Goal: Transaction & Acquisition: Purchase product/service

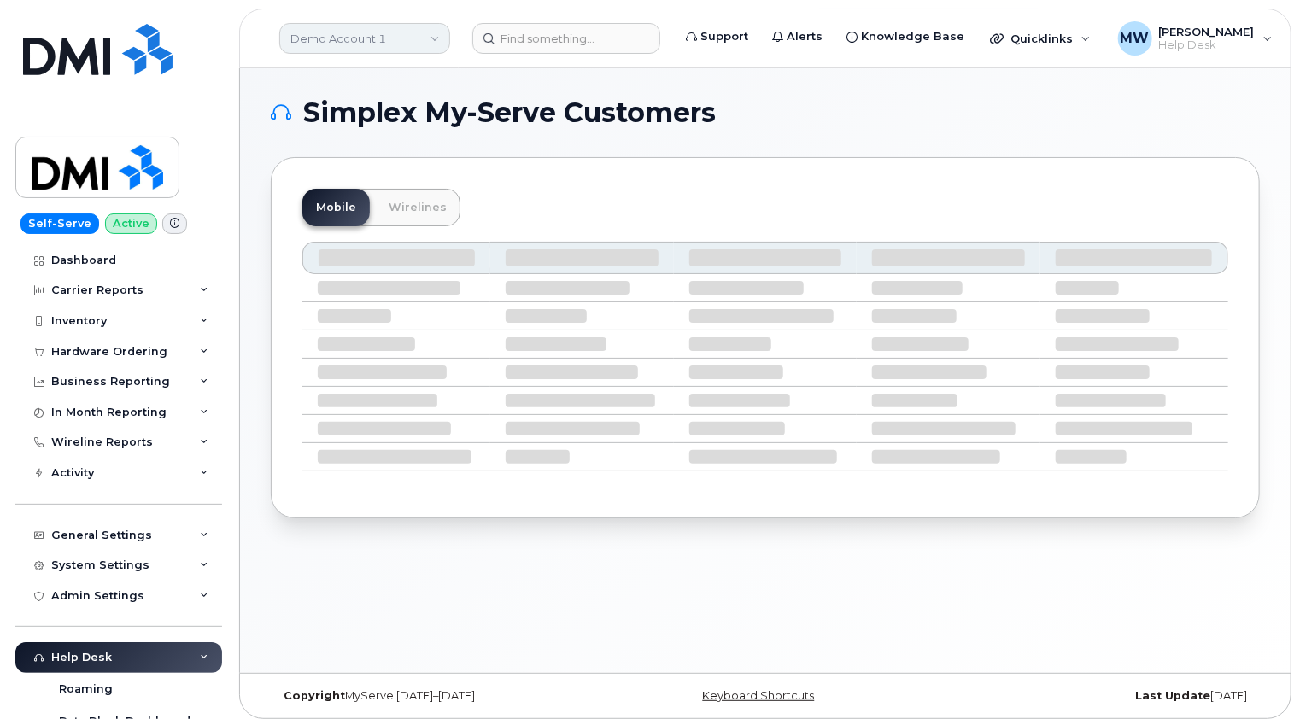
click at [407, 36] on link "Demo Account 1" at bounding box center [364, 38] width 171 height 31
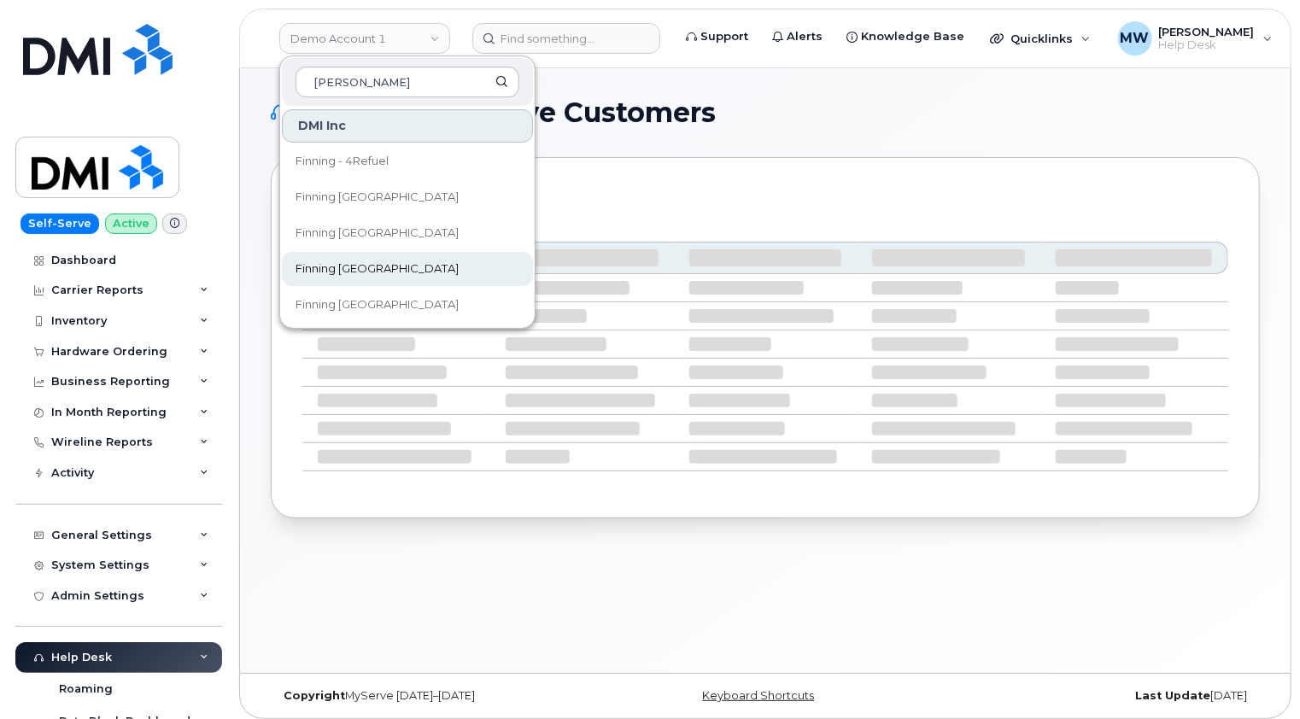
type input "finn"
click at [349, 272] on span "Finning [GEOGRAPHIC_DATA]" at bounding box center [377, 268] width 163 height 17
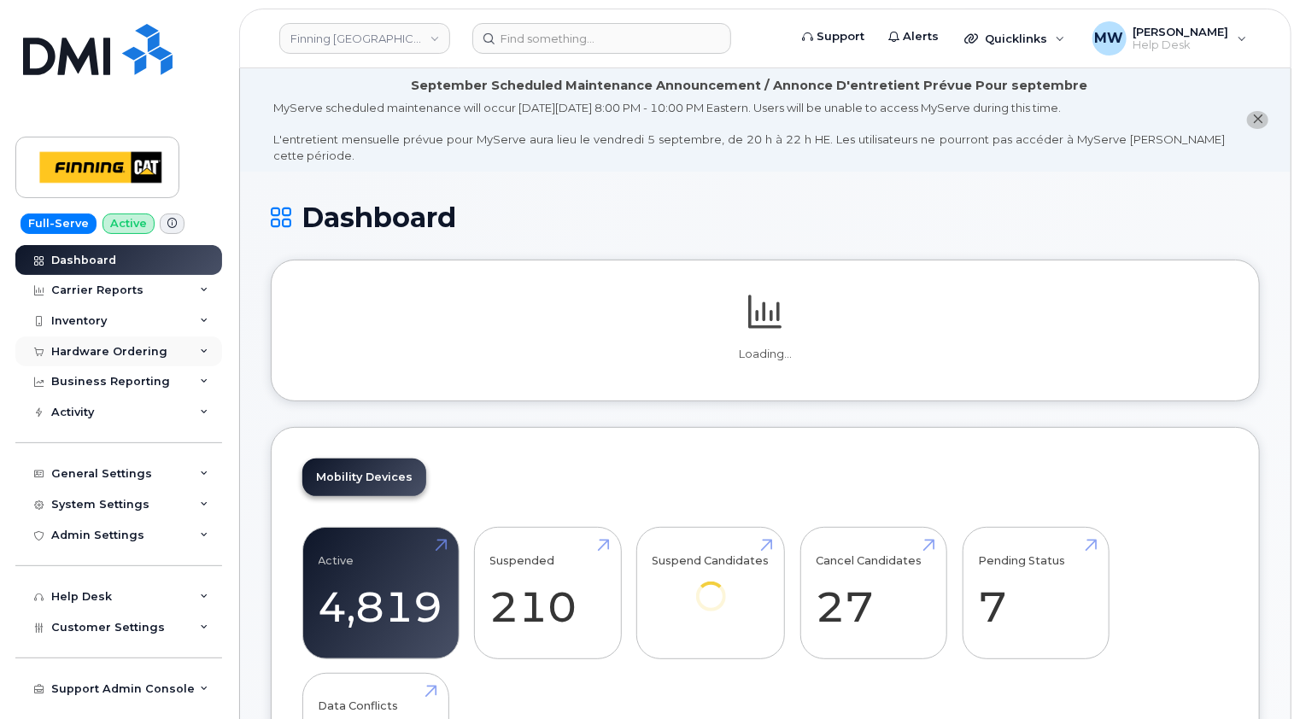
click at [114, 352] on div "Hardware Ordering" at bounding box center [109, 352] width 116 height 14
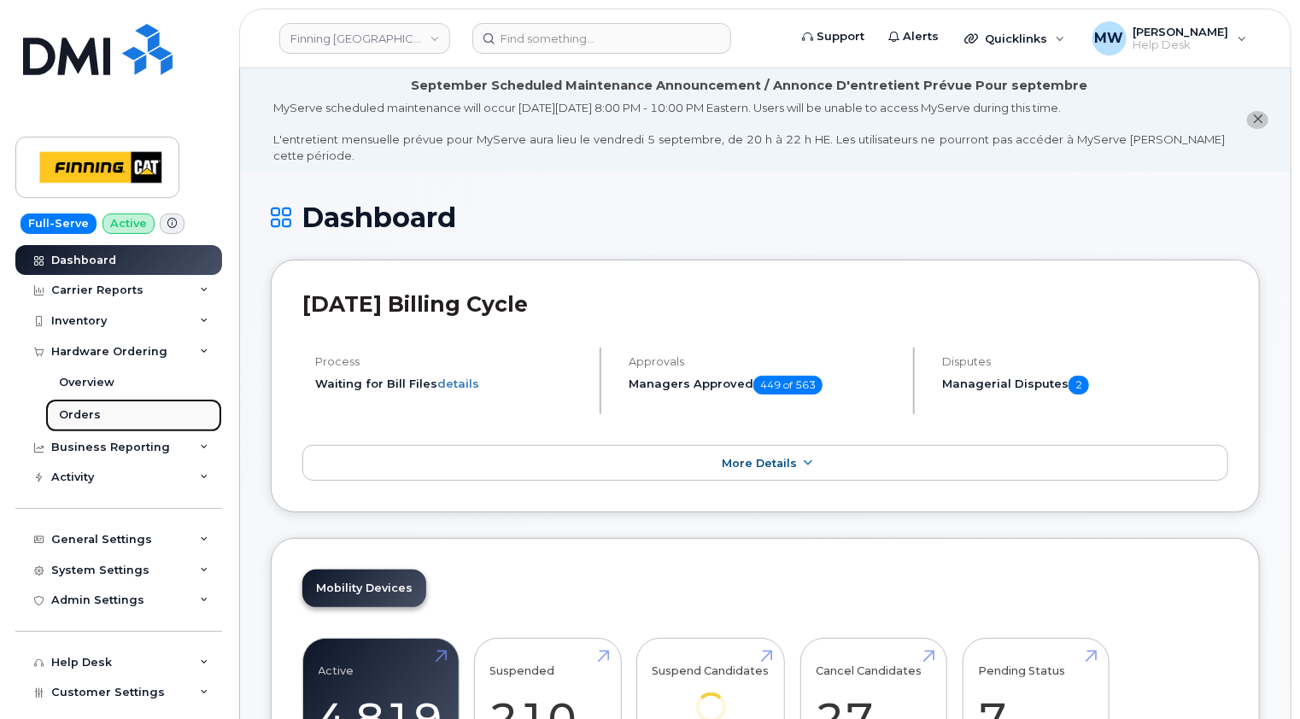
click at [71, 417] on div "Orders" at bounding box center [80, 414] width 42 height 15
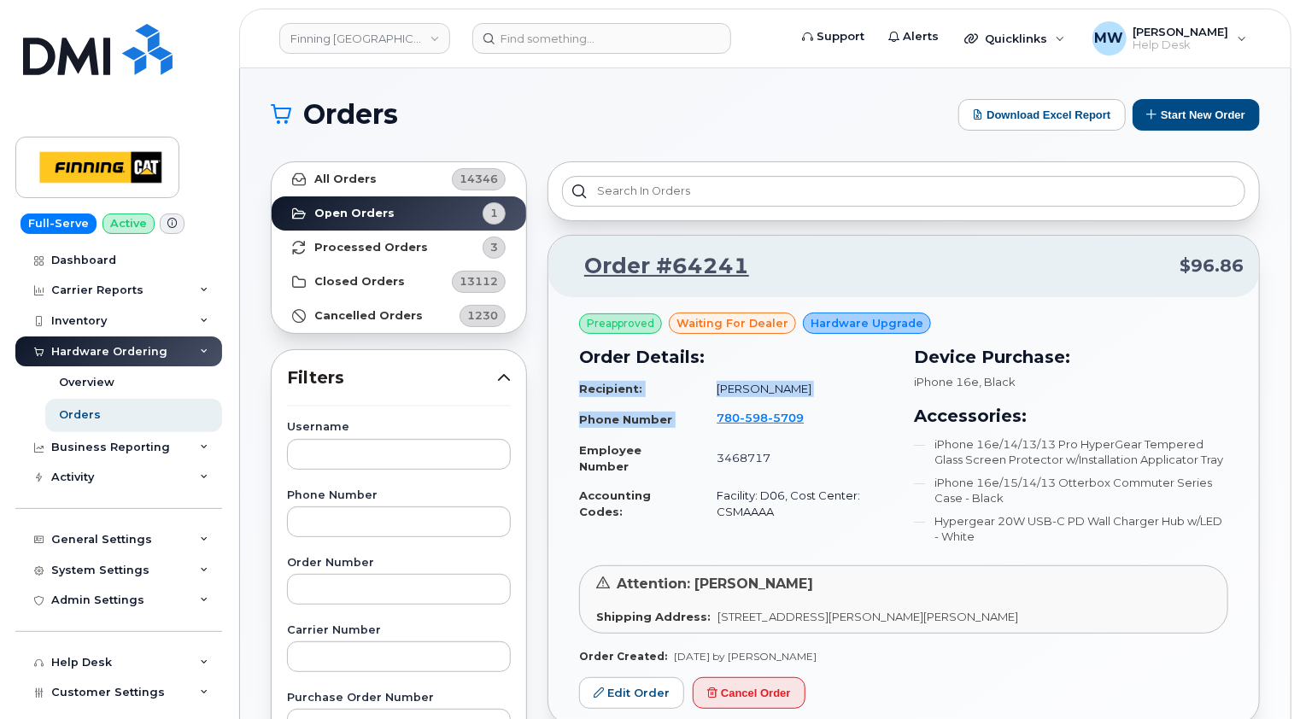
drag, startPoint x: 898, startPoint y: 416, endPoint x: 714, endPoint y: 420, distance: 183.7
click at [714, 420] on div "Order Details: Recipient: Derek Legrow Phone Number 780 598 5709 Employee Numbe…" at bounding box center [736, 448] width 335 height 228
drag, startPoint x: 714, startPoint y: 420, endPoint x: 913, endPoint y: 427, distance: 199.1
click at [915, 427] on h3 "Accessories:" at bounding box center [1071, 416] width 314 height 26
drag, startPoint x: 885, startPoint y: 418, endPoint x: 714, endPoint y: 417, distance: 170.8
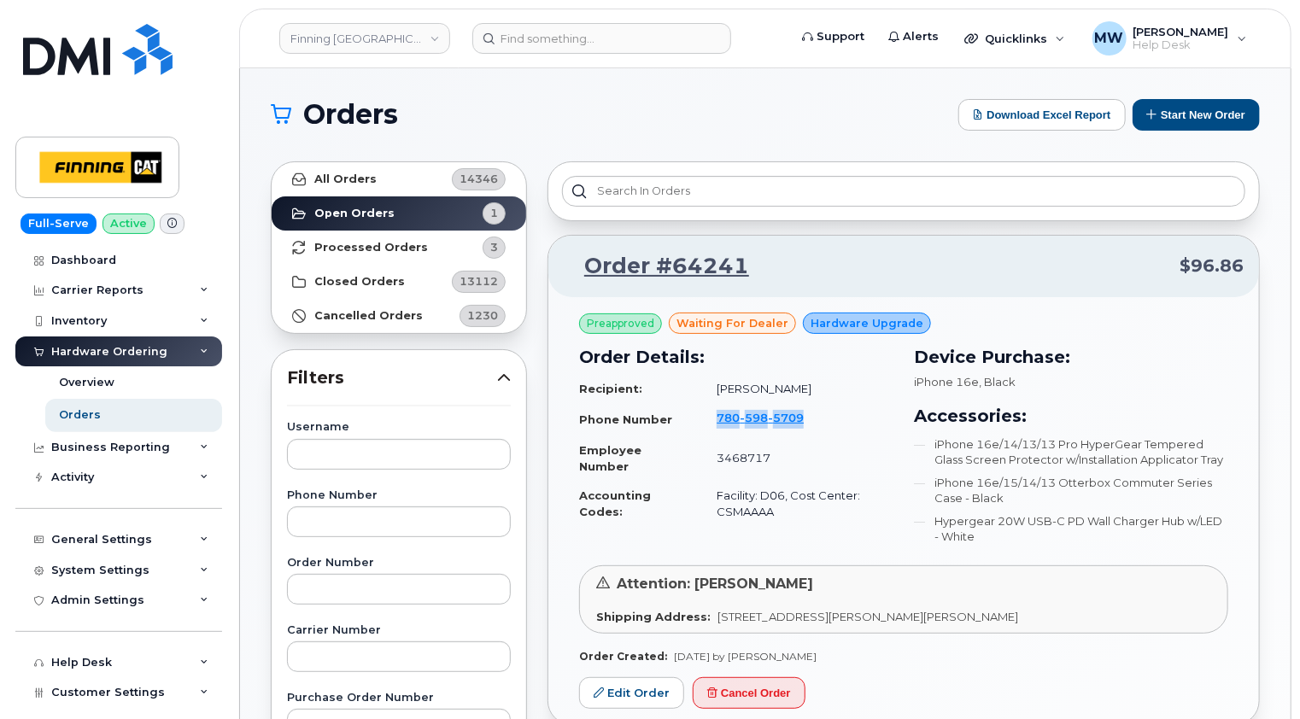
click at [714, 417] on td "780 598 5709" at bounding box center [797, 419] width 192 height 32
copy span "780 598 5709"
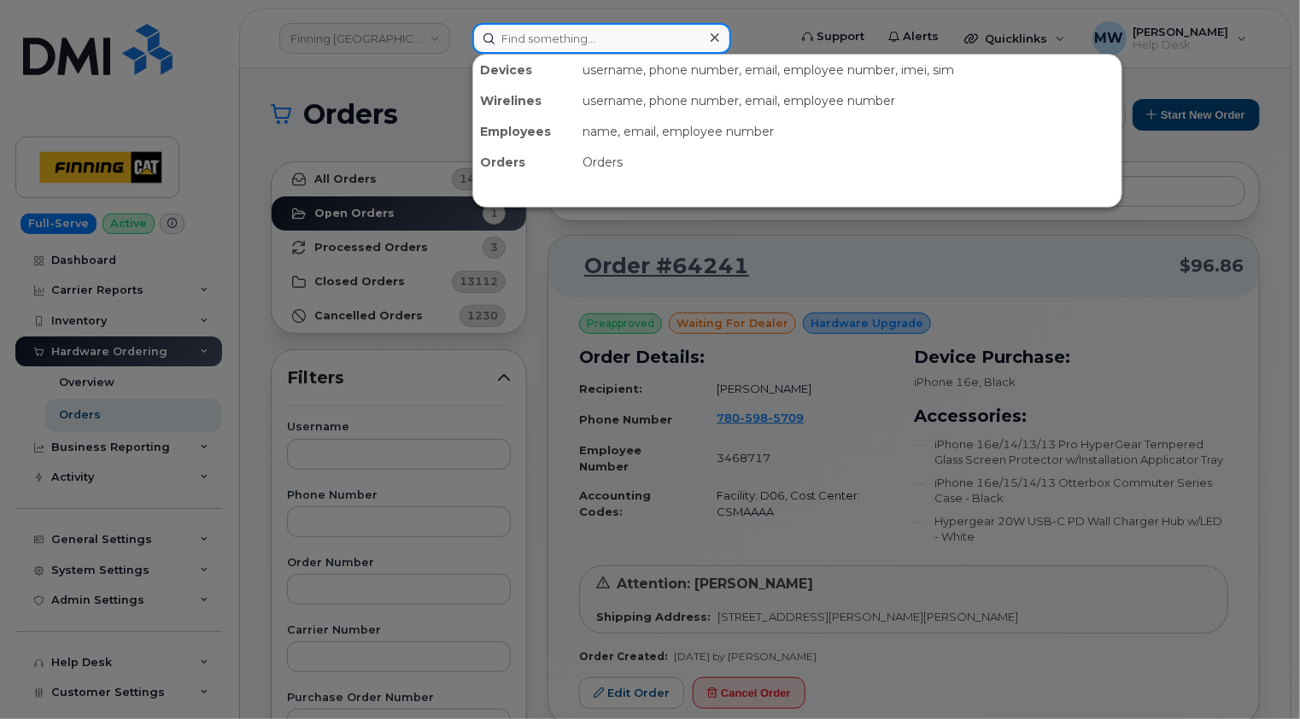
click at [559, 42] on input at bounding box center [601, 38] width 259 height 31
paste input "7805985709"
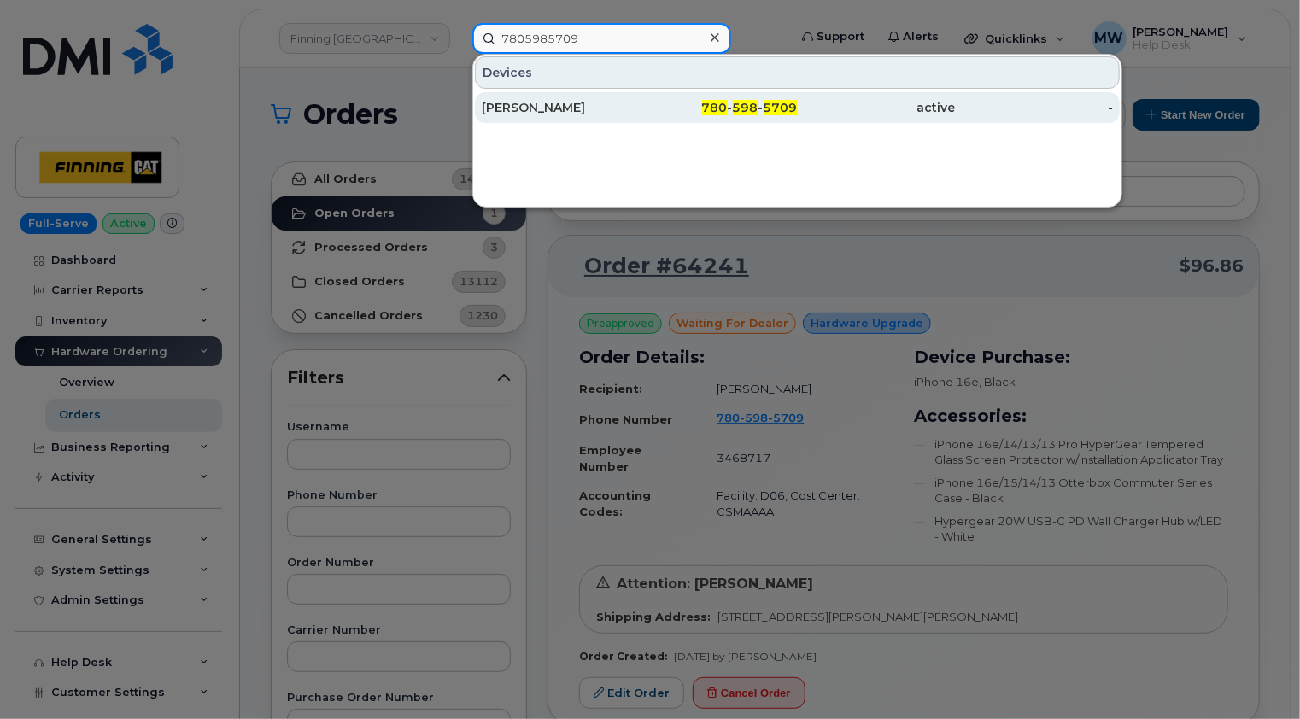
type input "7805985709"
click at [557, 111] on div "Derek Legrow" at bounding box center [561, 107] width 158 height 17
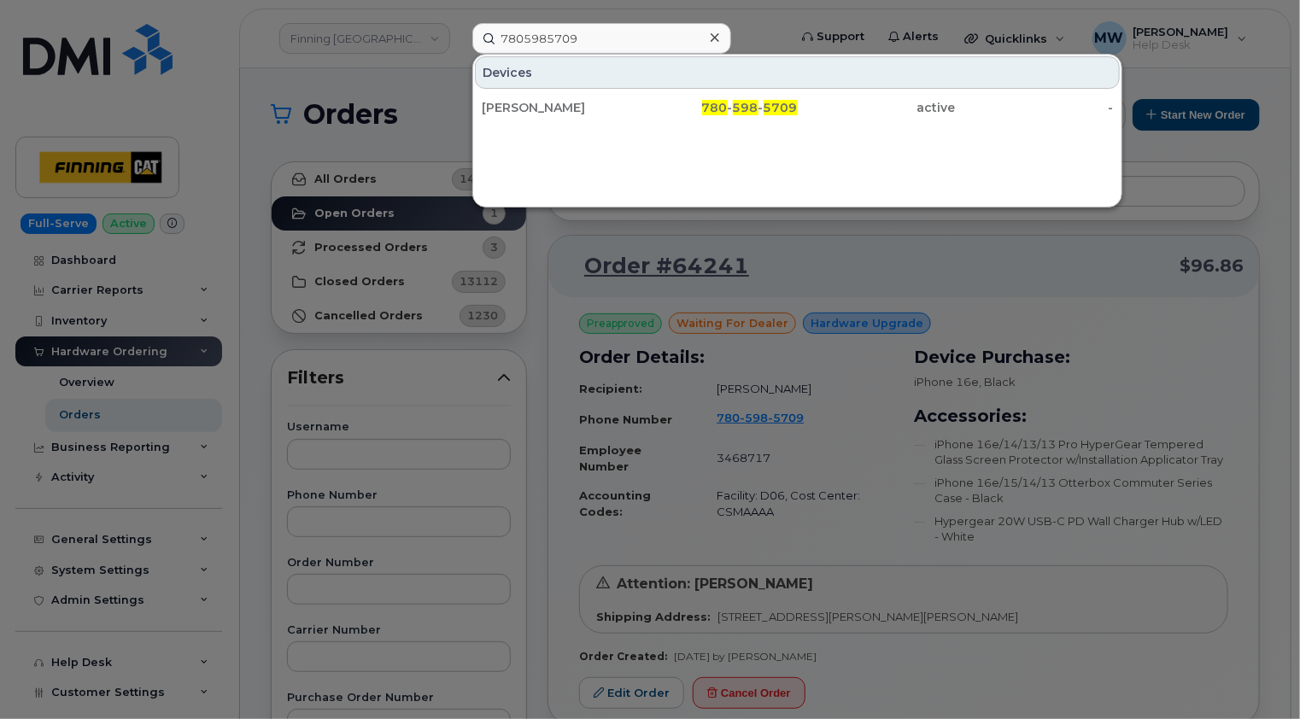
click at [713, 38] on icon at bounding box center [715, 37] width 9 height 9
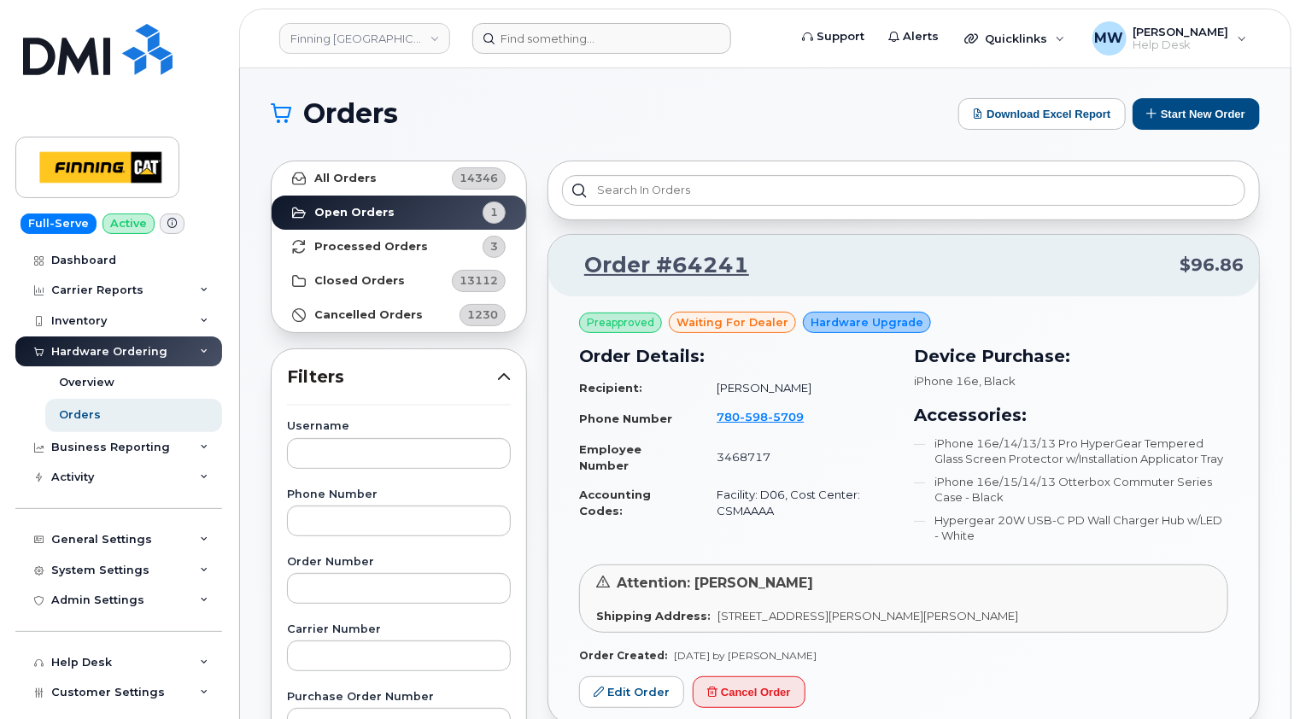
scroll to position [171, 0]
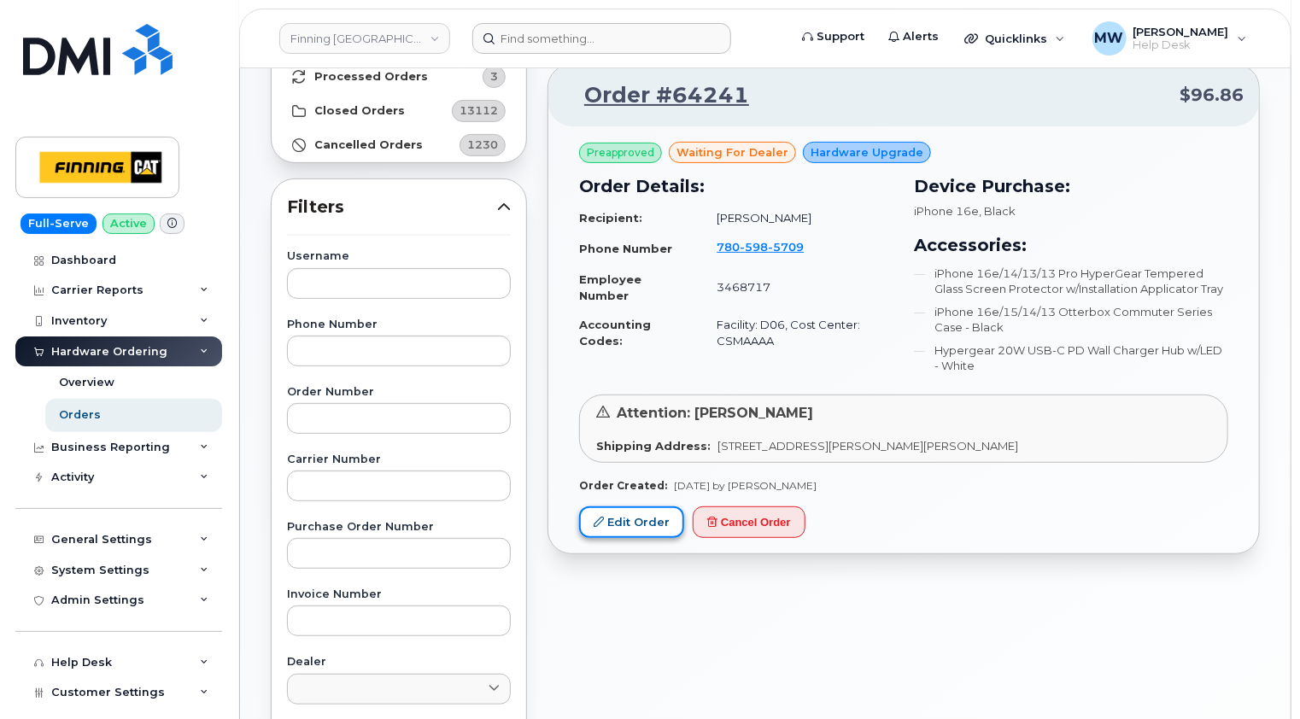
click at [644, 522] on link "Edit Order" at bounding box center [631, 522] width 105 height 32
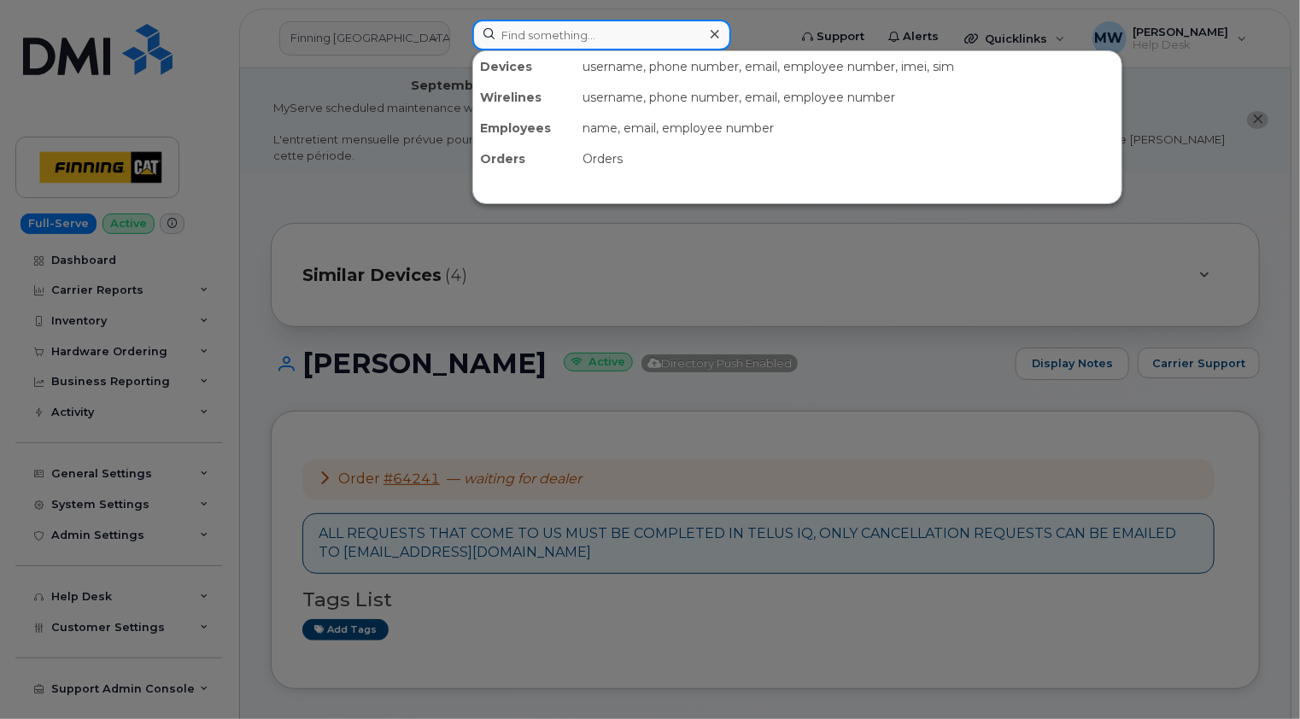
click at [628, 43] on input at bounding box center [601, 35] width 259 height 31
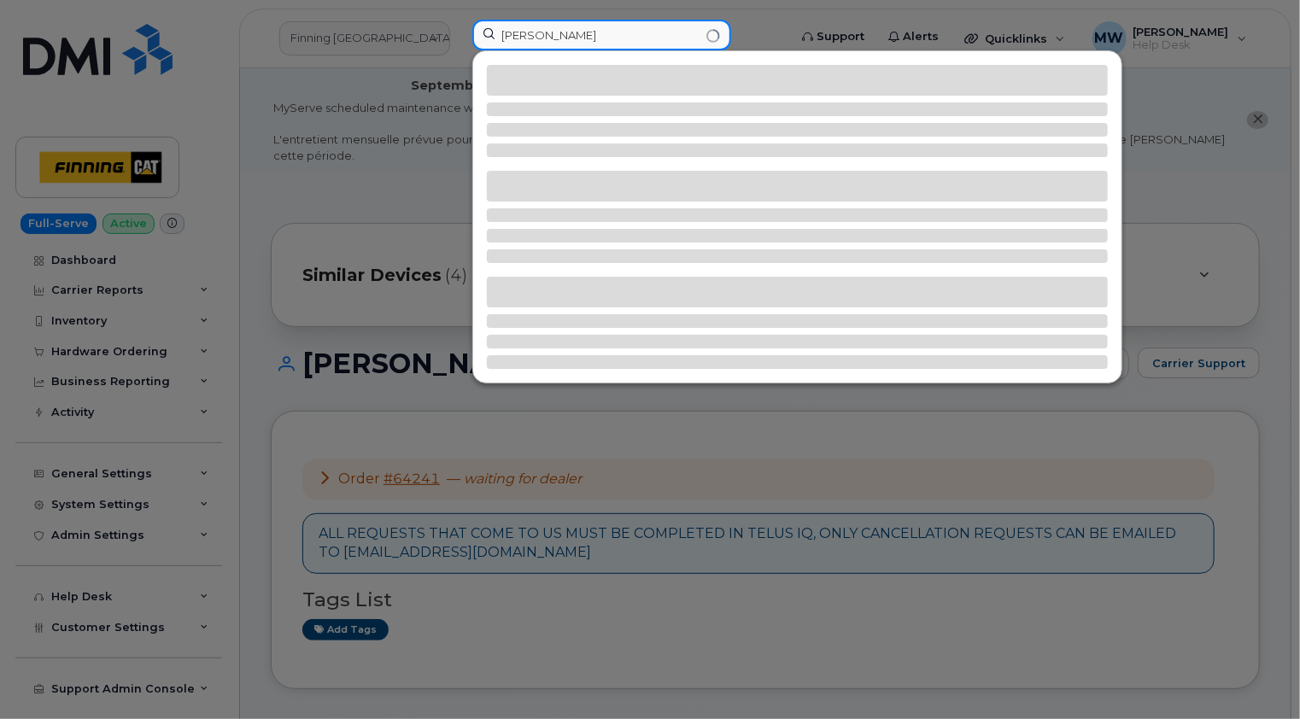
type input "darren roth"
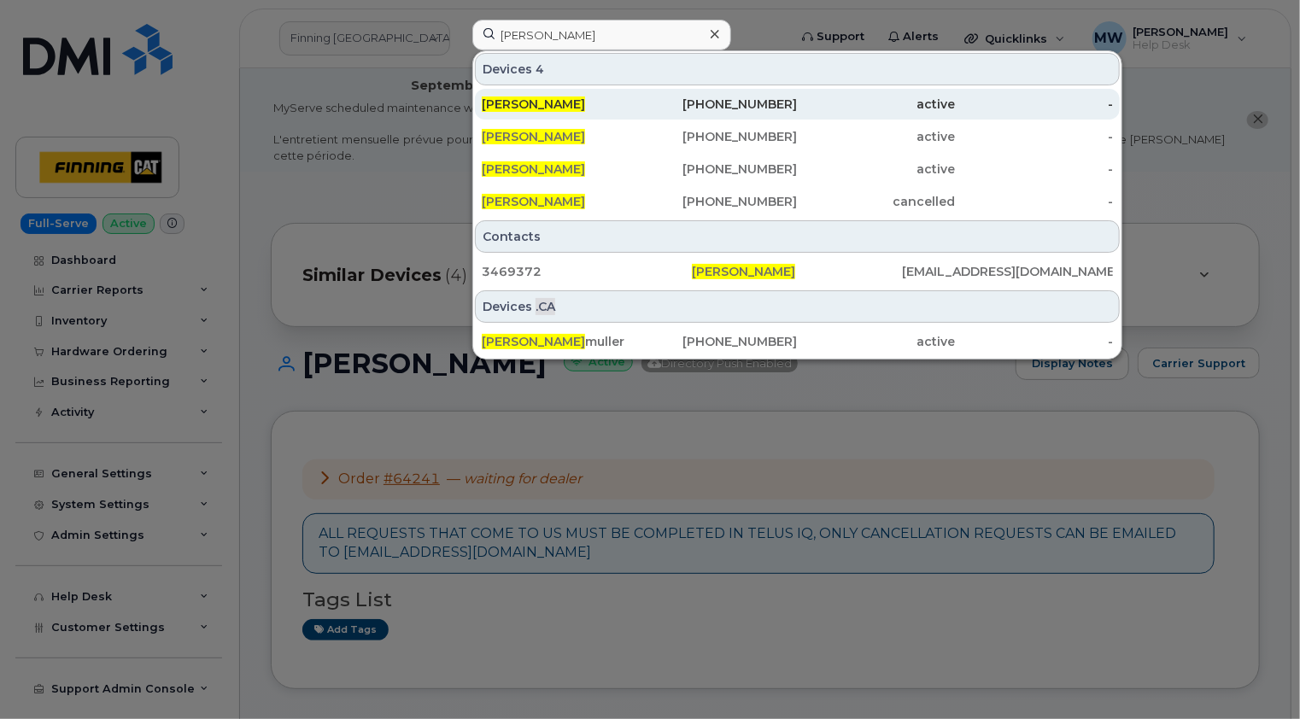
click at [571, 107] on div "[PERSON_NAME]" at bounding box center [561, 104] width 158 height 17
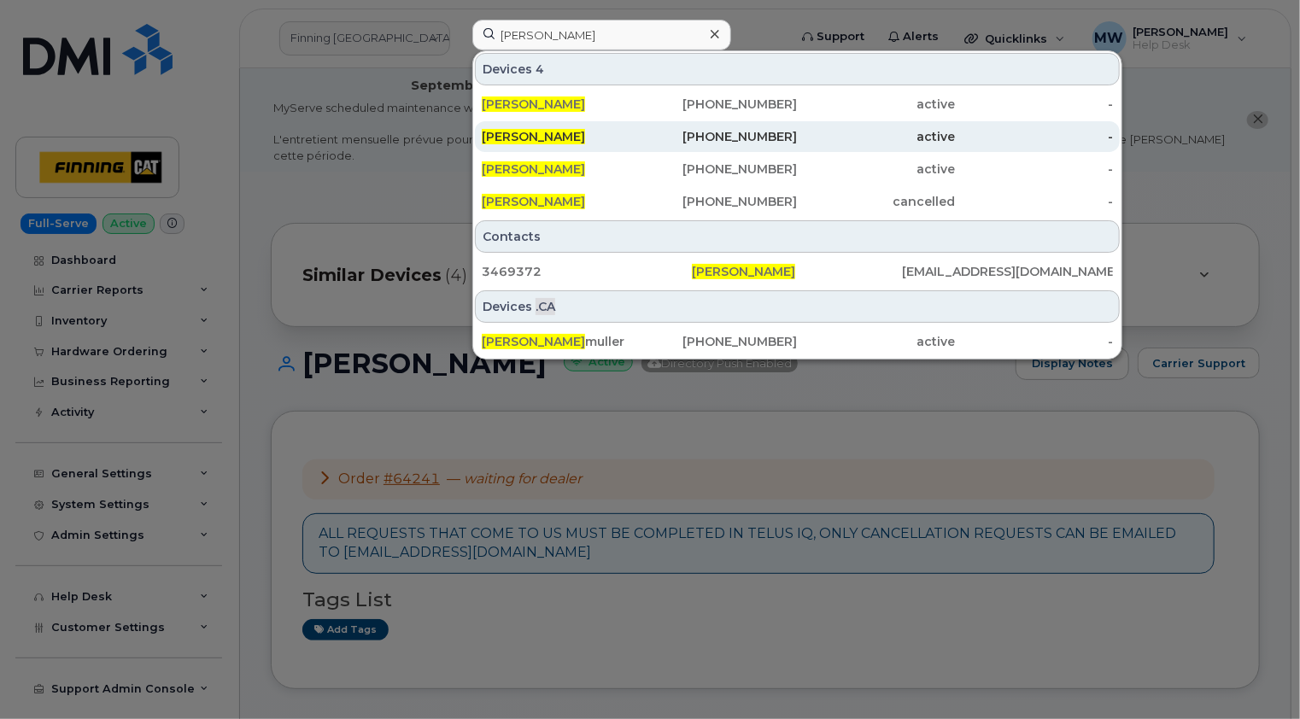
click at [571, 128] on div "[PERSON_NAME]" at bounding box center [561, 136] width 158 height 17
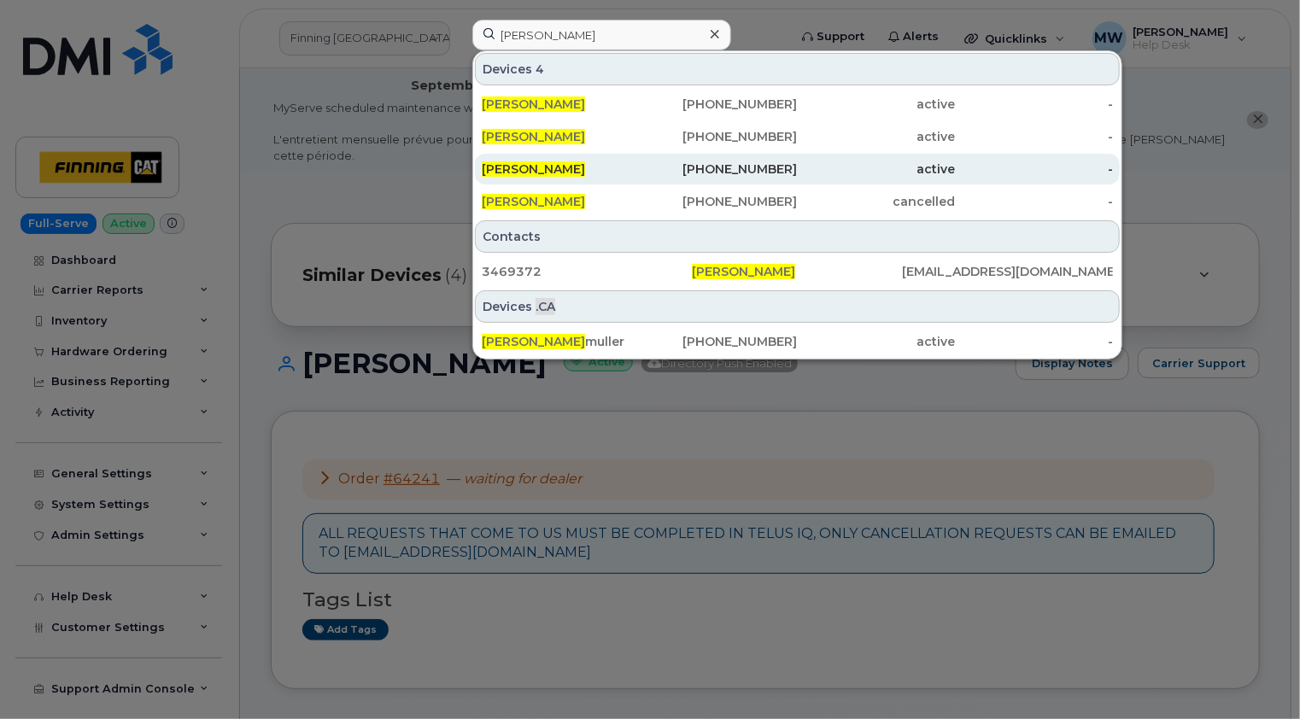
click at [569, 166] on div "[PERSON_NAME]" at bounding box center [561, 169] width 158 height 17
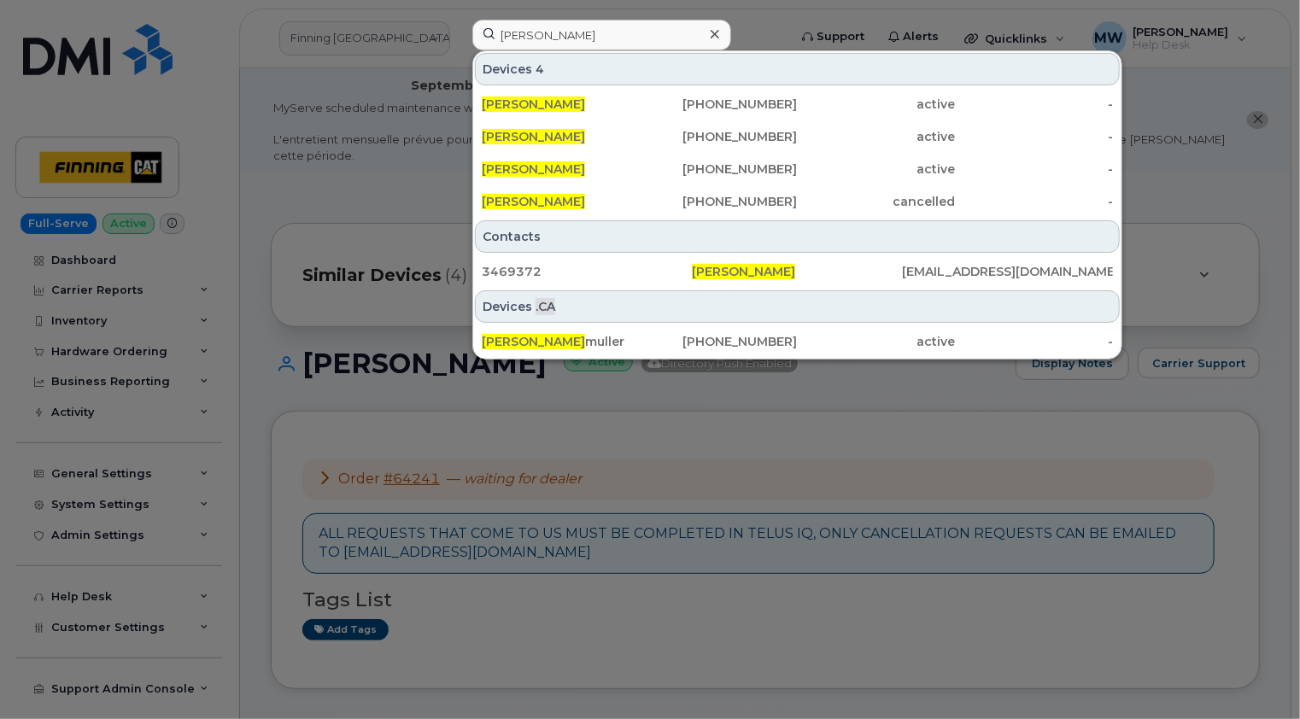
click at [716, 35] on icon at bounding box center [715, 34] width 9 height 9
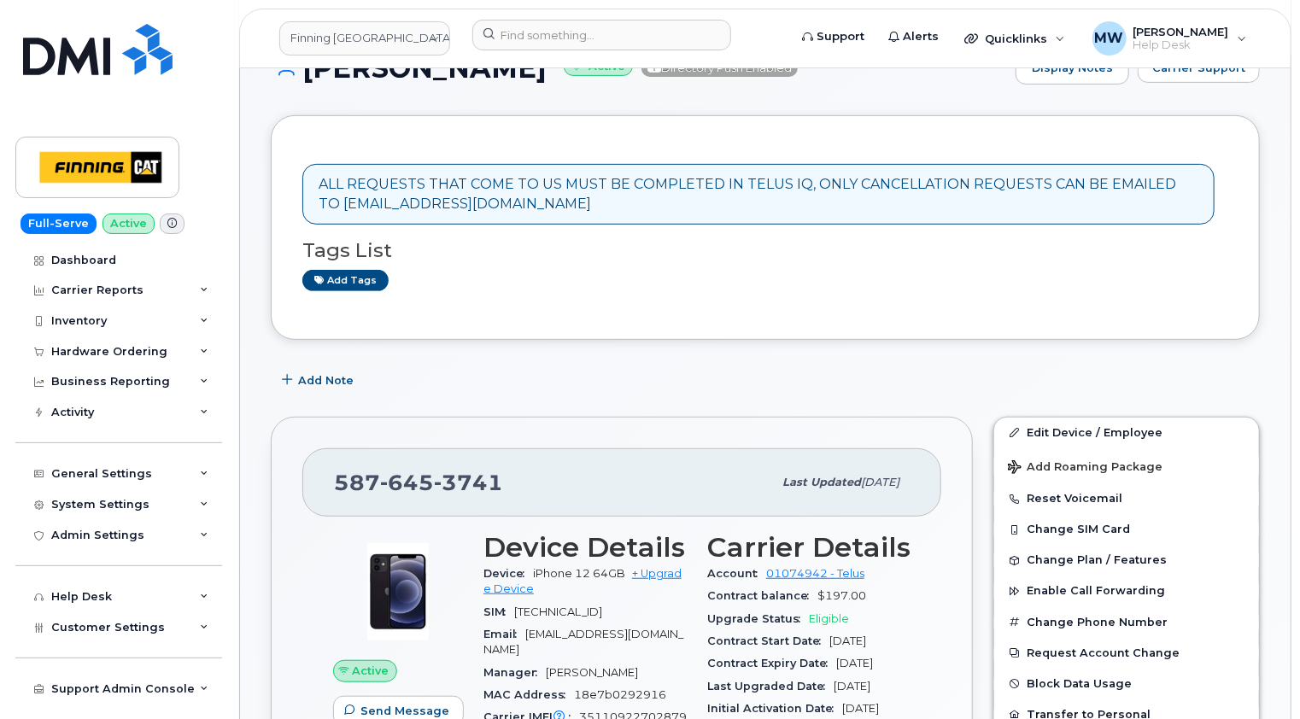
scroll to position [342, 0]
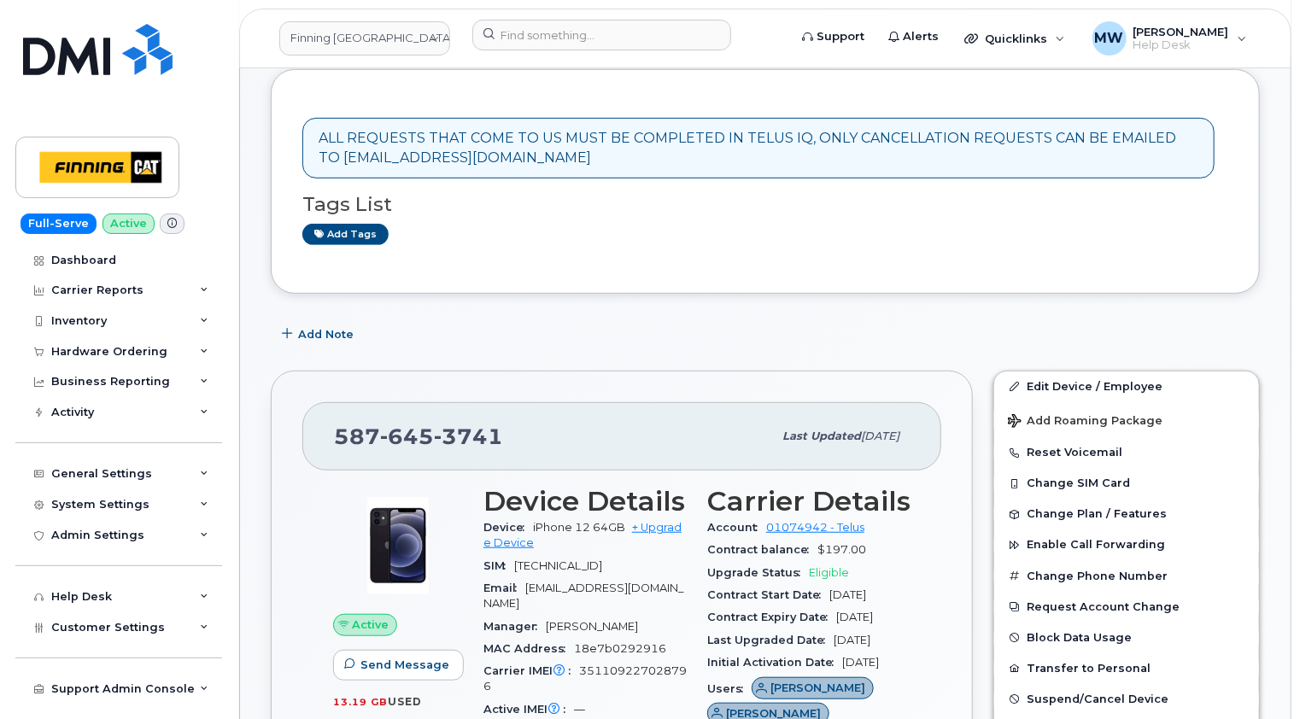
click at [461, 424] on span "3741" at bounding box center [468, 437] width 69 height 26
copy span "[PHONE_NUMBER]"
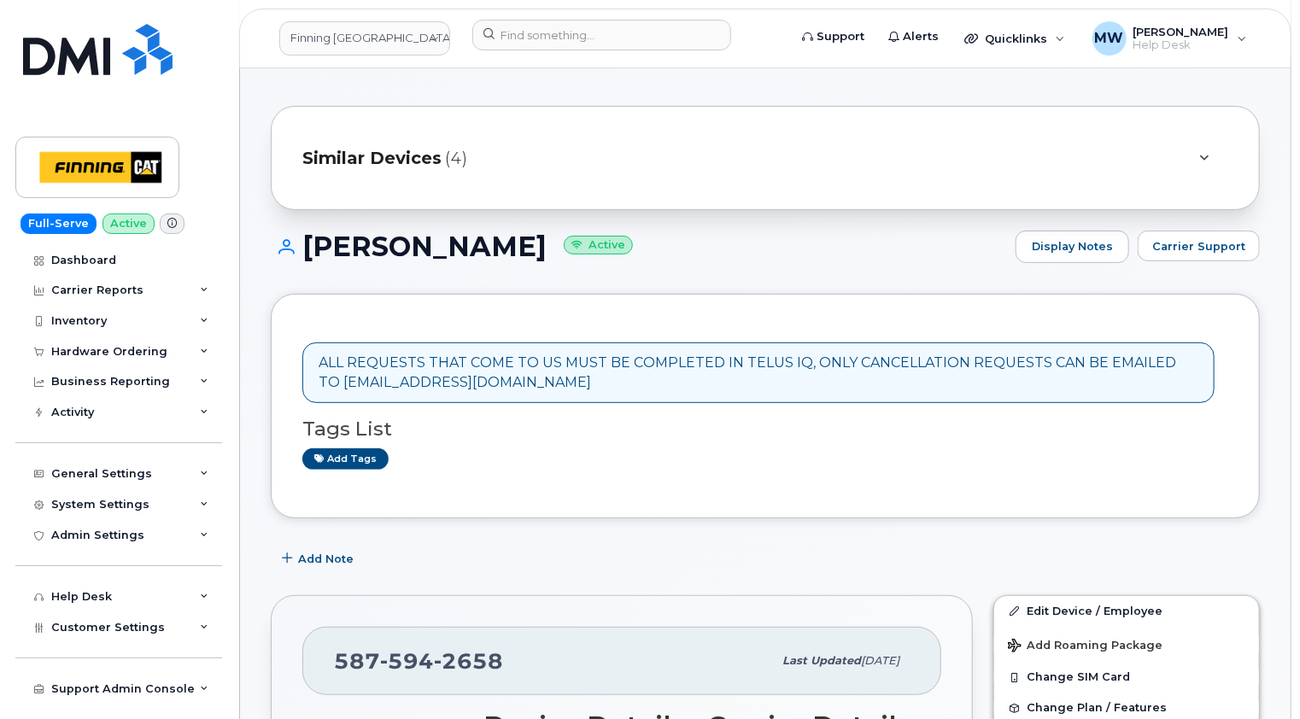
scroll to position [342, 0]
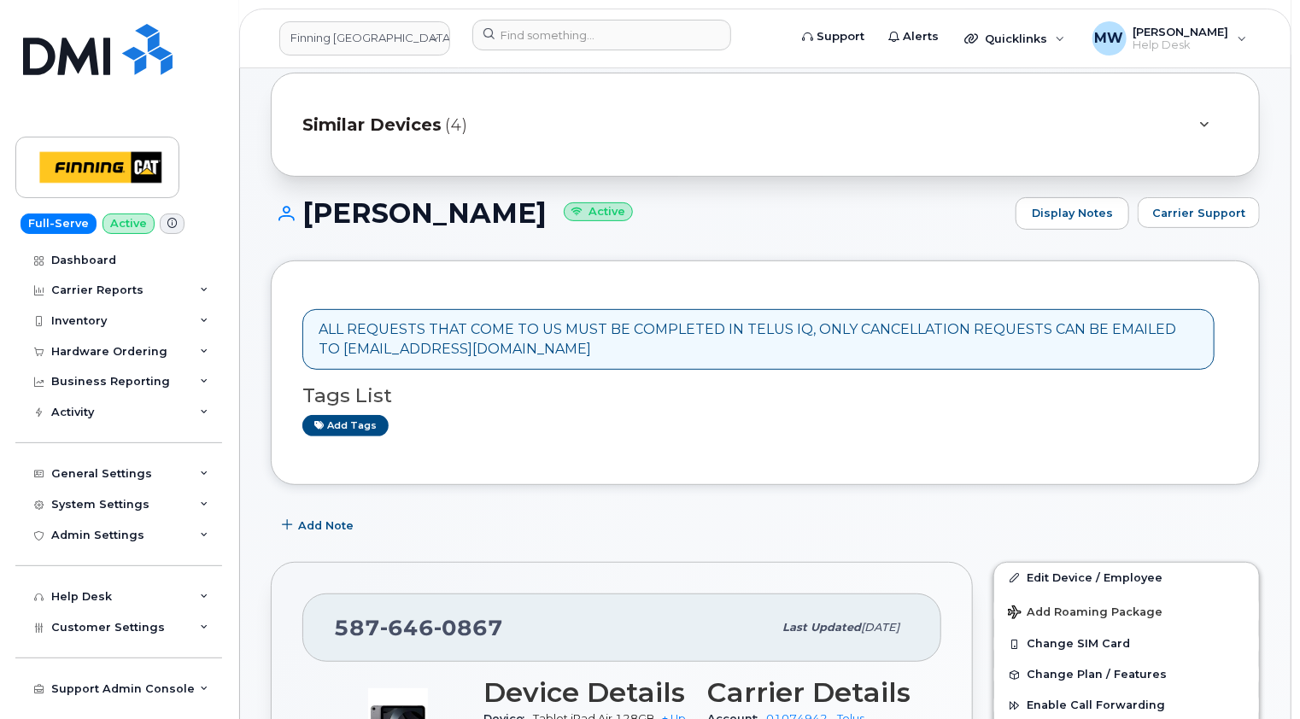
scroll to position [342, 0]
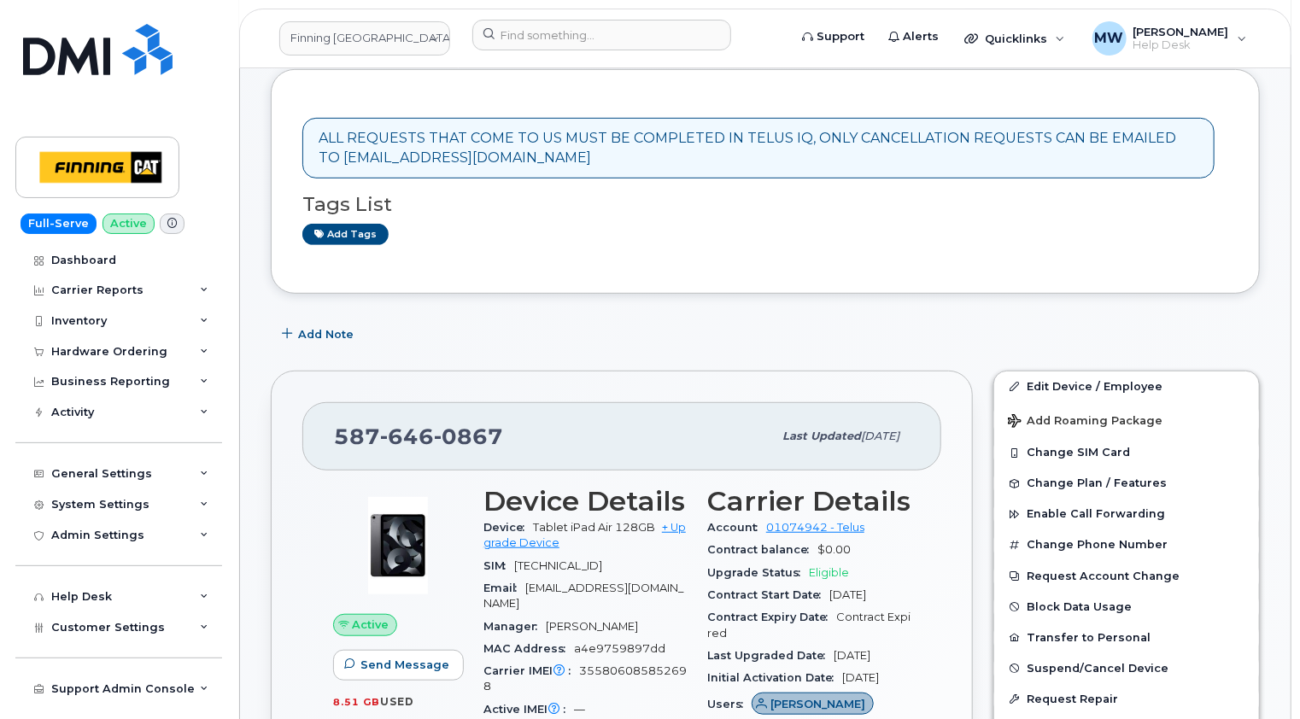
click at [422, 424] on span "646" at bounding box center [407, 437] width 54 height 26
copy span "587 646 0867"
click at [405, 319] on div "Add Note" at bounding box center [765, 334] width 989 height 31
click at [420, 424] on span "646" at bounding box center [407, 437] width 54 height 26
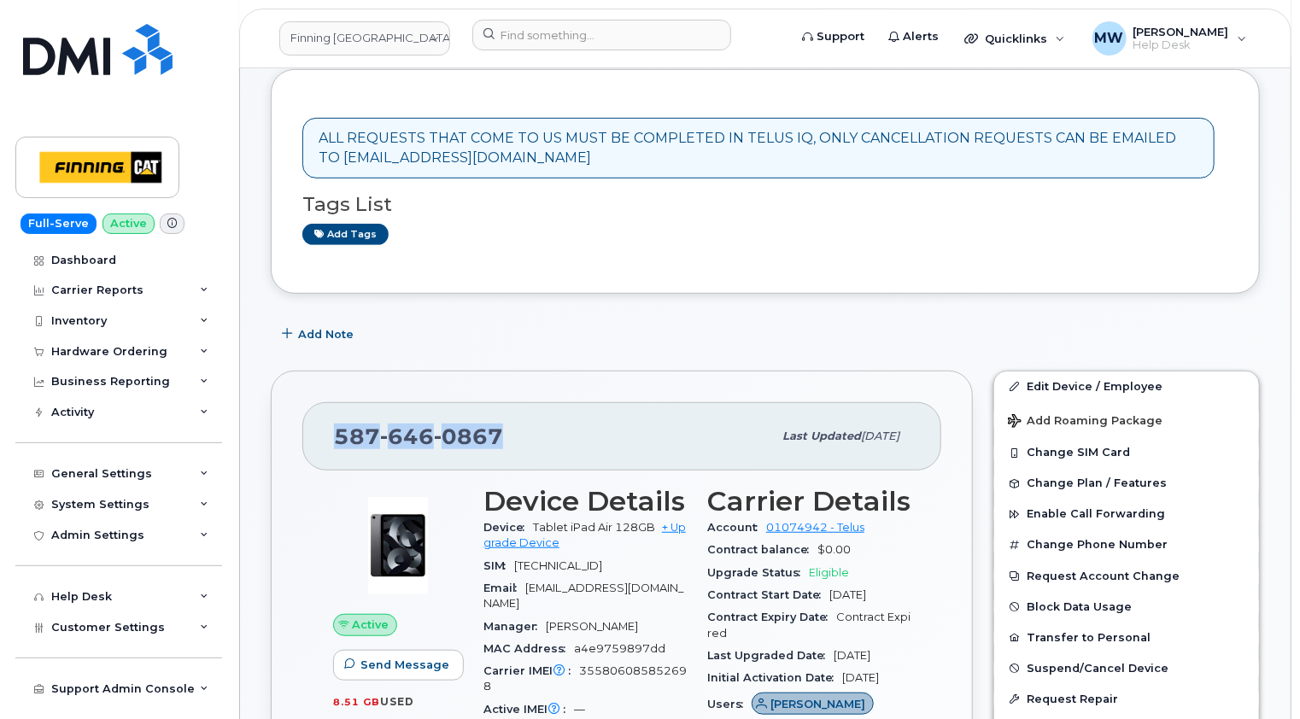
click at [420, 424] on span "646" at bounding box center [407, 437] width 54 height 26
copy span "587 646 0867"
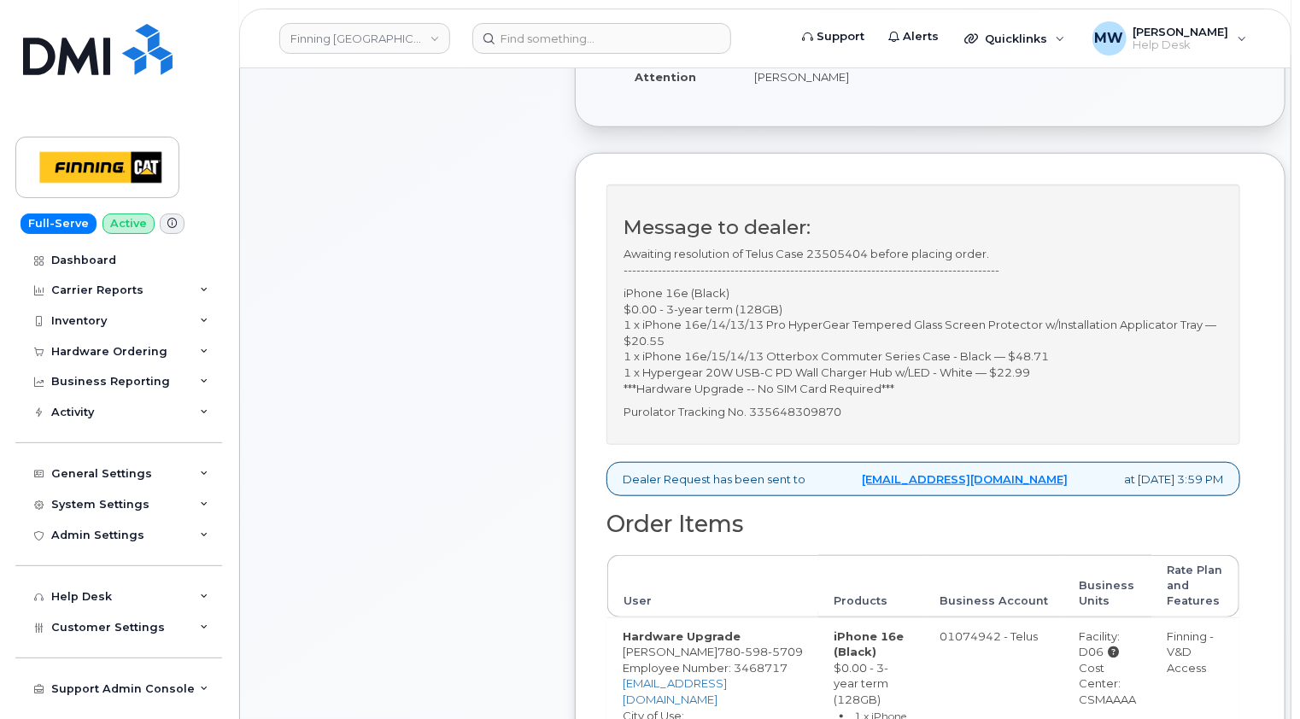
scroll to position [85, 0]
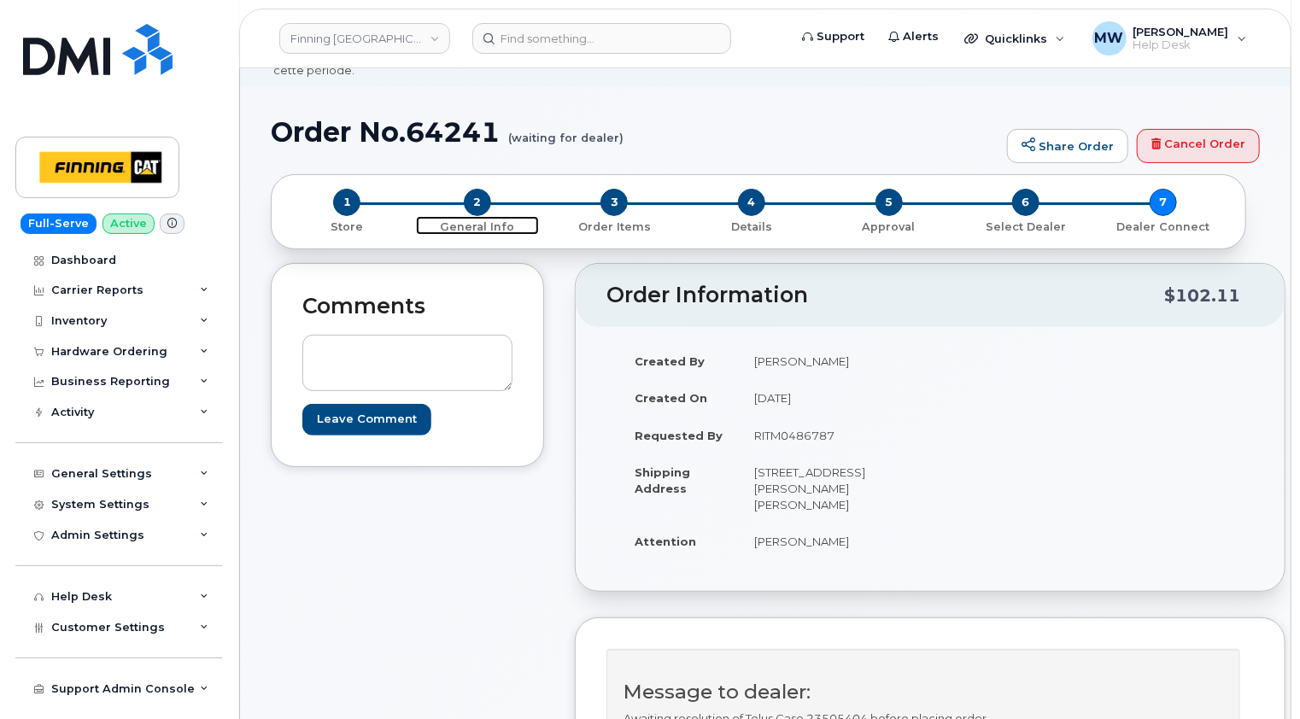
click at [477, 189] on span "2" at bounding box center [477, 202] width 27 height 27
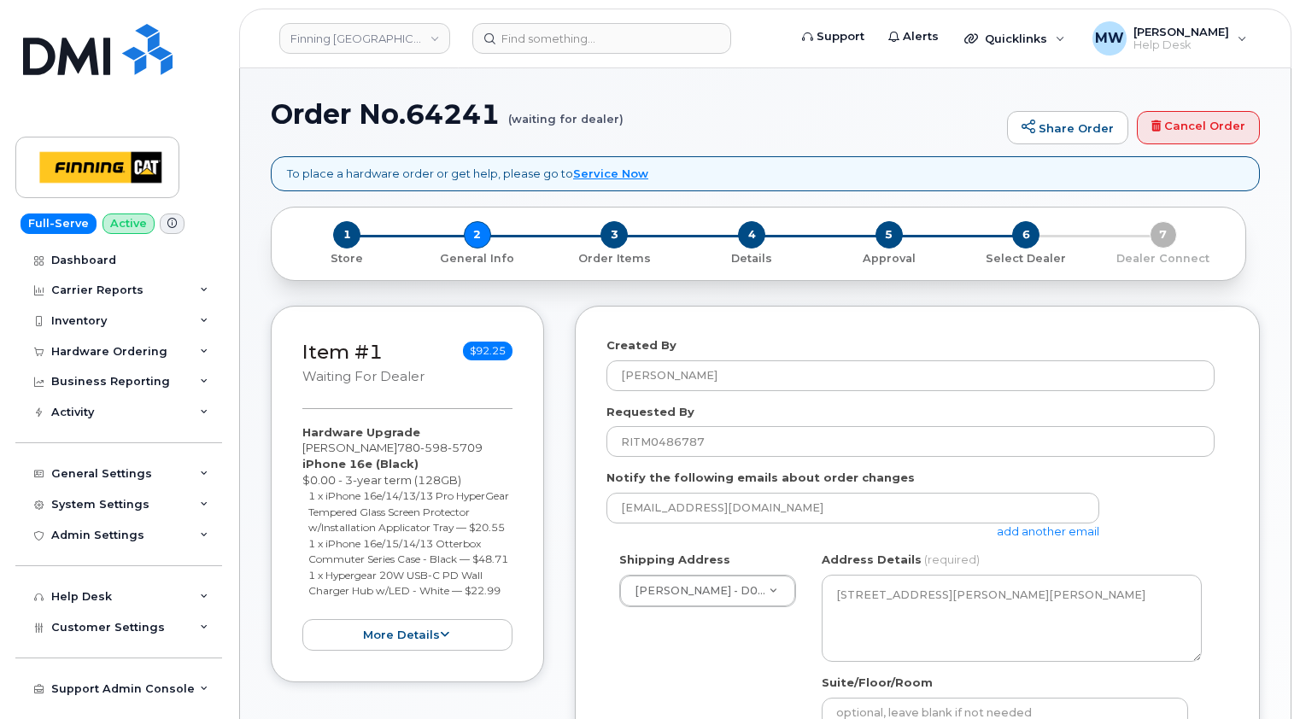
select select
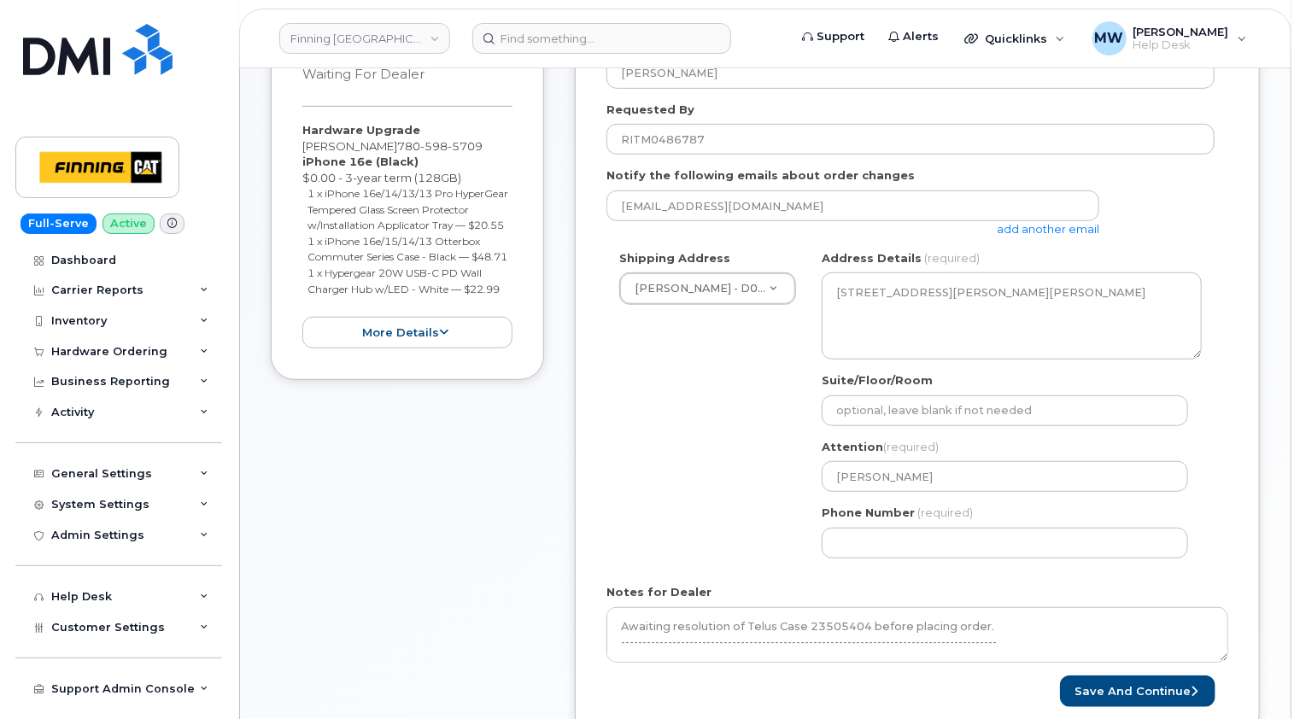
scroll to position [598, 0]
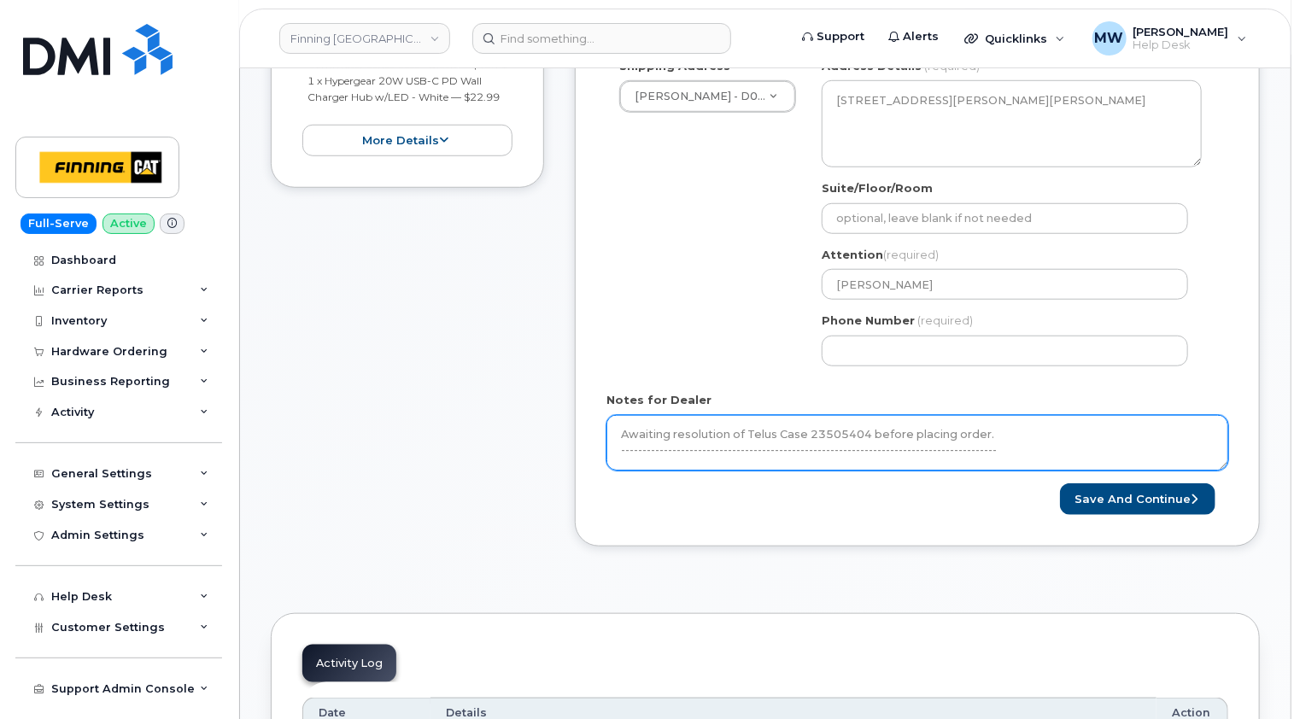
click at [1222, 448] on textarea "Awaiting resolution of Telus Case 23505404 before placing order. --------------…" at bounding box center [917, 443] width 622 height 56
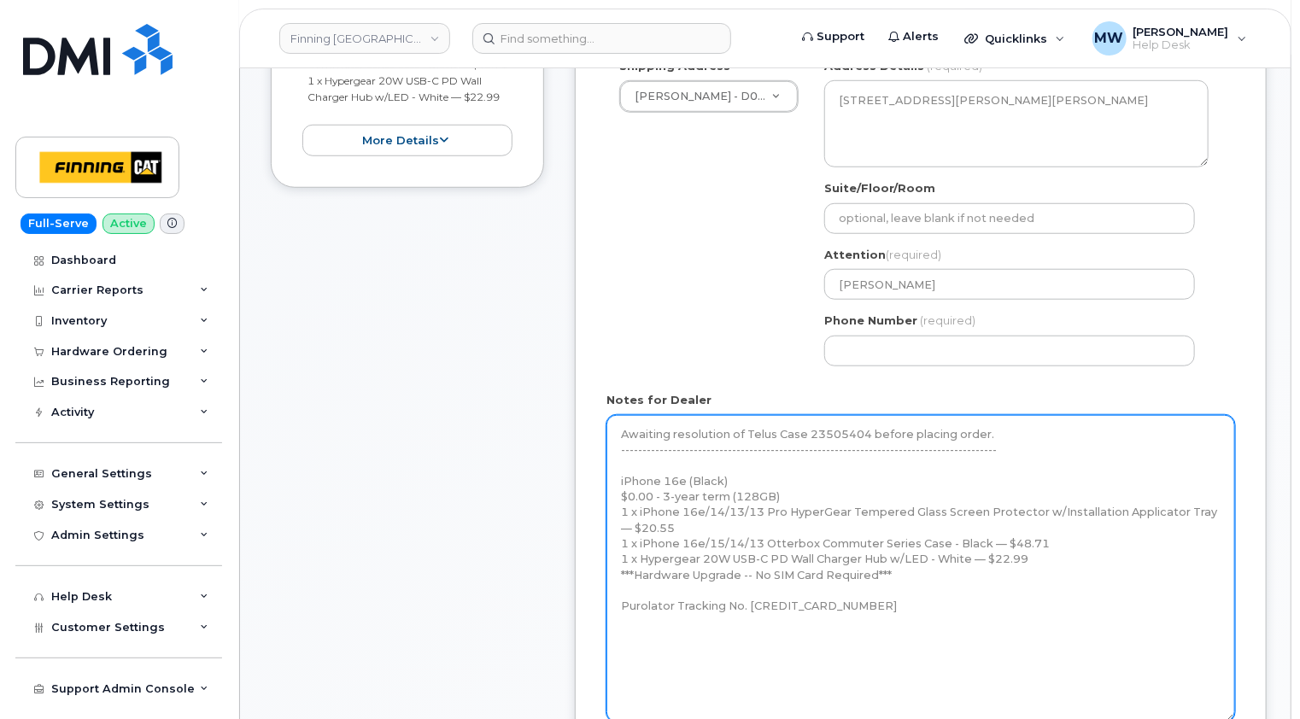
drag, startPoint x: 1225, startPoint y: 448, endPoint x: 1231, endPoint y: 703, distance: 255.4
click at [1231, 703] on textarea "Awaiting resolution of Telus Case 23505404 before placing order. --------------…" at bounding box center [920, 568] width 629 height 307
click at [621, 466] on textarea "Awaiting resolution of Telus Case 23505404 before placing order. --------------…" at bounding box center [920, 570] width 629 height 311
drag, startPoint x: 617, startPoint y: 460, endPoint x: 611, endPoint y: 422, distance: 38.9
click at [611, 422] on textarea "Awaiting resolution of Telus Case 23505404 before placing order. --------------…" at bounding box center [920, 570] width 629 height 311
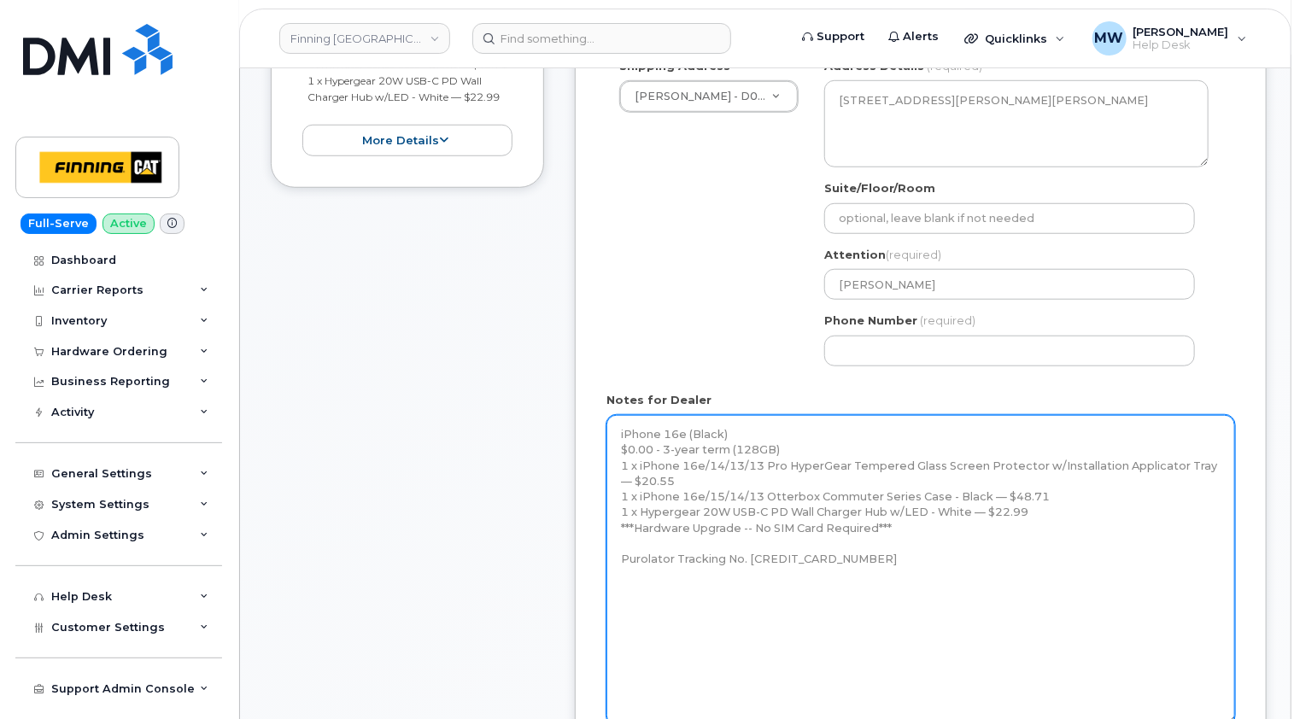
click at [908, 517] on textarea "Awaiting resolution of Telus Case 23505404 before placing order. --------------…" at bounding box center [920, 570] width 629 height 311
paste textarea "Telus Order #TL60024677"
type textarea "iPhone 16e (Black) $0.00 - 3-year term (128GB) 1 x iPhone 16e/14/13/13 Pro Hype…"
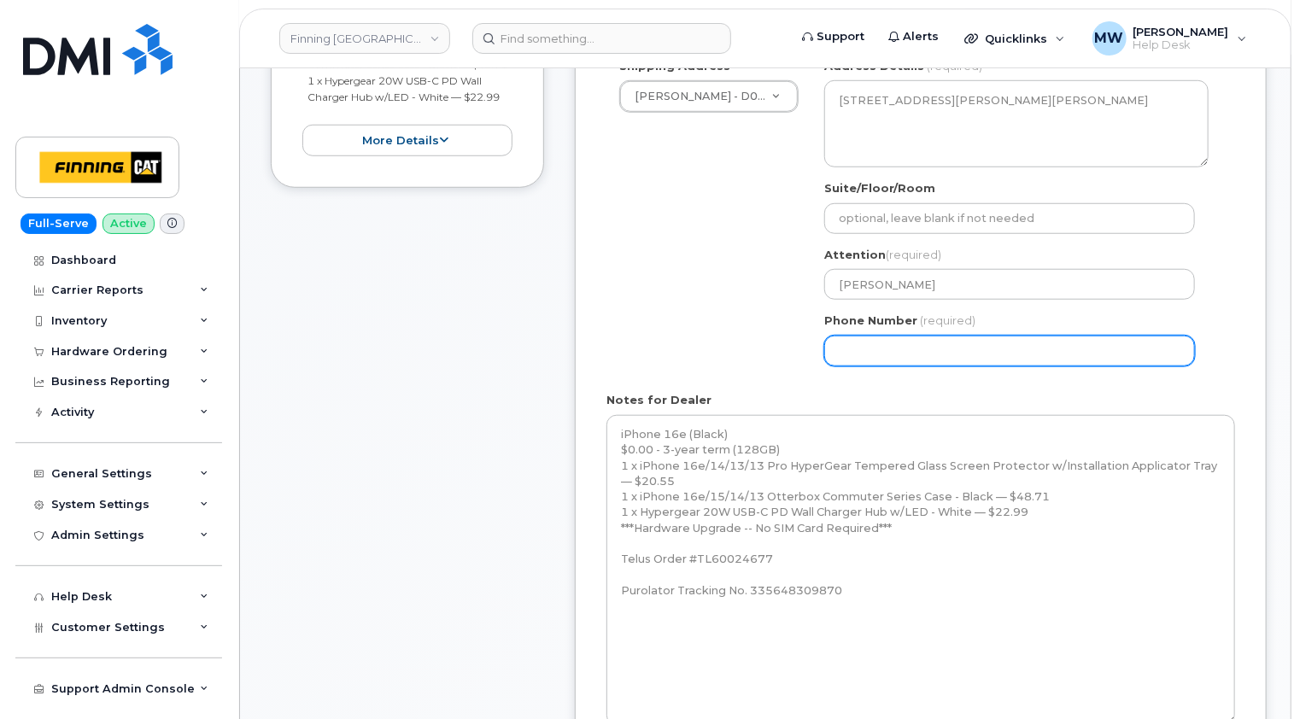
click at [949, 336] on input "Phone Number" at bounding box center [1009, 351] width 371 height 31
paste input "7805985709"
select select
type input "7805985709"
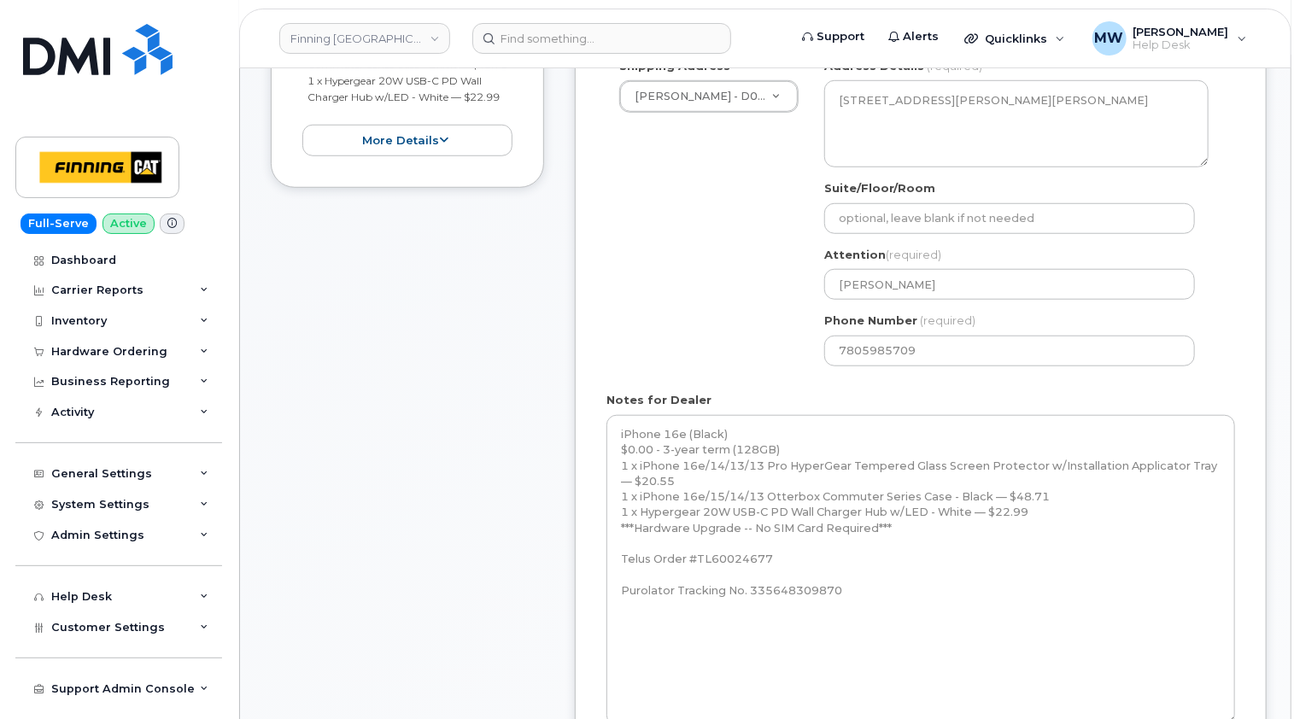
click at [732, 332] on div "Shipping Address Mildred Lake - D03/D06 New Address 10760A Henri-Bourassa E Blv…" at bounding box center [913, 218] width 615 height 321
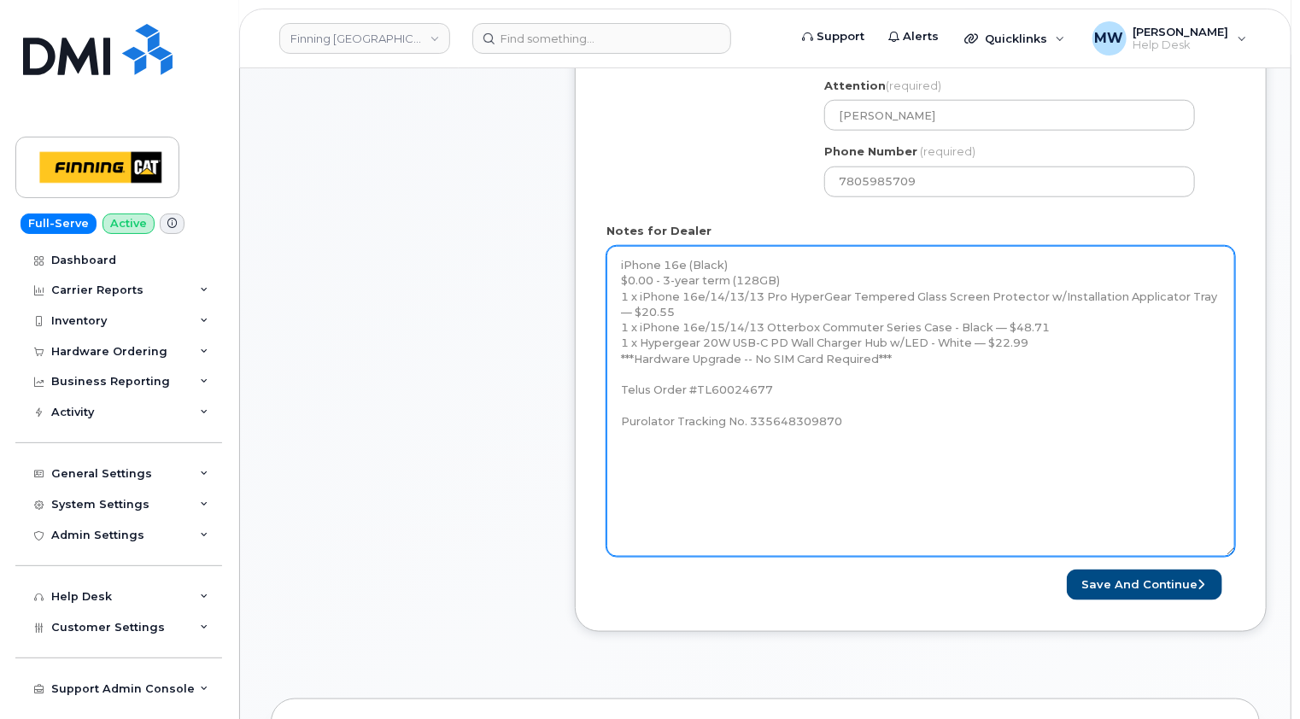
scroll to position [769, 0]
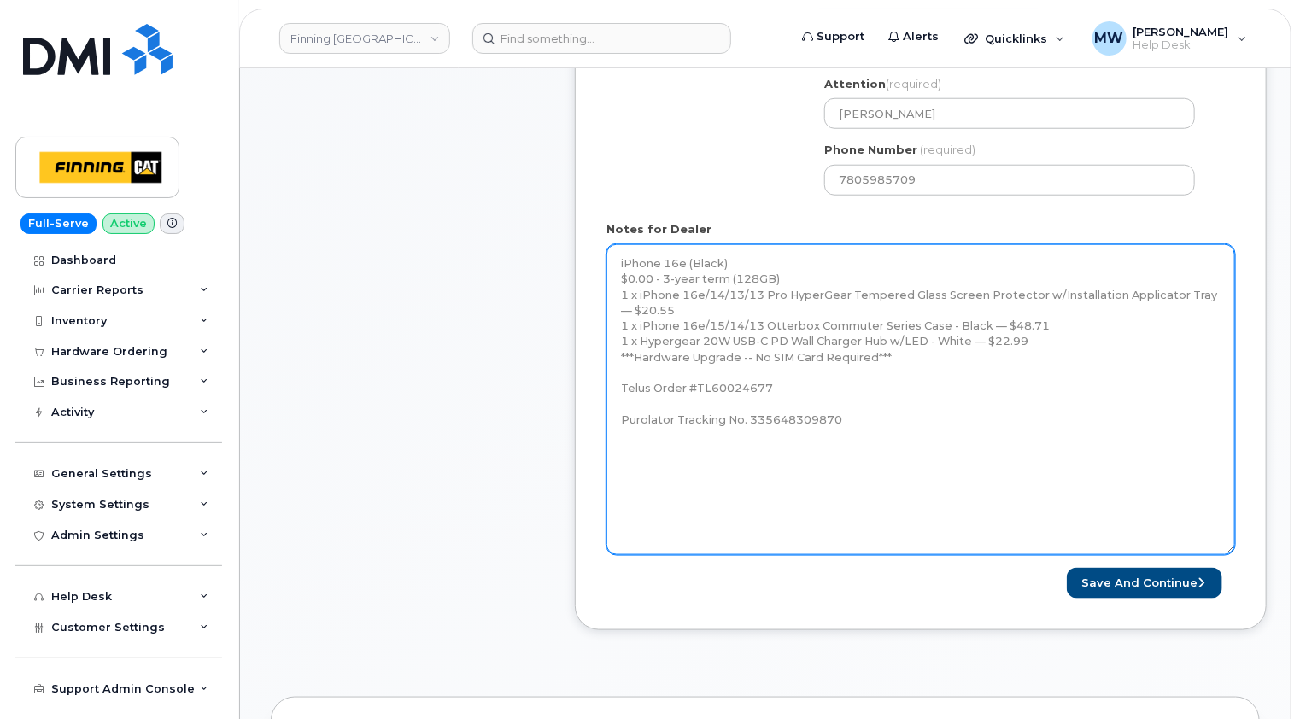
click at [916, 446] on textarea "Awaiting resolution of Telus Case 23505404 before placing order. --------------…" at bounding box center [920, 399] width 629 height 311
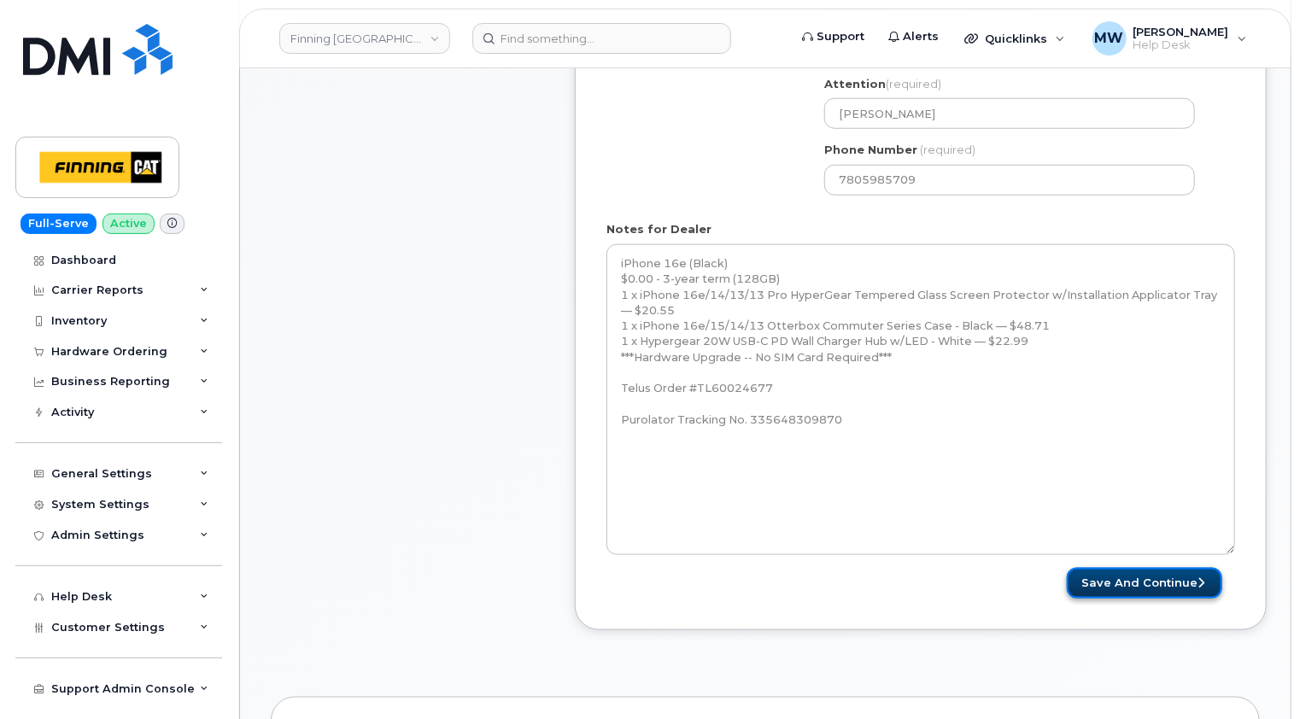
click at [1157, 568] on button "Save and Continue" at bounding box center [1144, 584] width 155 height 32
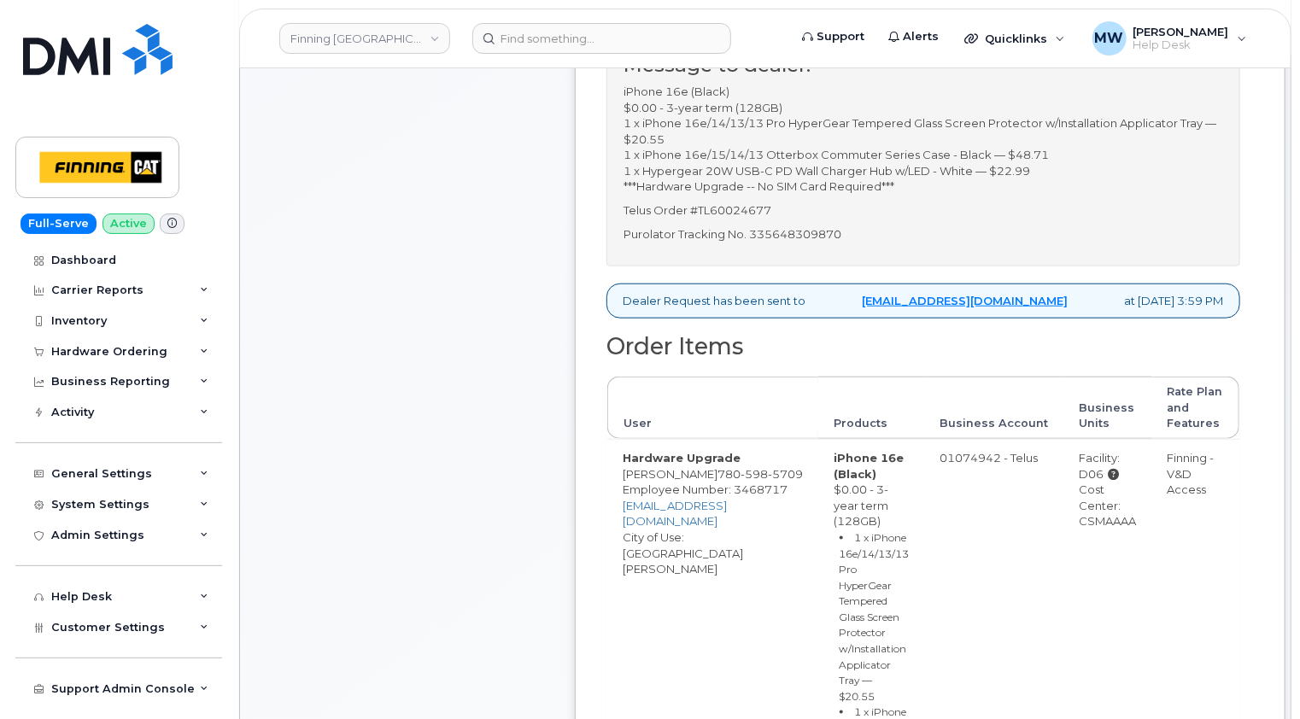
scroll to position [598, 0]
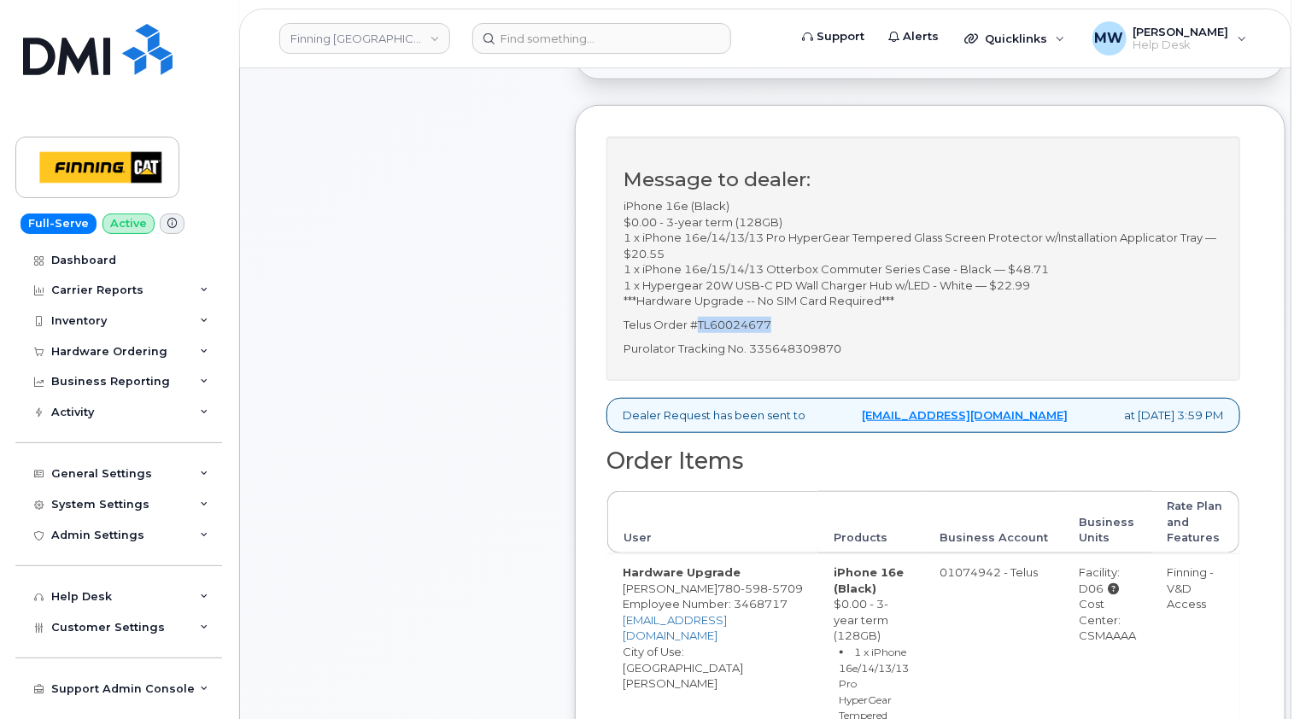
drag, startPoint x: 800, startPoint y: 326, endPoint x: 700, endPoint y: 319, distance: 100.2
click at [700, 319] on p "Telus Order #TL60024677" at bounding box center [923, 325] width 600 height 16
copy p "TL60024677"
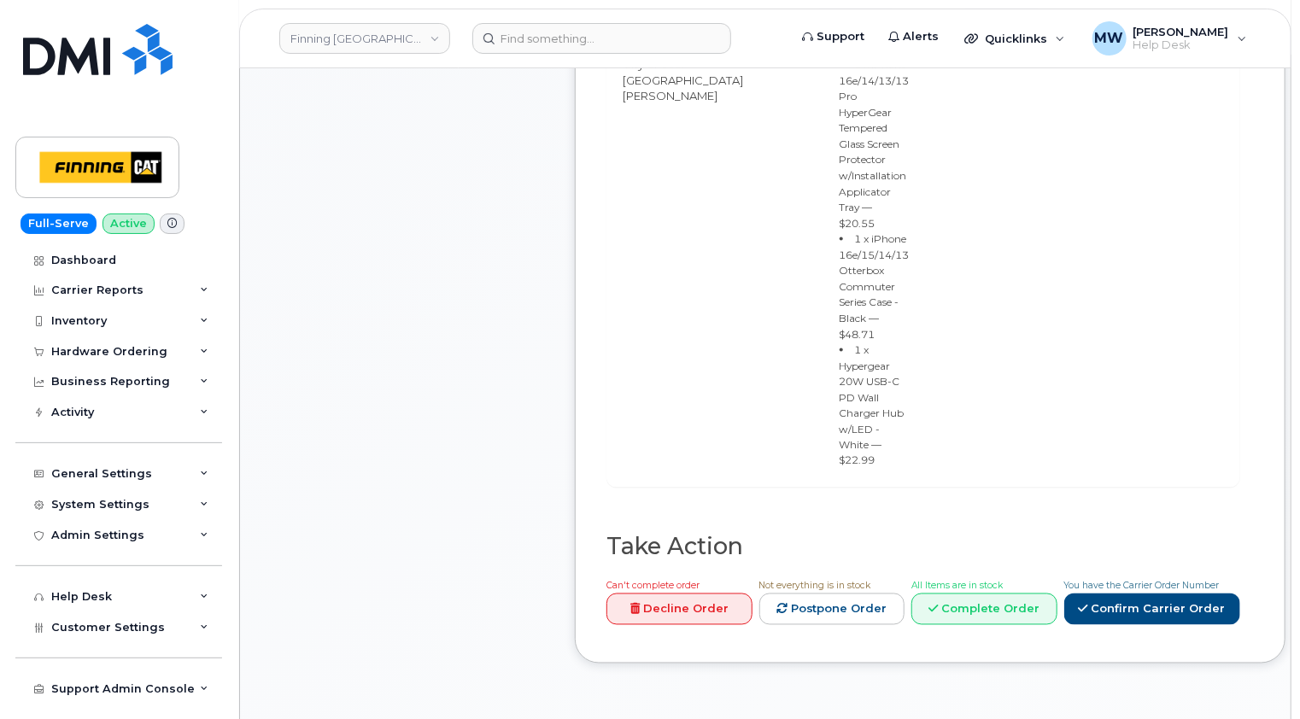
scroll to position [1196, 0]
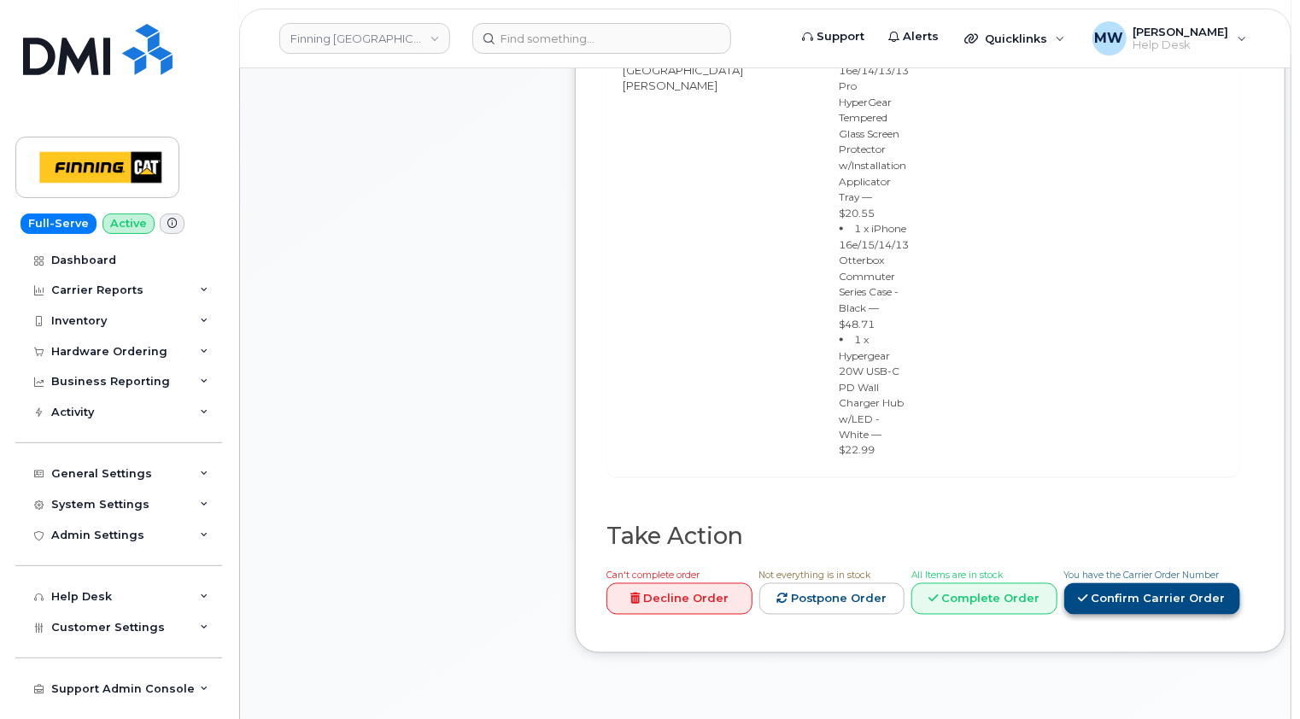
click at [1140, 583] on link "Confirm Carrier Order" at bounding box center [1152, 599] width 176 height 32
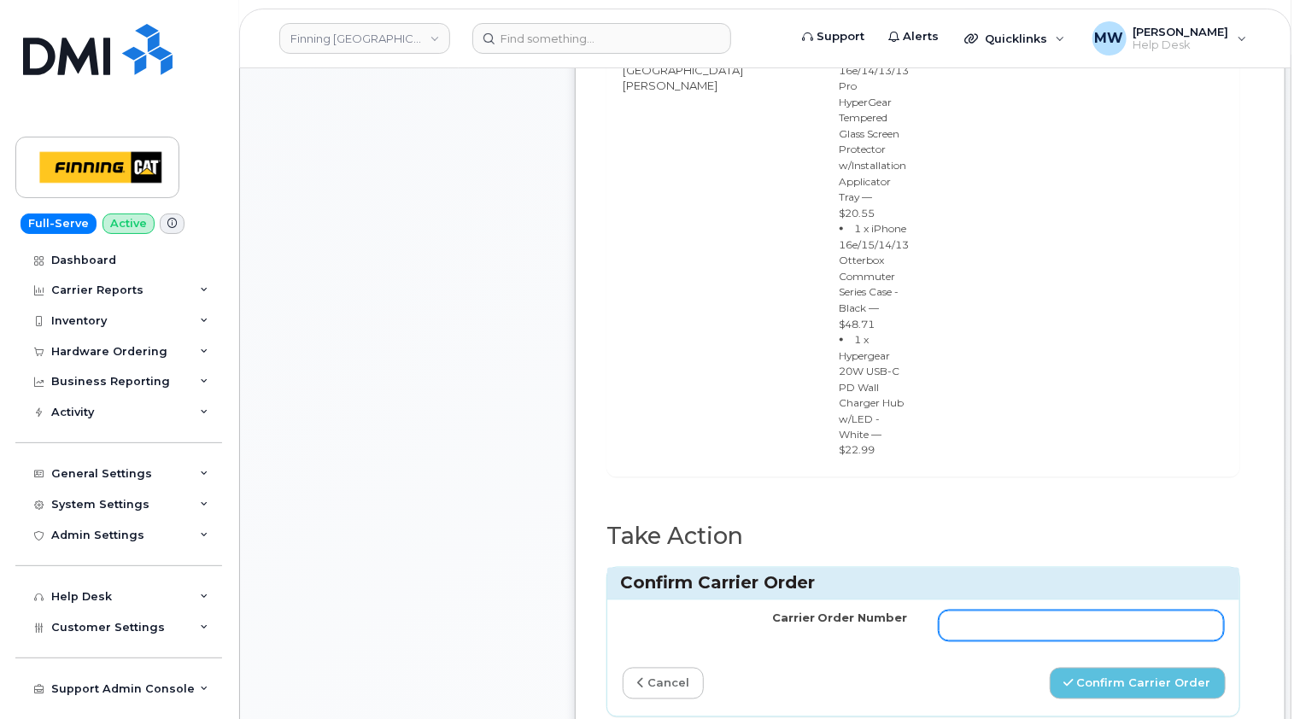
click at [957, 611] on input "Carrier Order Number" at bounding box center [1081, 626] width 285 height 31
paste input "TL60024677"
type input "TL60024677"
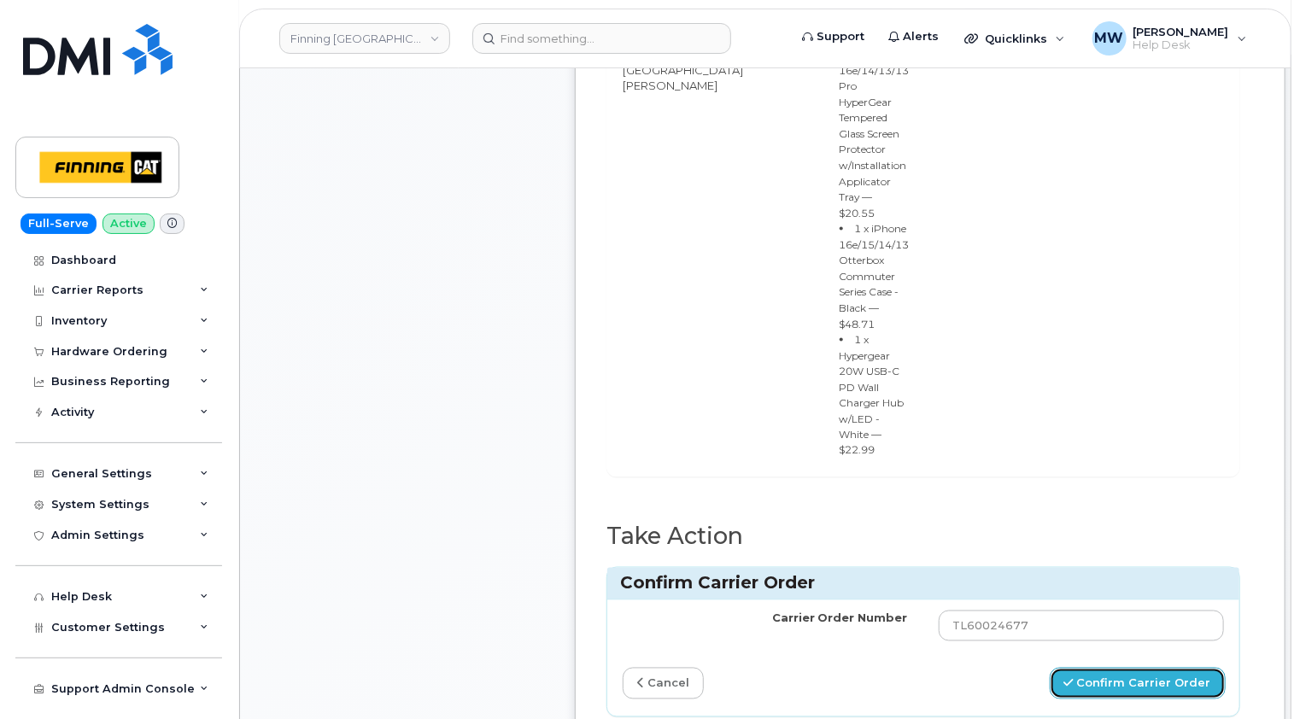
click at [1128, 668] on button "Confirm Carrier Order" at bounding box center [1138, 684] width 176 height 32
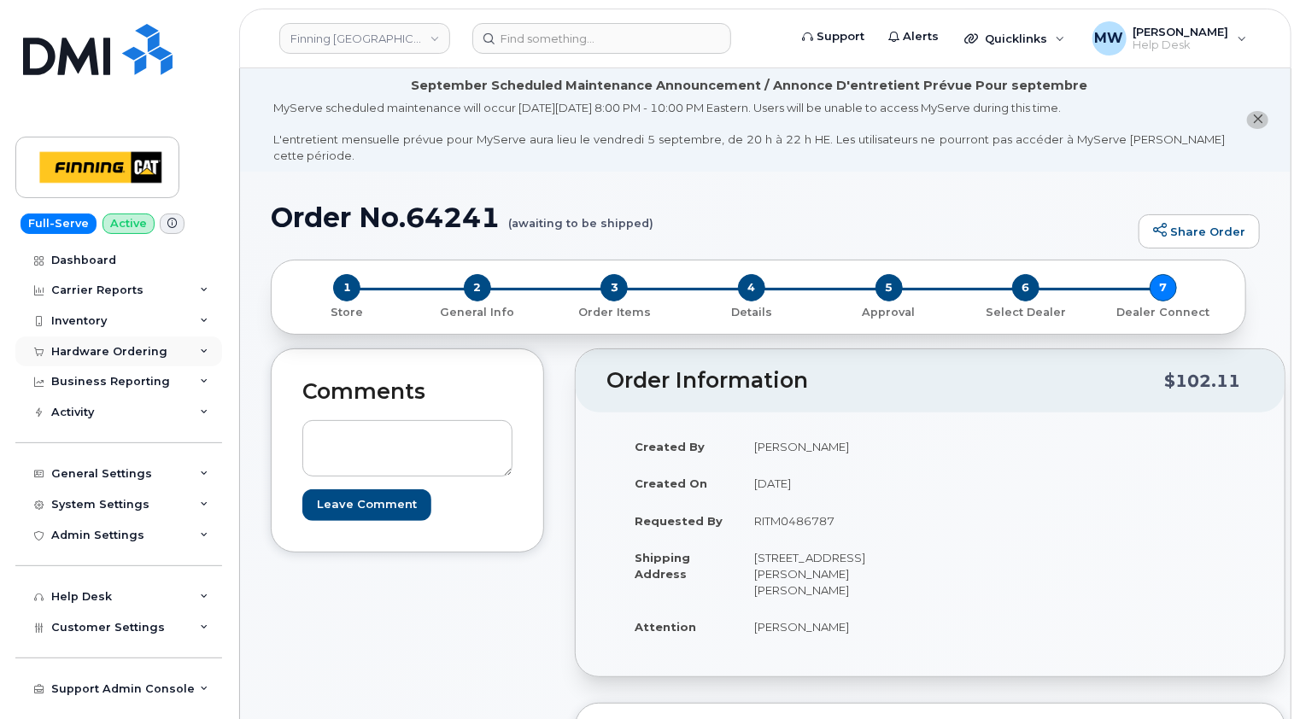
click at [125, 352] on div "Hardware Ordering" at bounding box center [109, 352] width 116 height 14
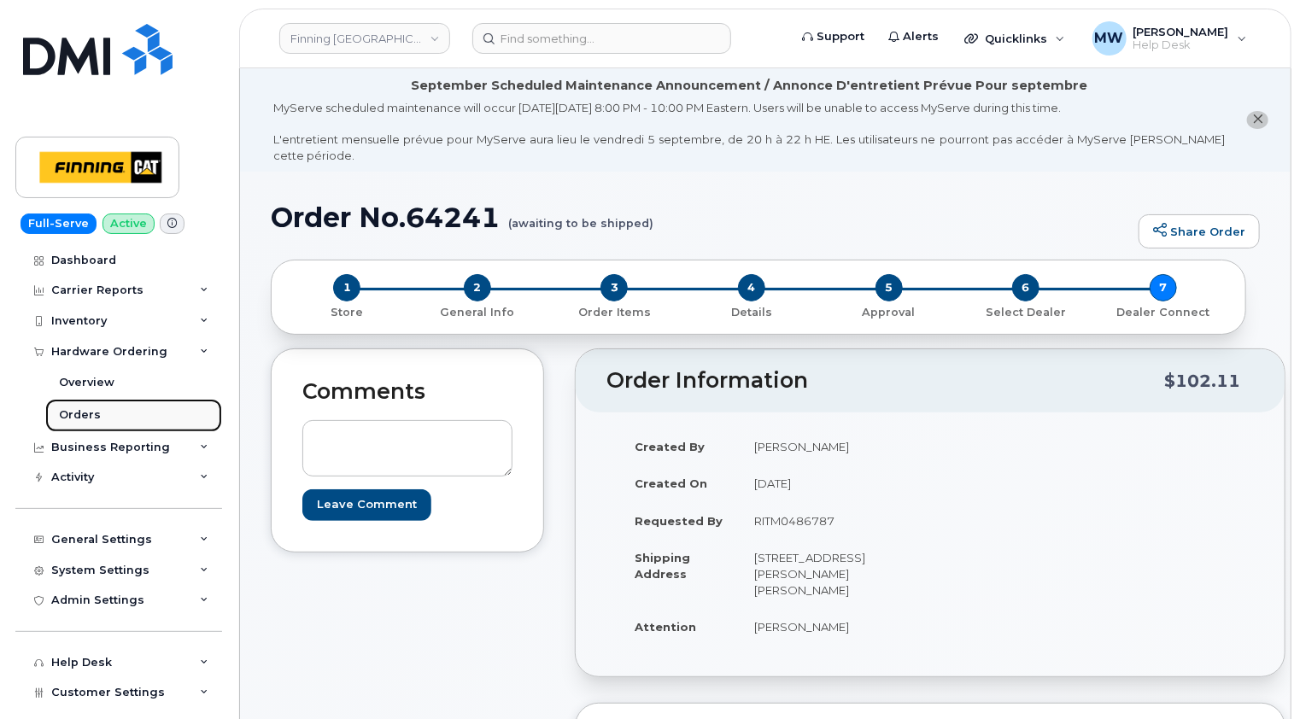
click at [71, 415] on div "Orders" at bounding box center [80, 414] width 42 height 15
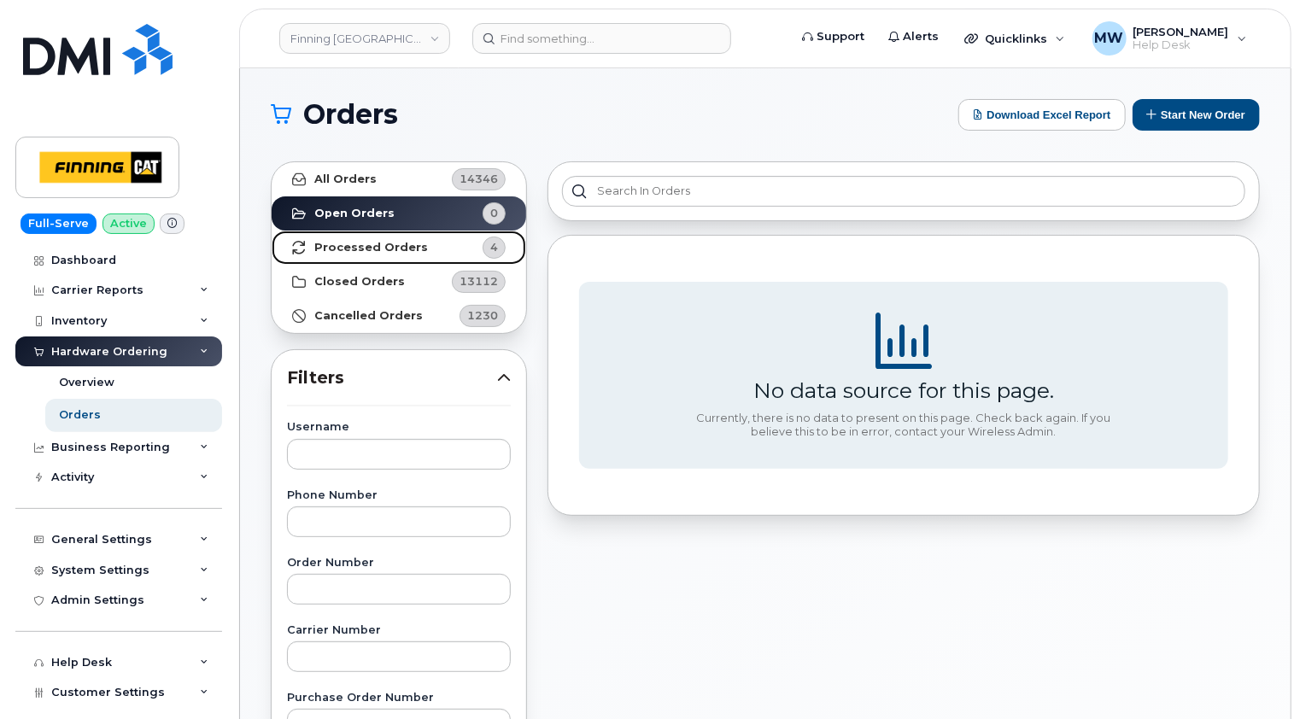
click at [359, 249] on strong "Processed Orders" at bounding box center [371, 248] width 114 height 14
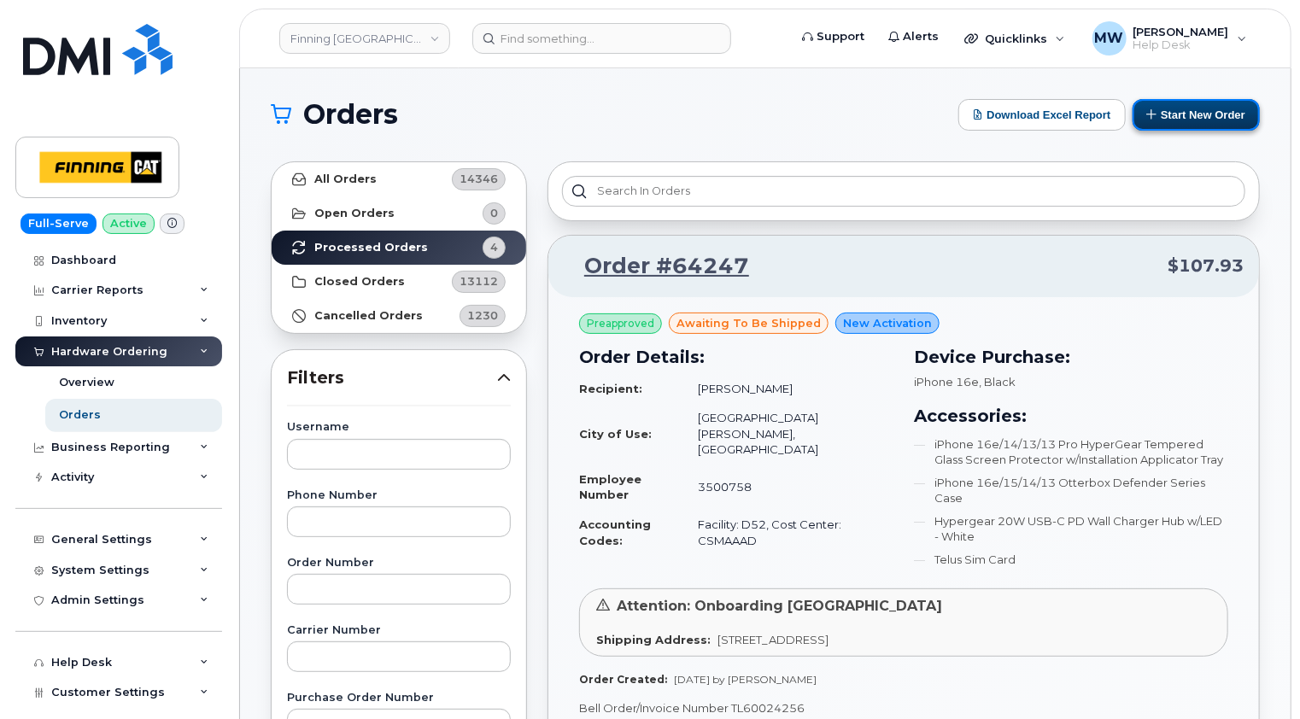
click at [1226, 111] on button "Start New Order" at bounding box center [1195, 115] width 127 height 32
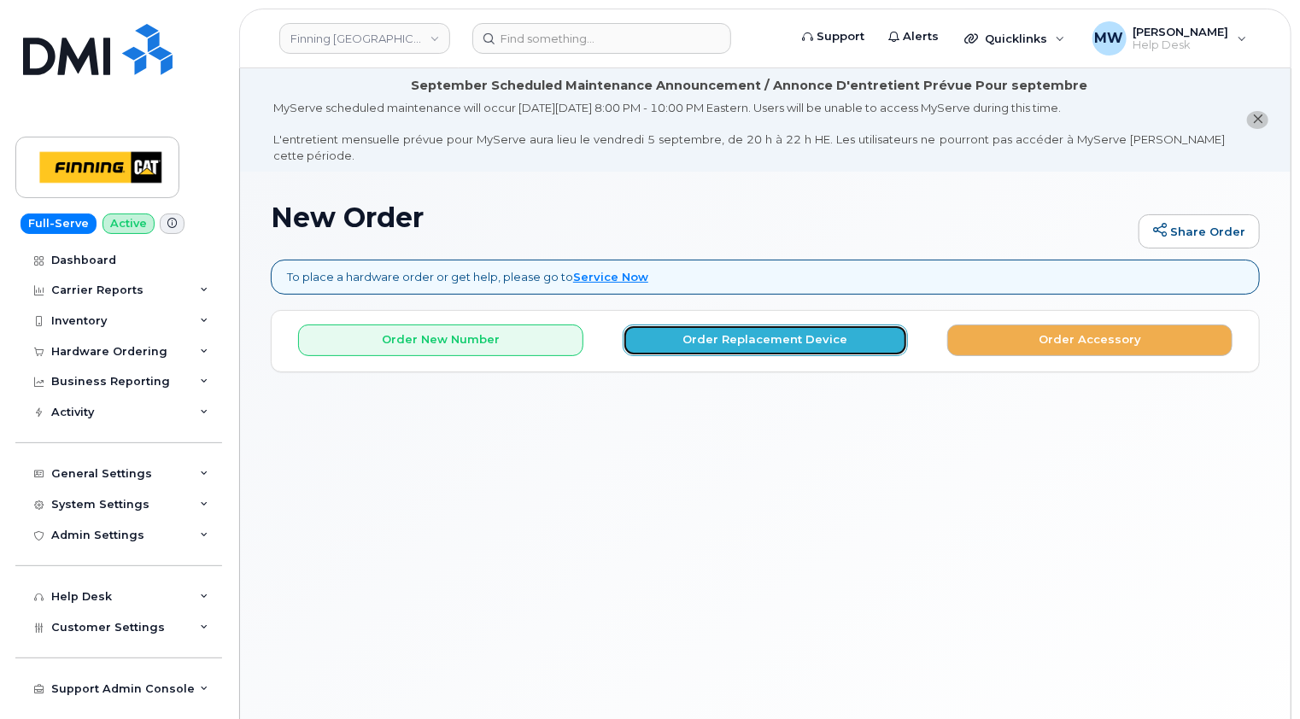
click at [779, 330] on button "Order Replacement Device" at bounding box center [765, 341] width 285 height 32
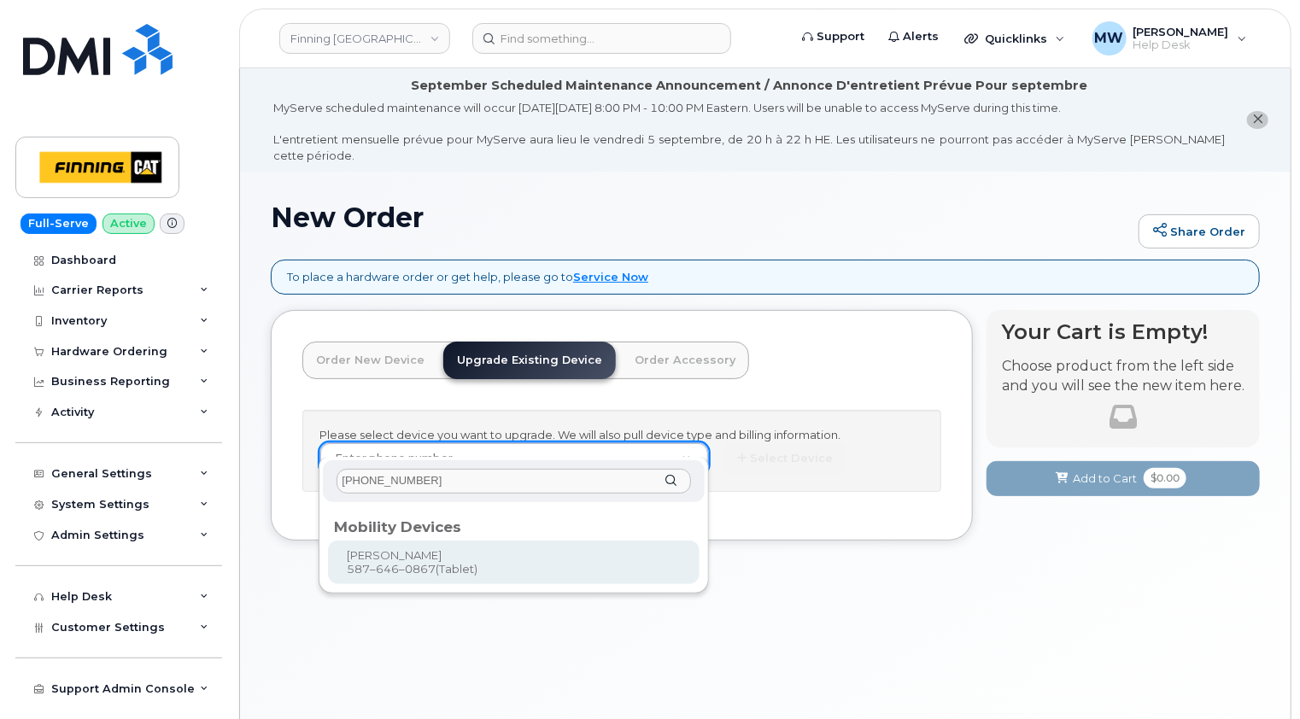
type input "[PHONE_NUMBER]"
type input "258984"
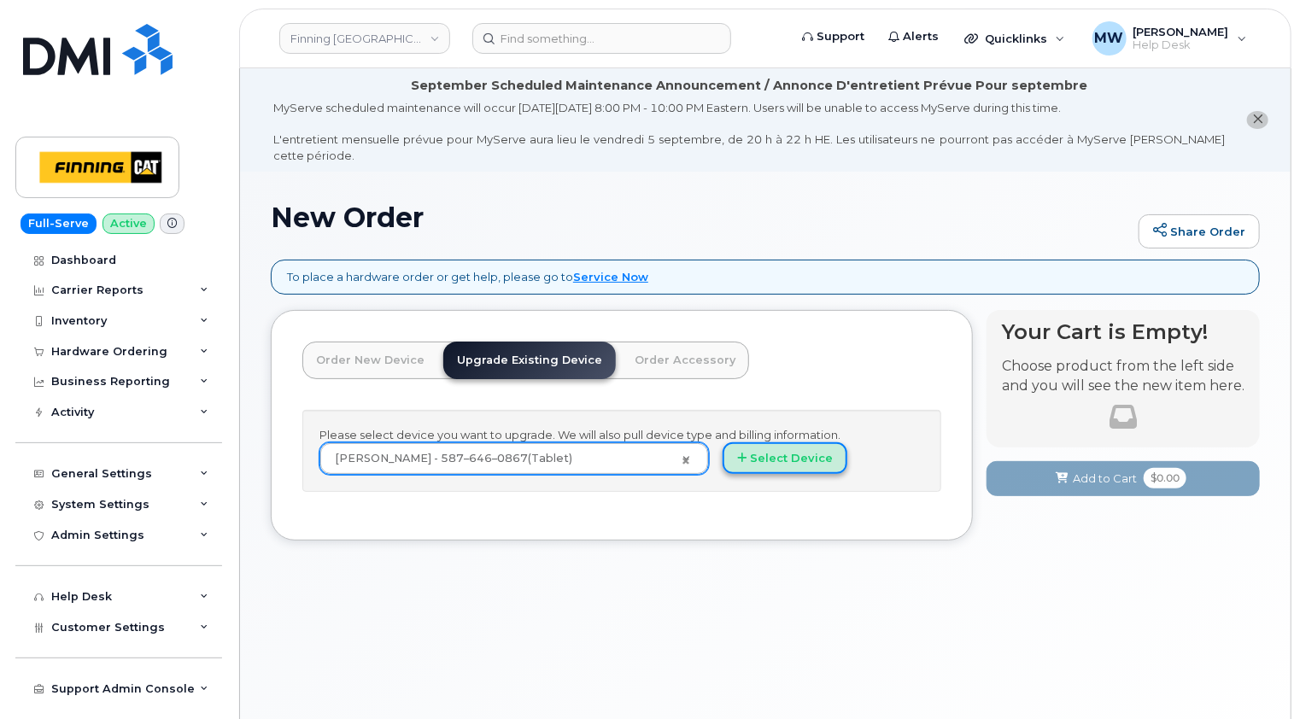
click at [810, 446] on button "Select Device" at bounding box center [785, 458] width 125 height 32
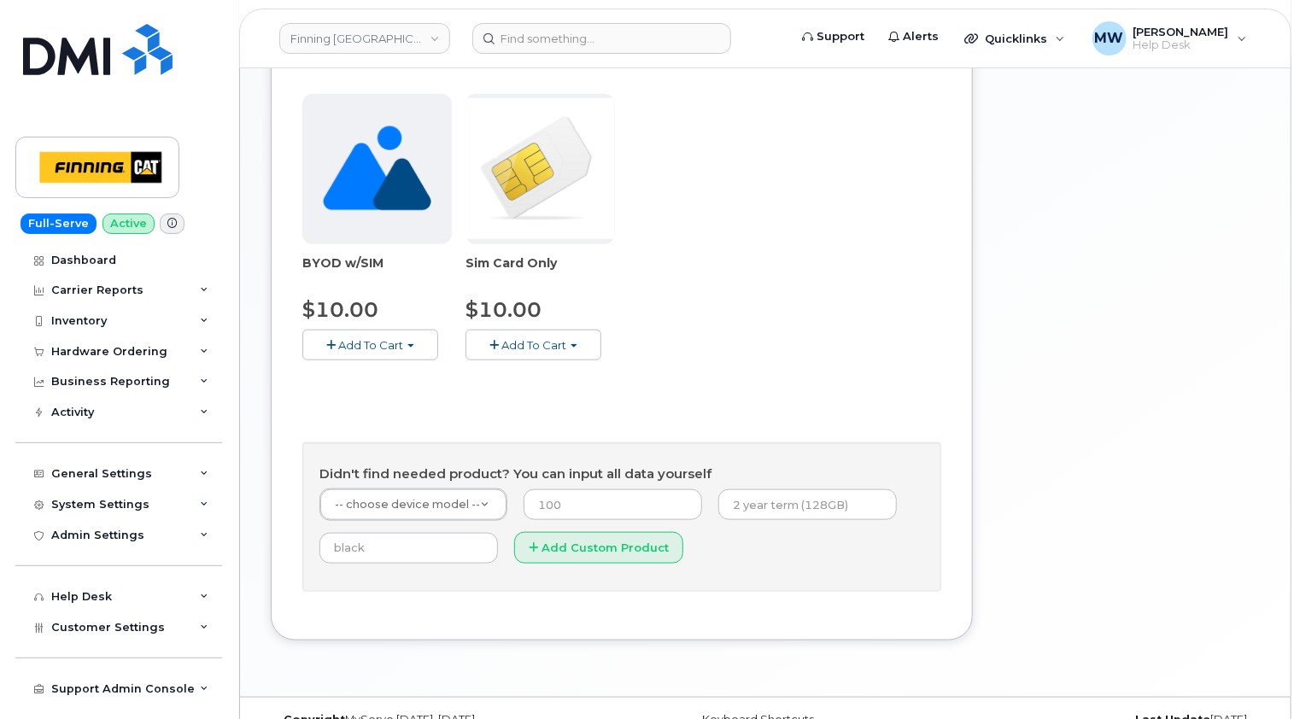
scroll to position [713, 0]
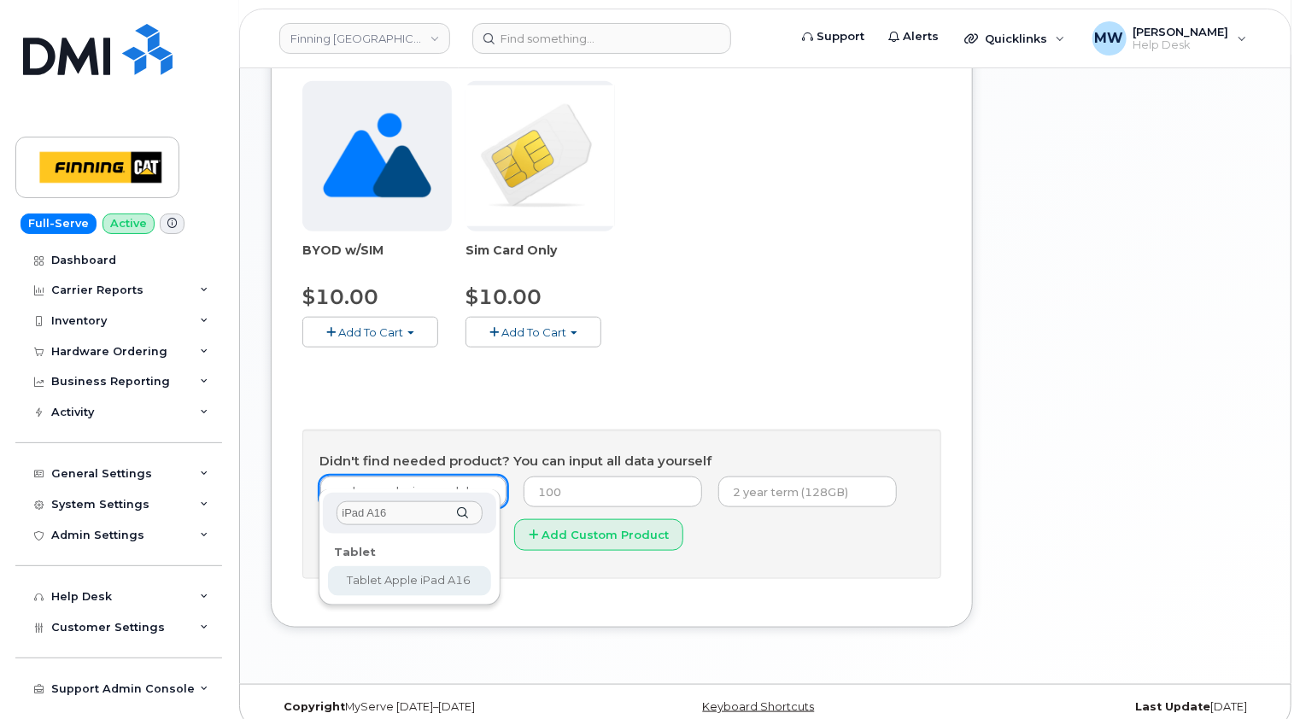
type input "iPad A16"
select select "2887"
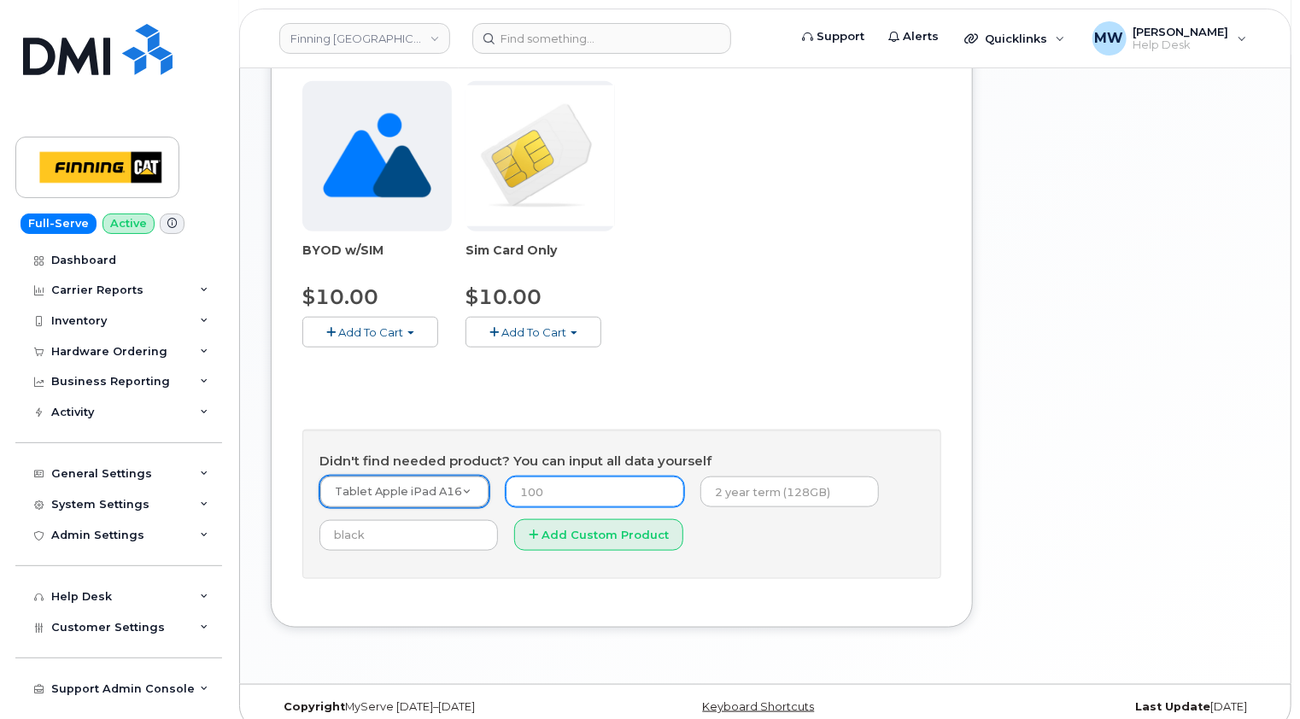
click at [547, 477] on input "number" at bounding box center [595, 492] width 179 height 31
type input "0.00"
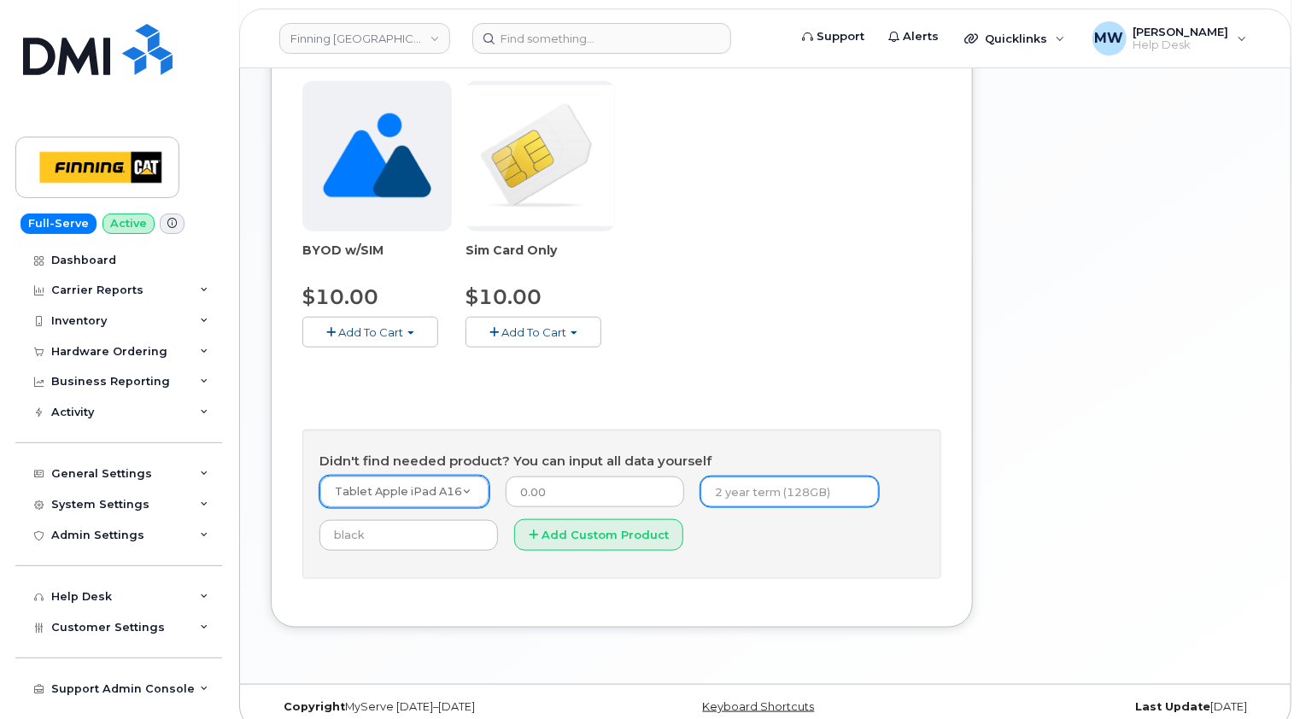
click at [742, 477] on input "text" at bounding box center [789, 492] width 179 height 31
type input "Outright Purchase (128GB)"
click at [407, 520] on input "text" at bounding box center [408, 535] width 179 height 31
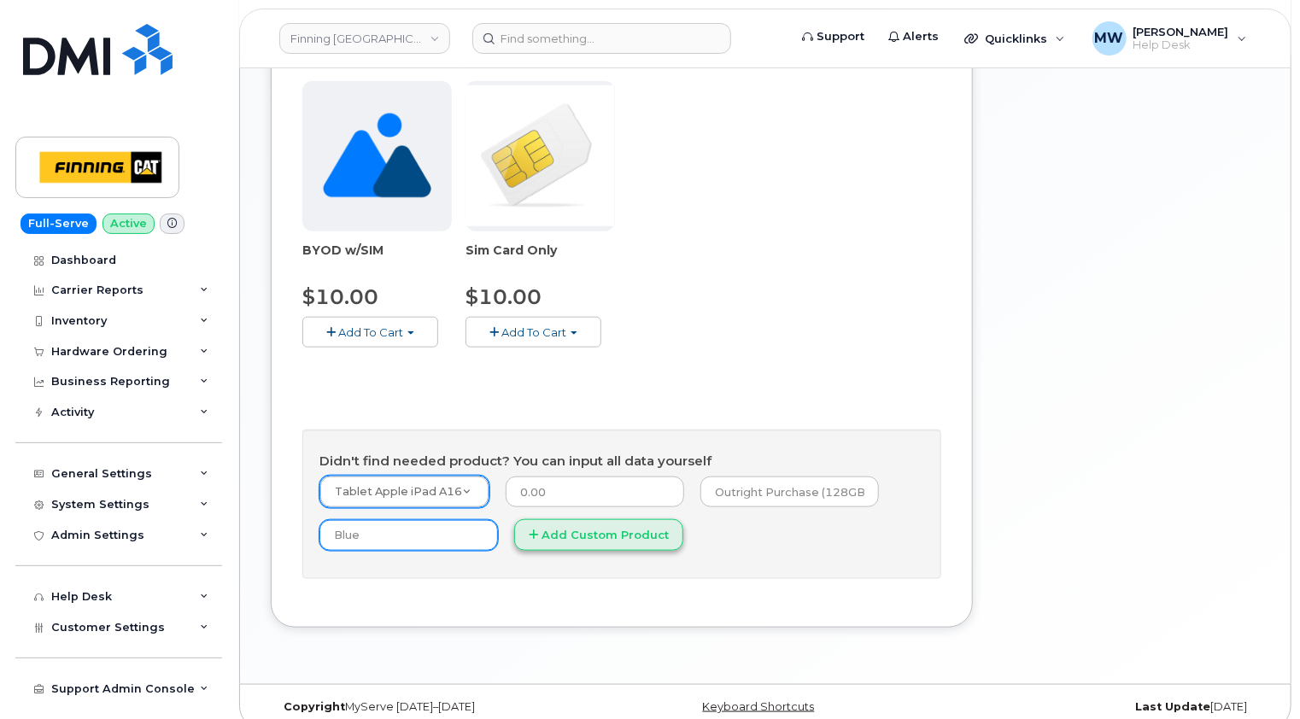
type input "Blue"
click at [612, 519] on button "Add Custom Product" at bounding box center [598, 535] width 169 height 32
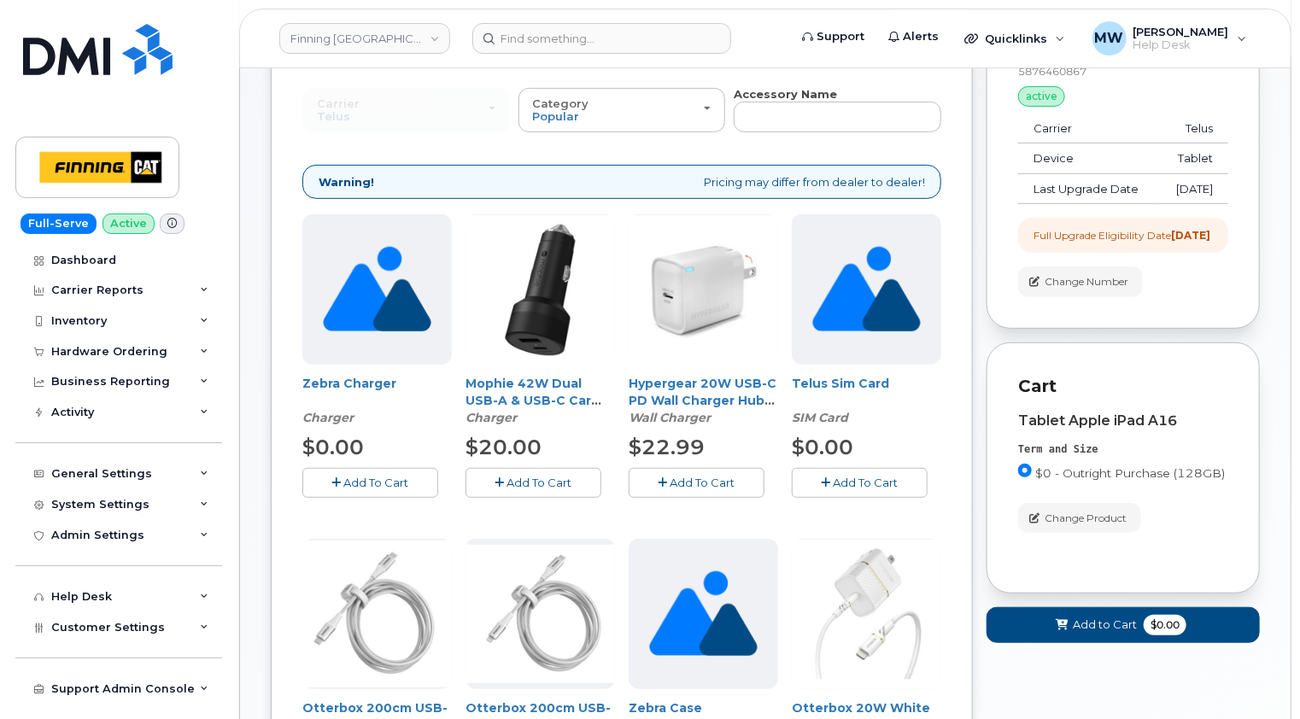
scroll to position [427, 0]
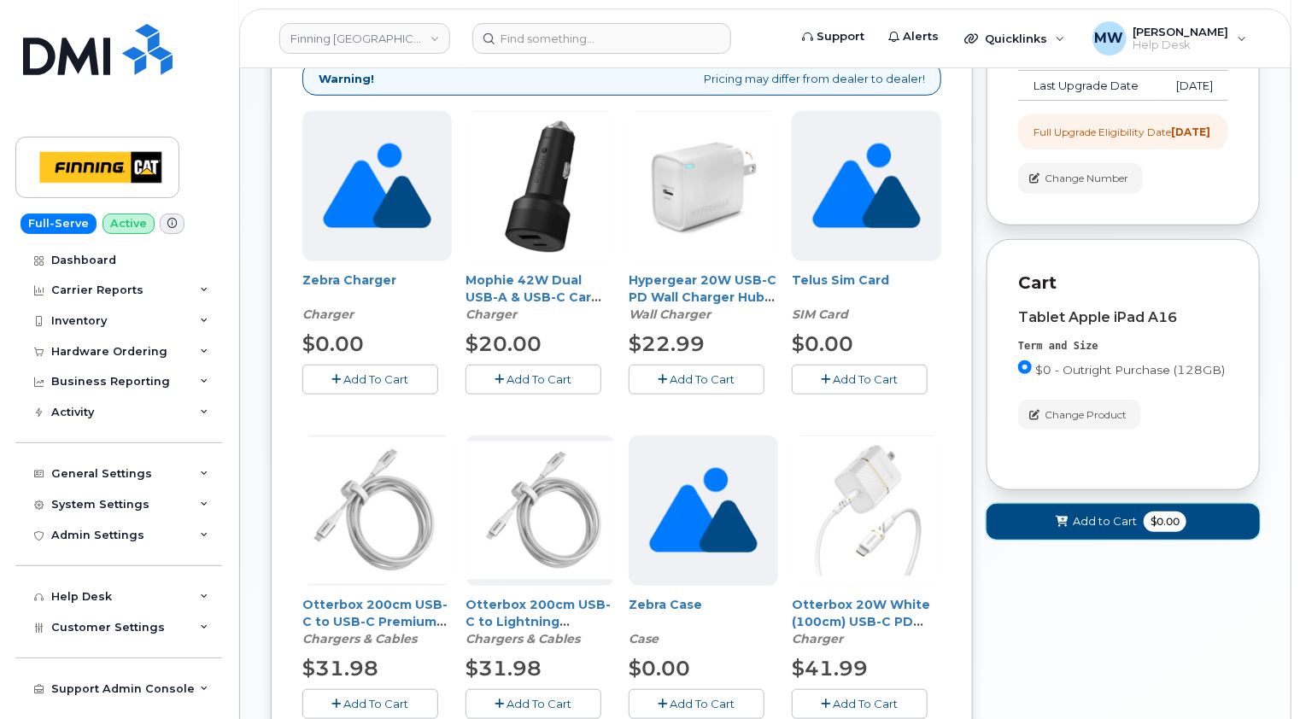
click at [1098, 530] on span "Add to Cart" at bounding box center [1105, 521] width 64 height 16
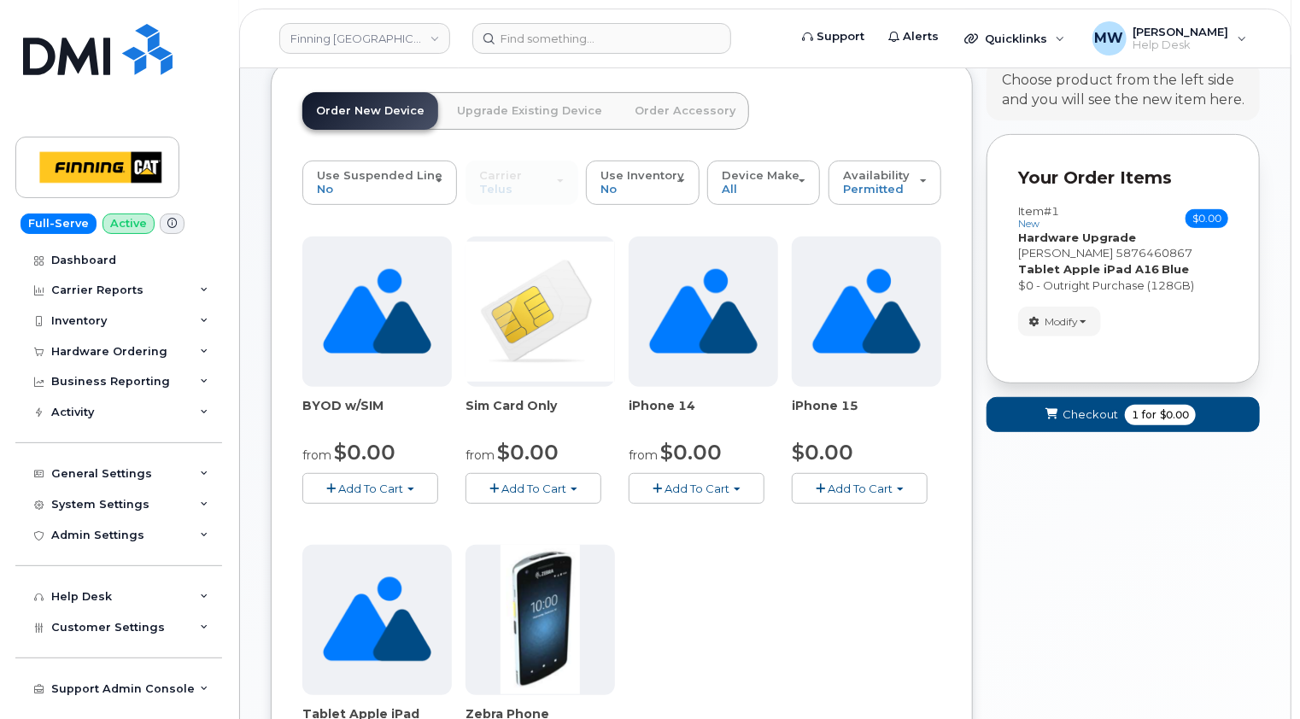
scroll to position [256, 0]
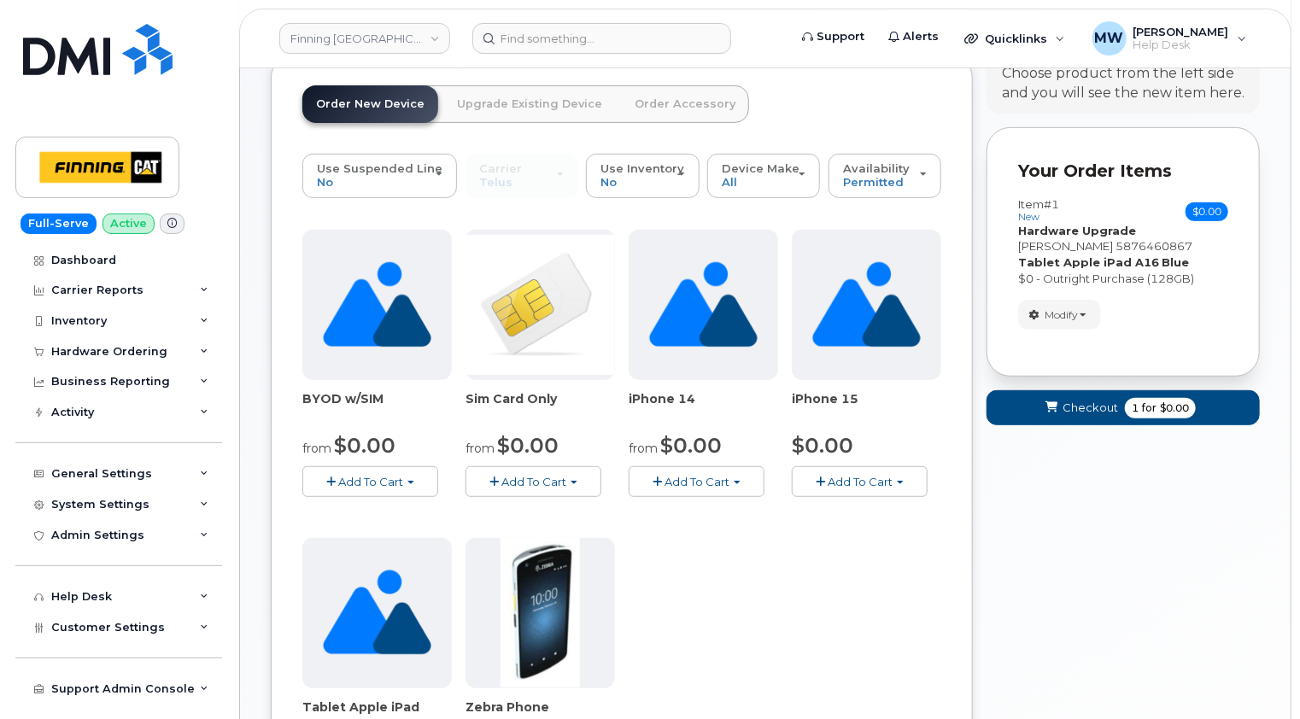
click at [676, 87] on link "Order Accessory" at bounding box center [685, 104] width 128 height 38
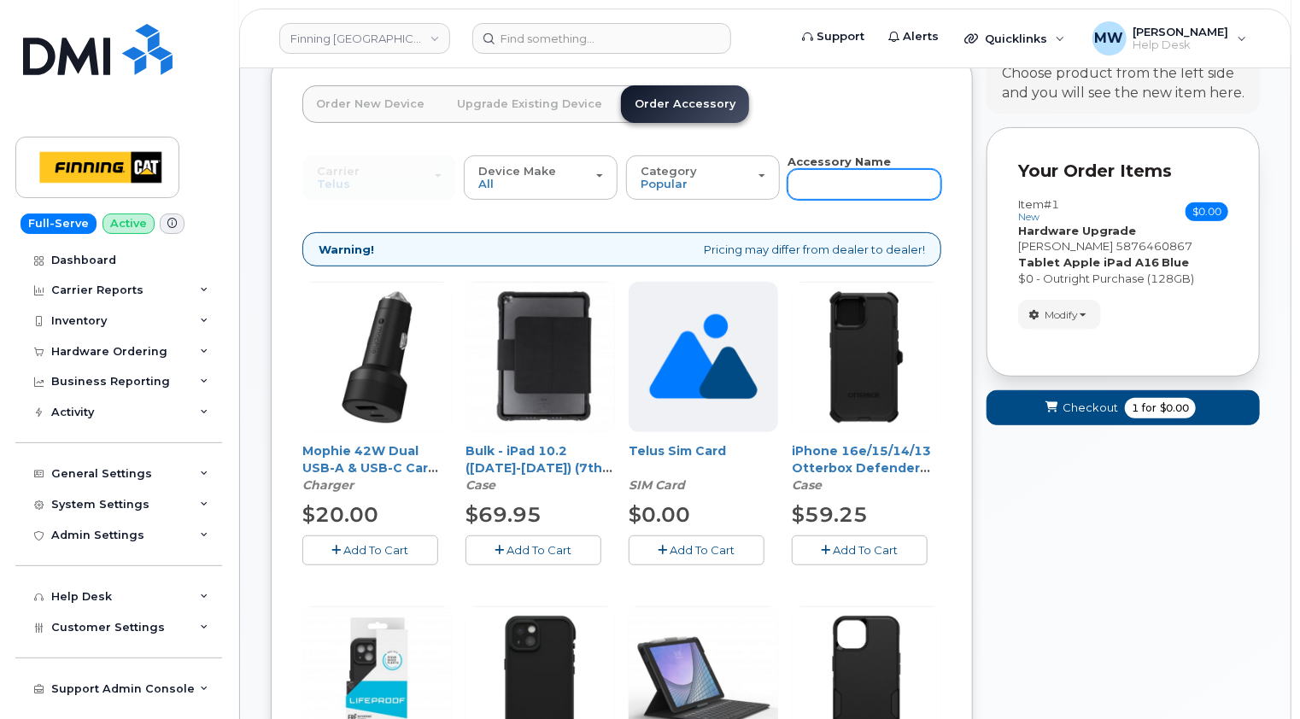
click at [847, 170] on input "text" at bounding box center [864, 184] width 154 height 31
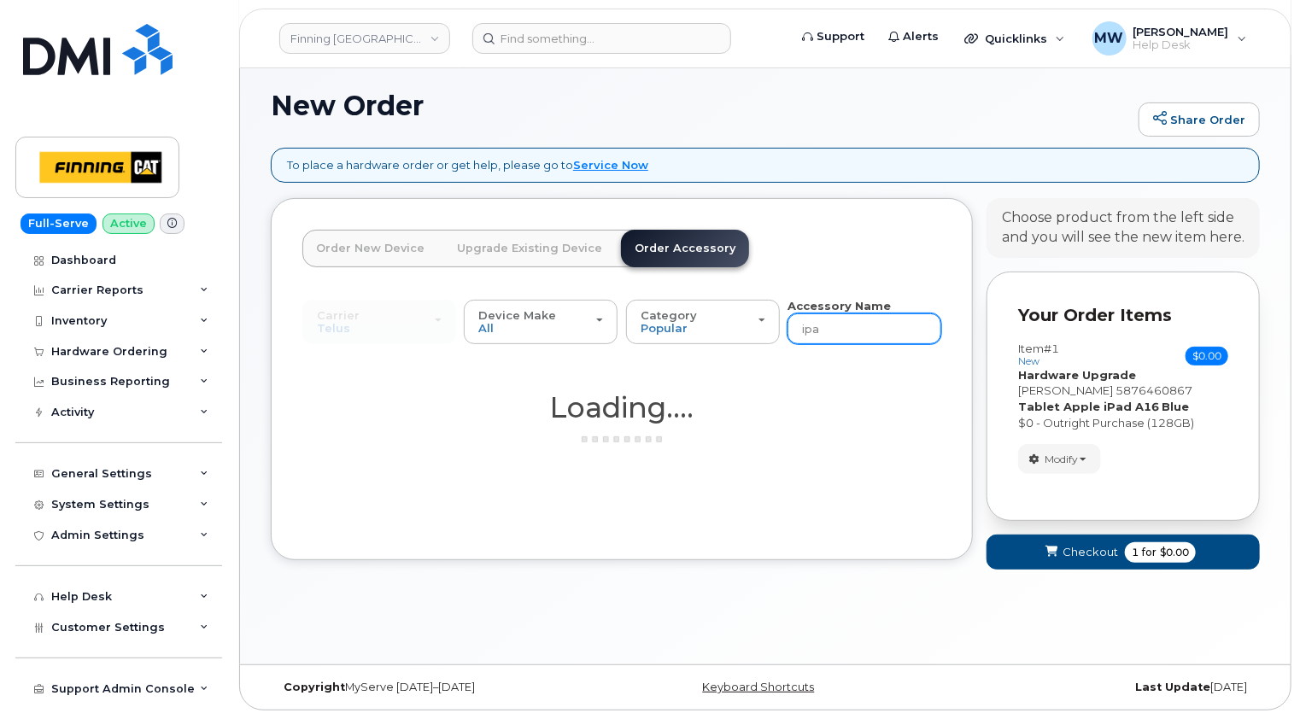
scroll to position [96, 0]
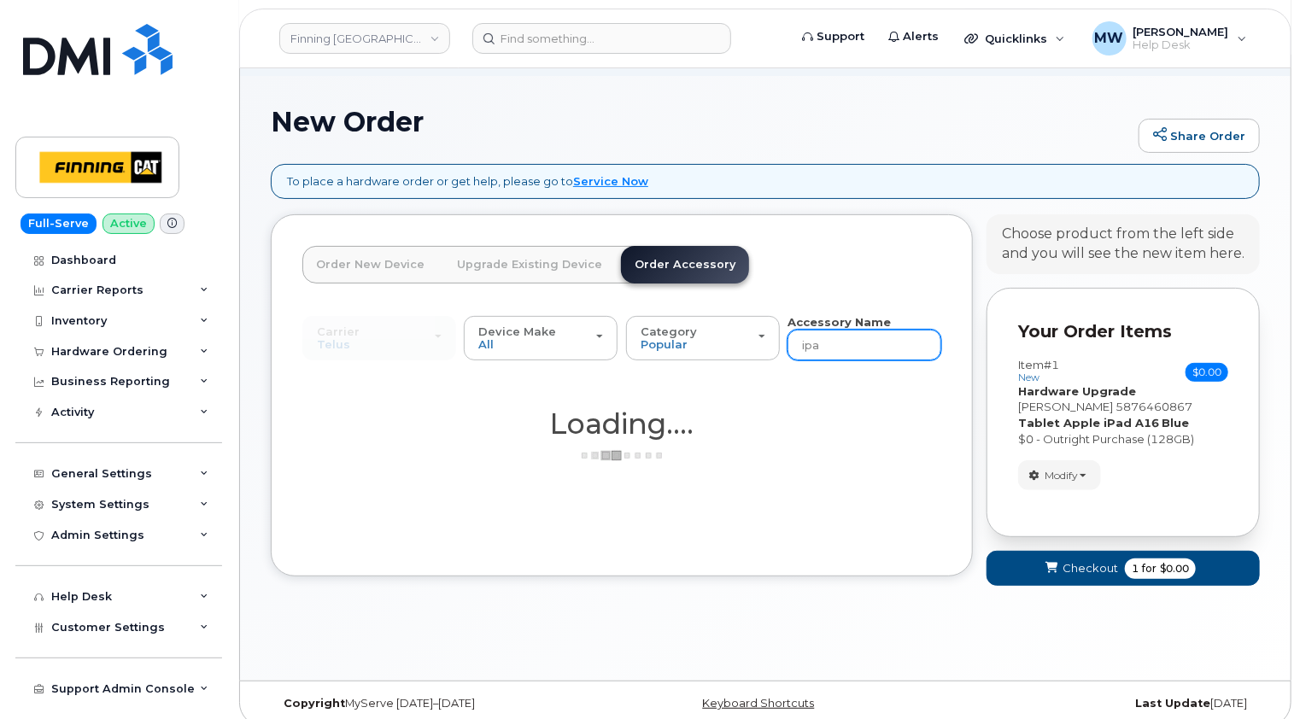
type input "ipad"
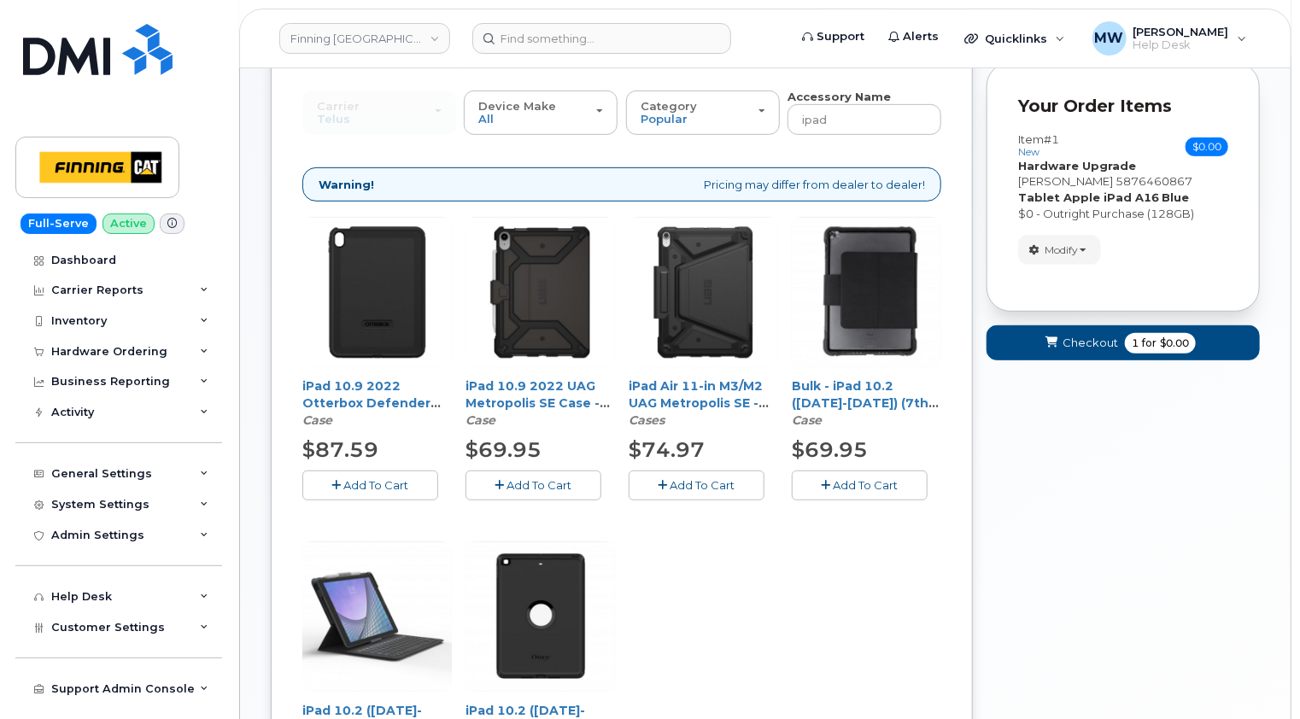
scroll to position [352, 0]
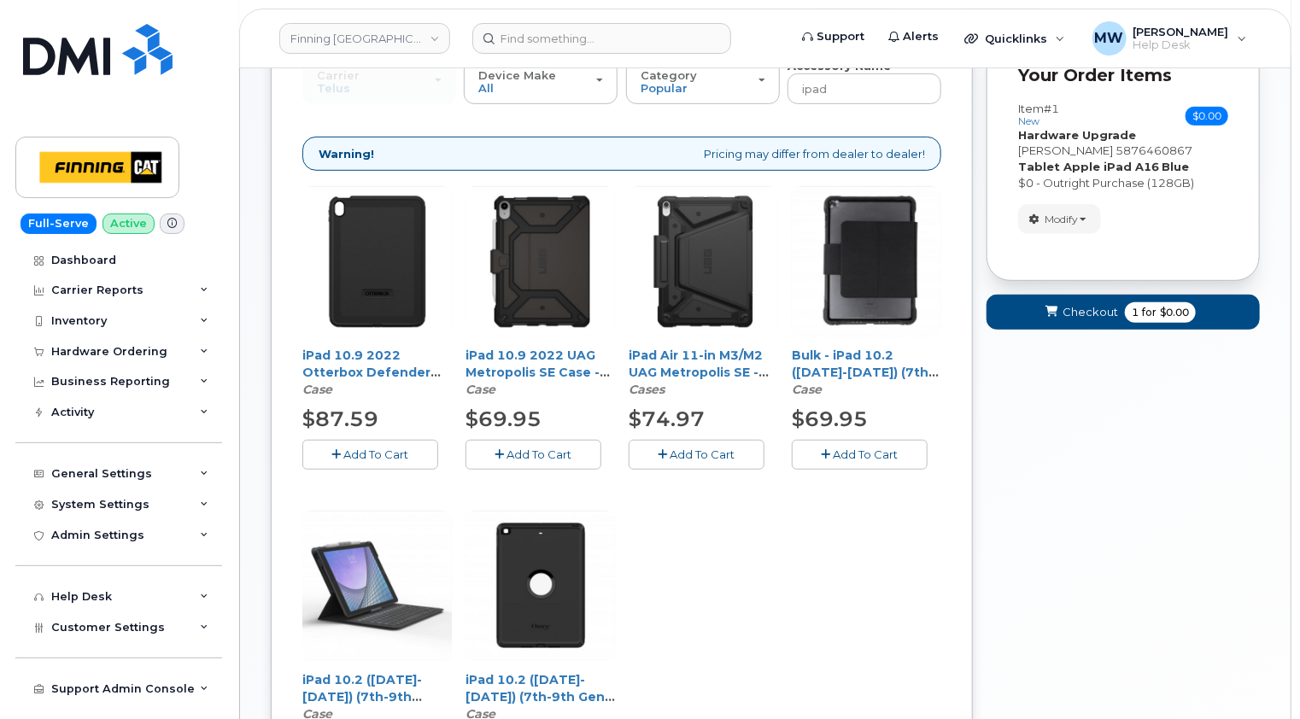
click at [540, 448] on span "Add To Cart" at bounding box center [539, 455] width 65 height 14
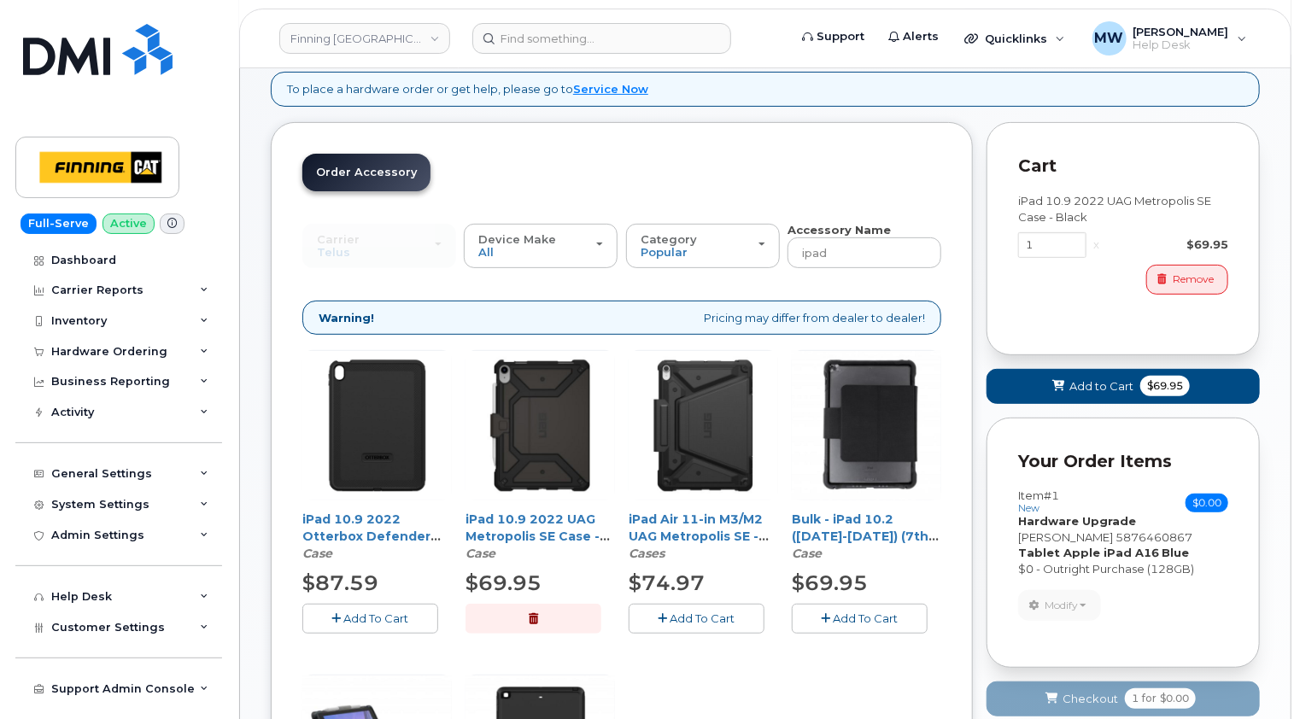
scroll to position [171, 0]
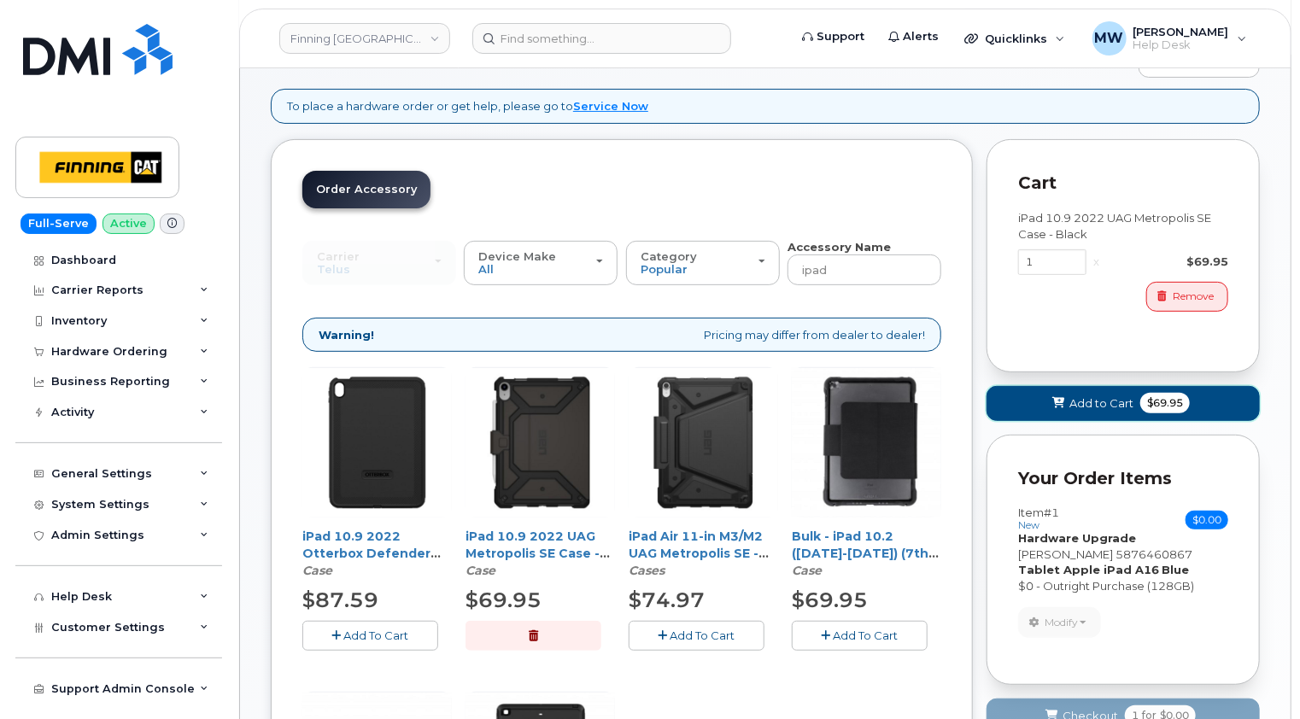
click at [1097, 395] on span "Add to Cart" at bounding box center [1101, 403] width 64 height 16
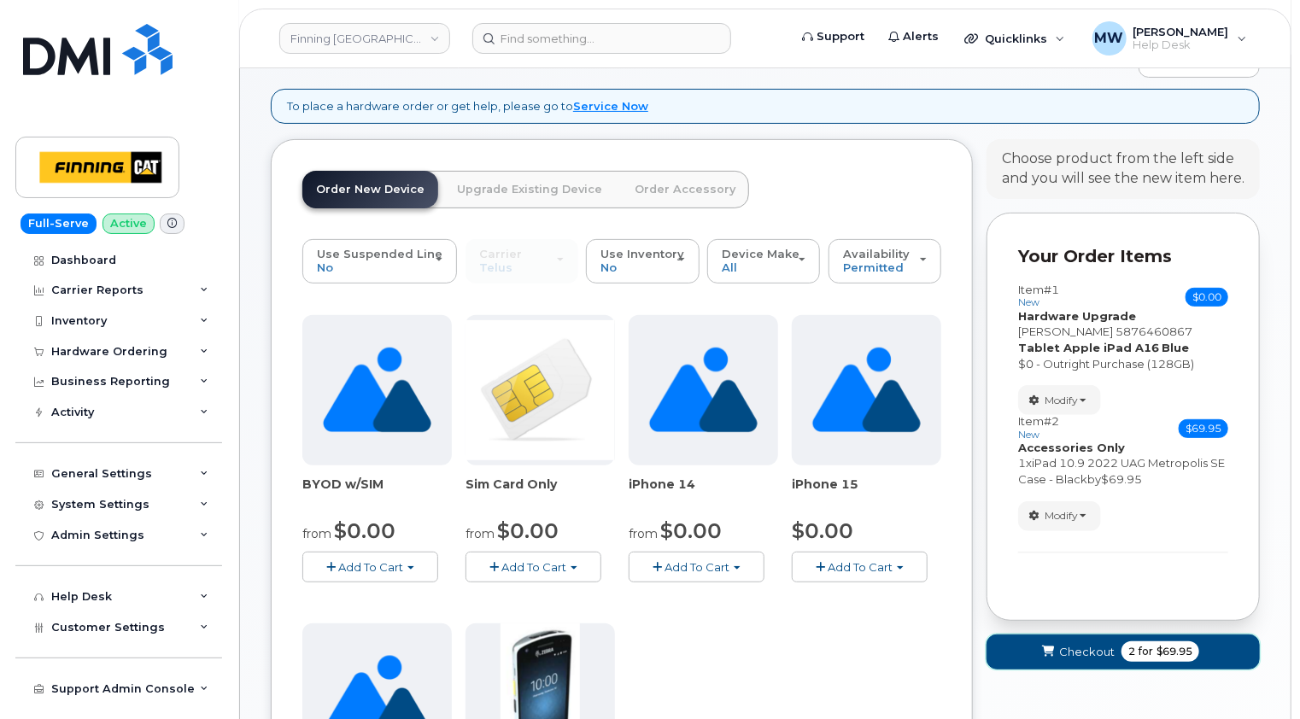
click at [1086, 644] on span "Checkout" at bounding box center [1087, 652] width 56 height 16
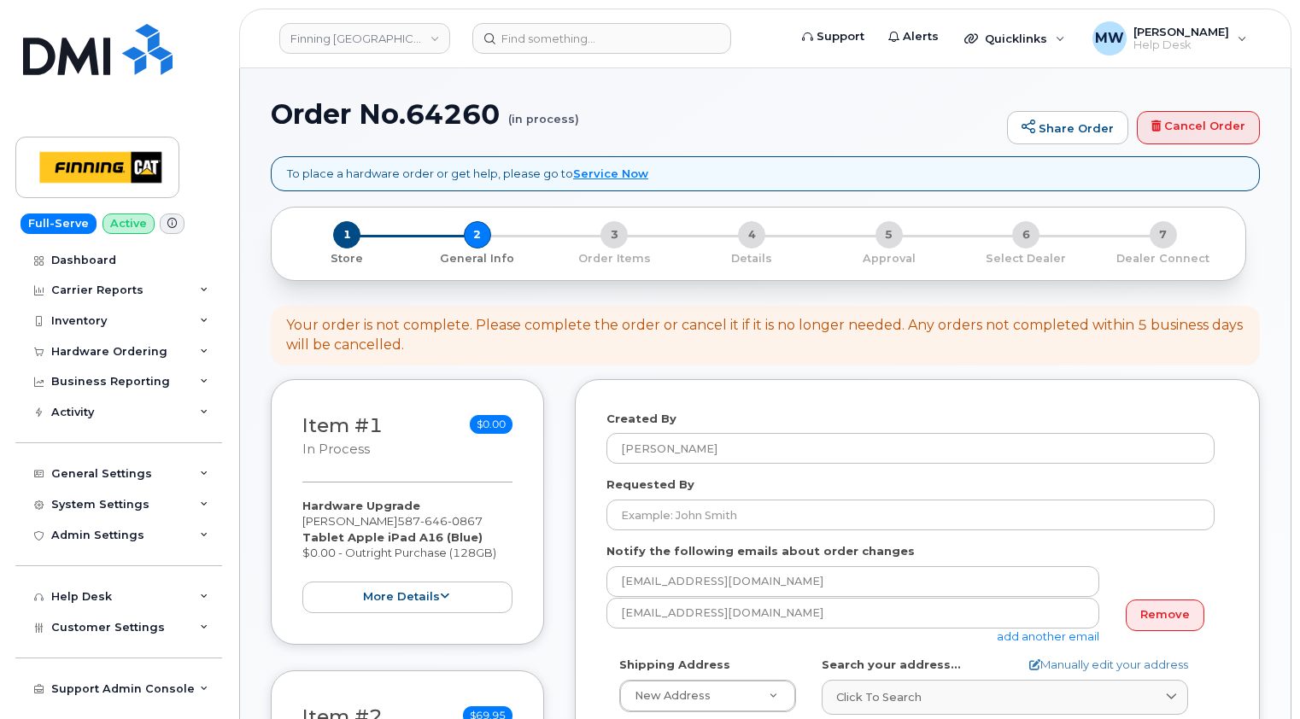
select select
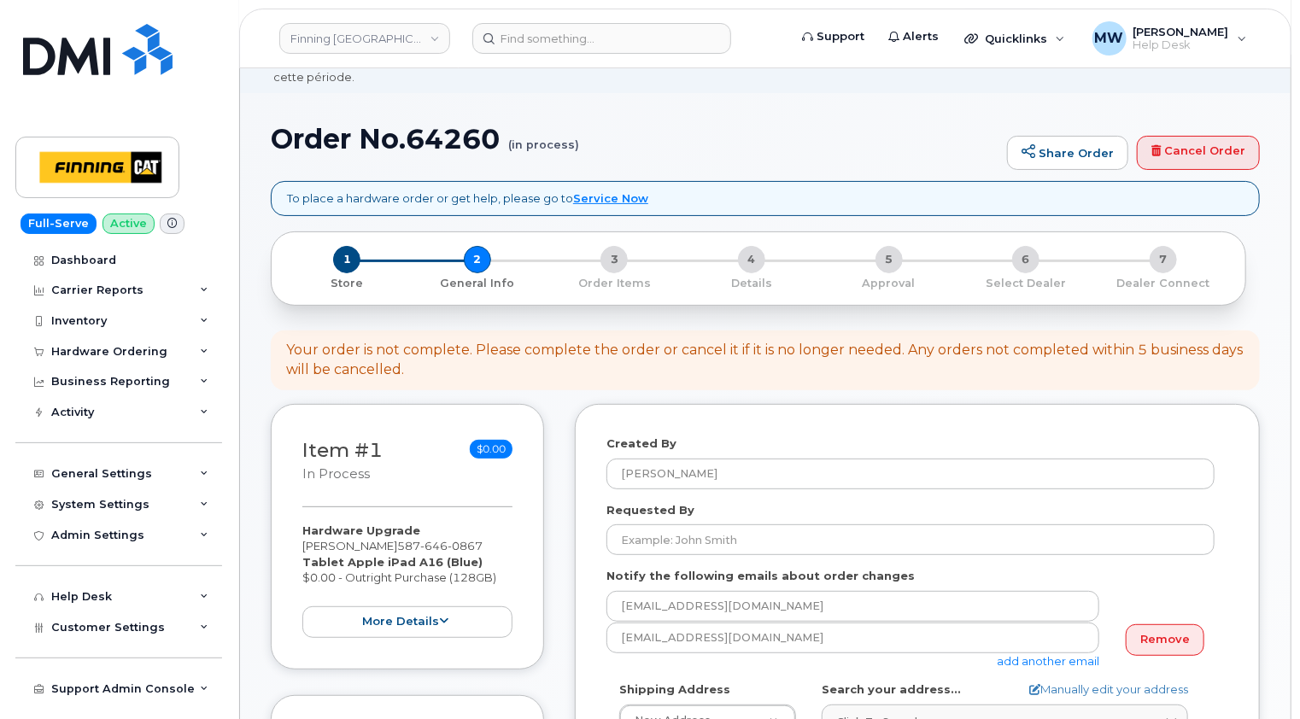
scroll to position [171, 0]
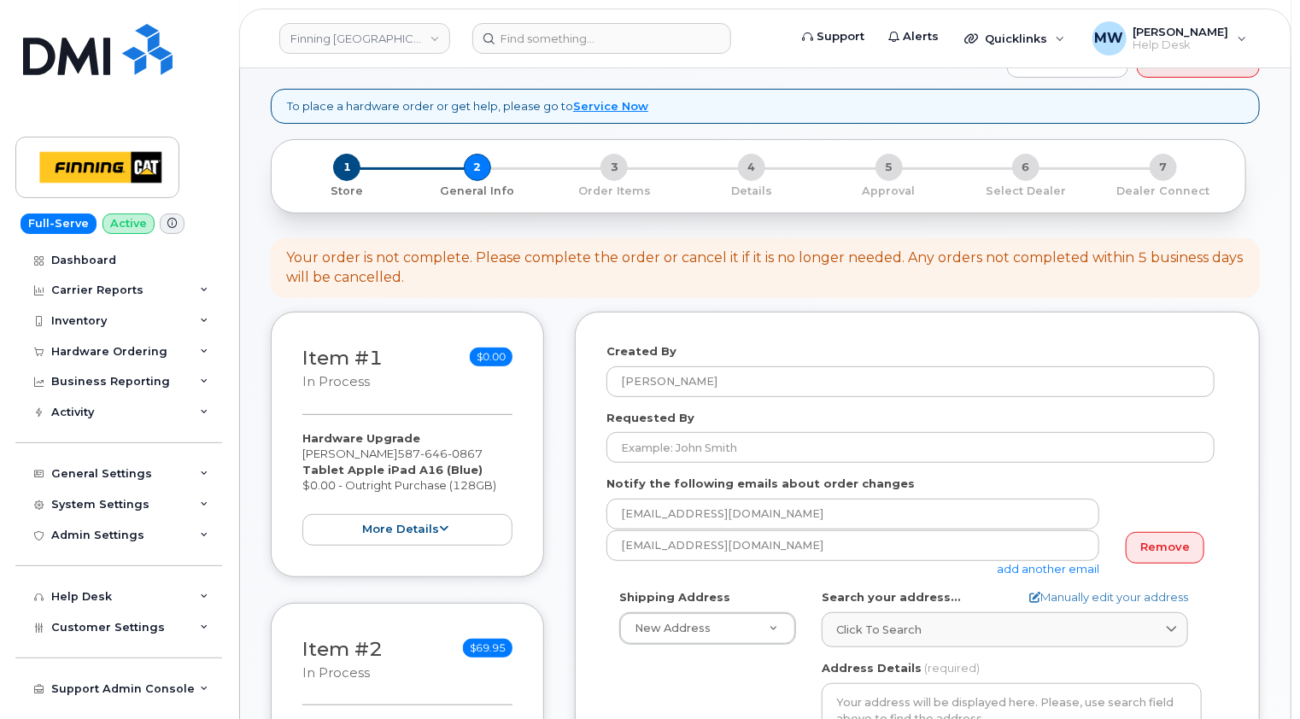
click at [1127, 258] on div "Your order is not complete. Please complete the order or cancel it if it is no …" at bounding box center [765, 268] width 958 height 39
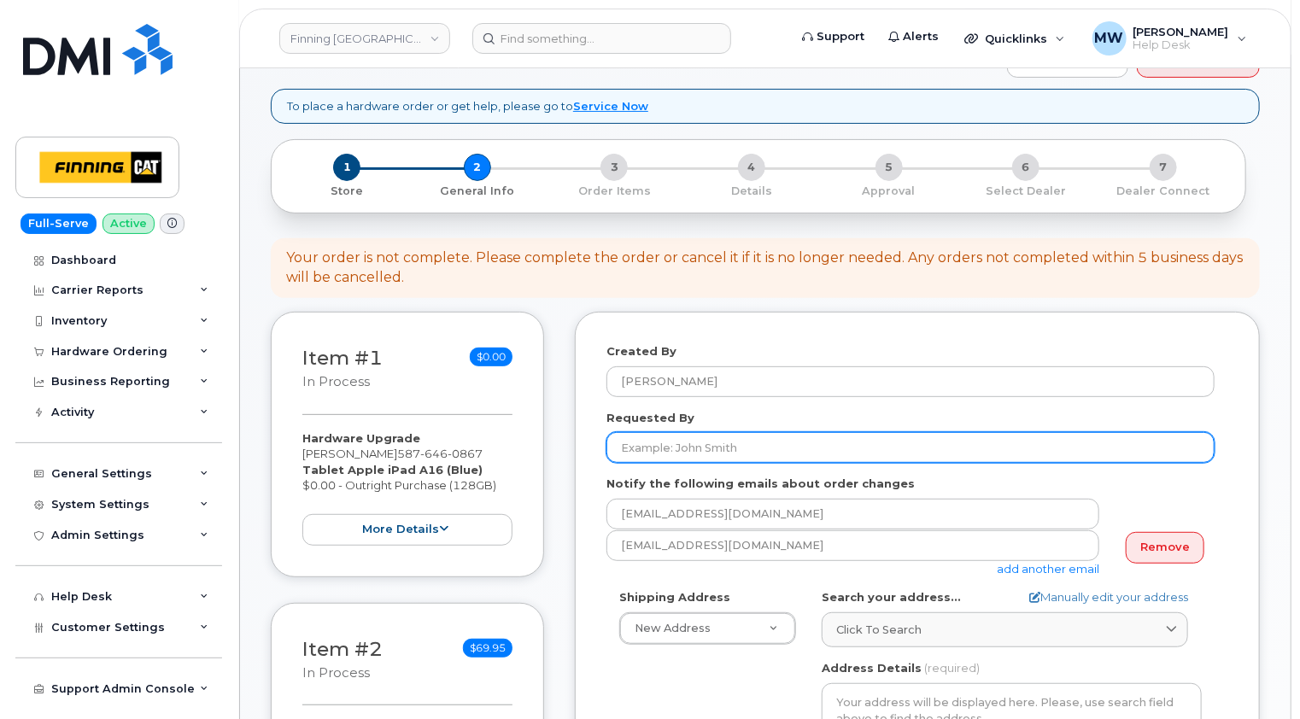
click at [677, 432] on input "Requested By" at bounding box center [910, 447] width 608 height 31
paste input "RITM0487189"
type input "RITM0487189"
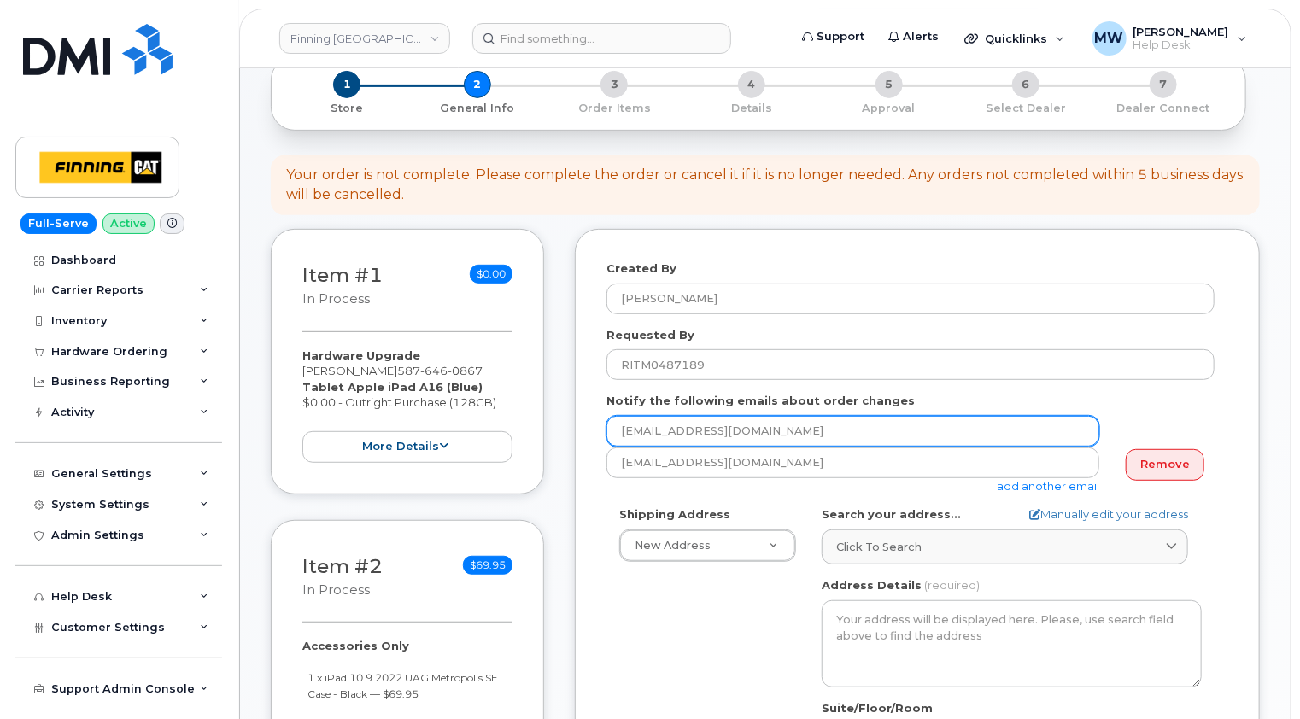
scroll to position [342, 0]
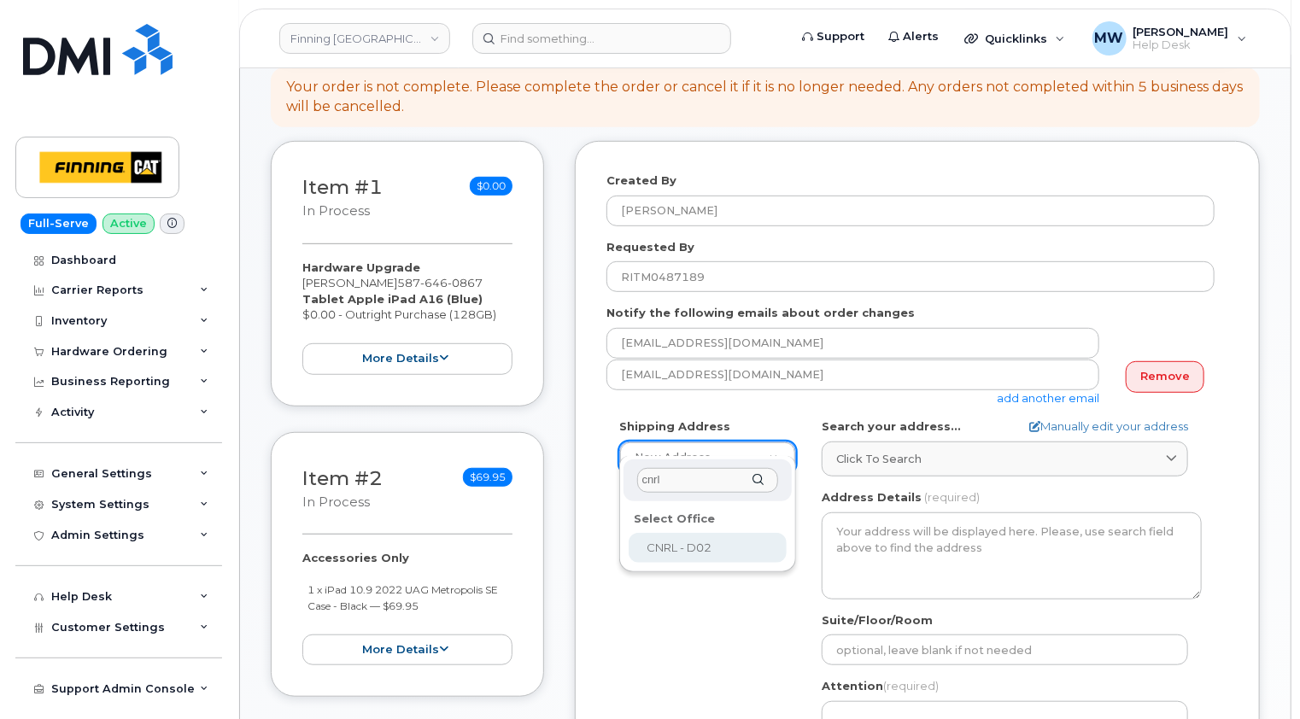
type input "cnrl"
select select
type textarea "CNRL Site [STREET_ADDRESS][PERSON_NAME][PERSON_NAME]"
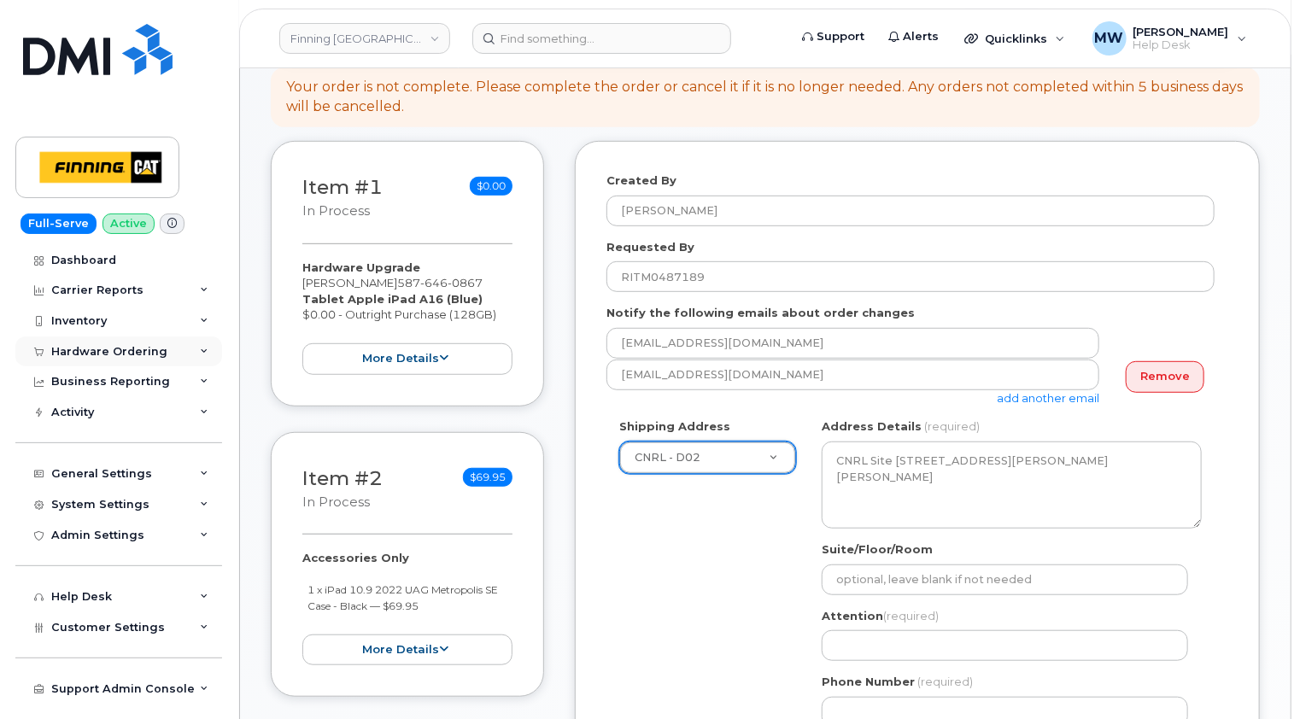
click at [157, 359] on div "Hardware Ordering" at bounding box center [118, 352] width 207 height 31
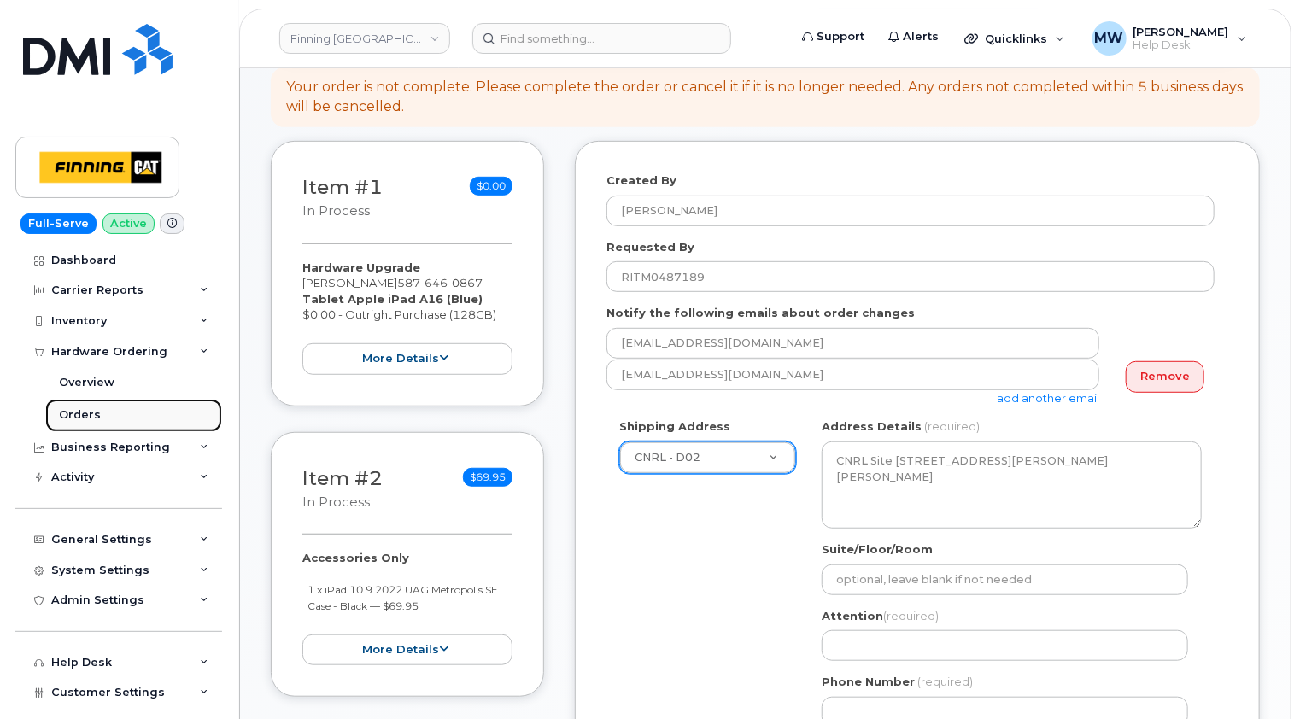
click at [98, 414] on link "Orders" at bounding box center [133, 415] width 177 height 32
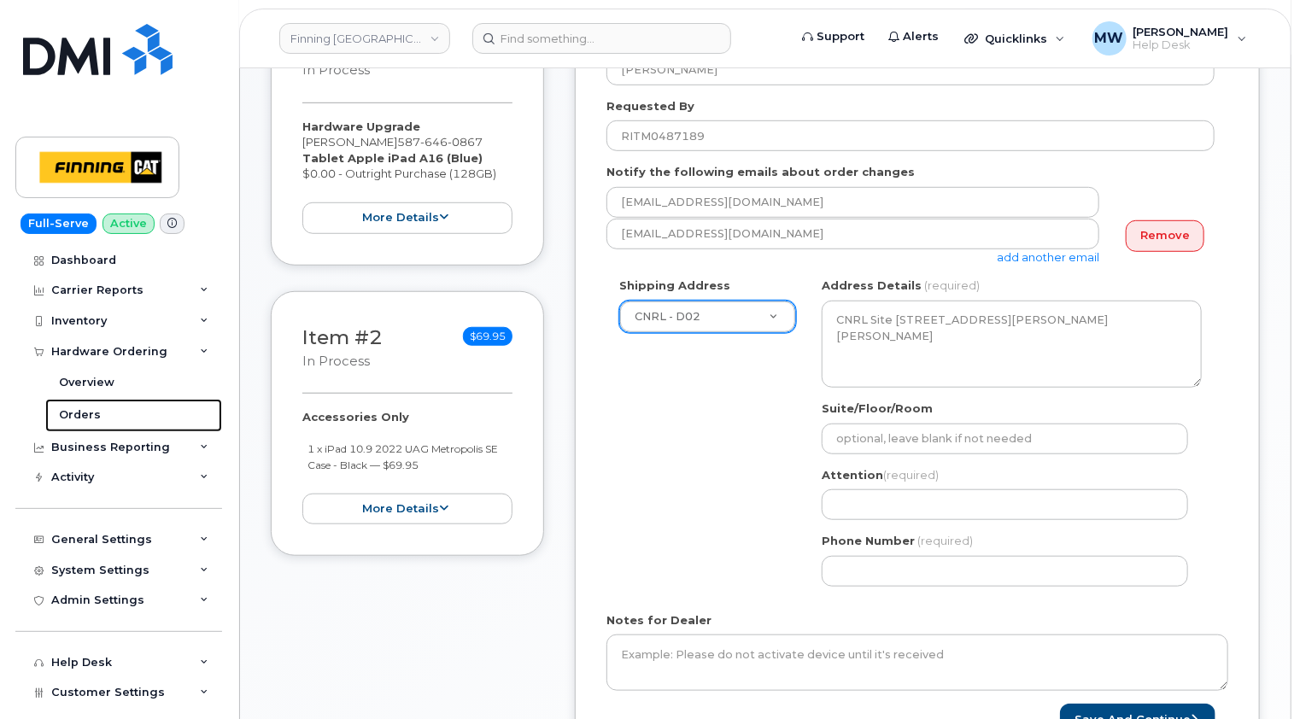
scroll to position [512, 0]
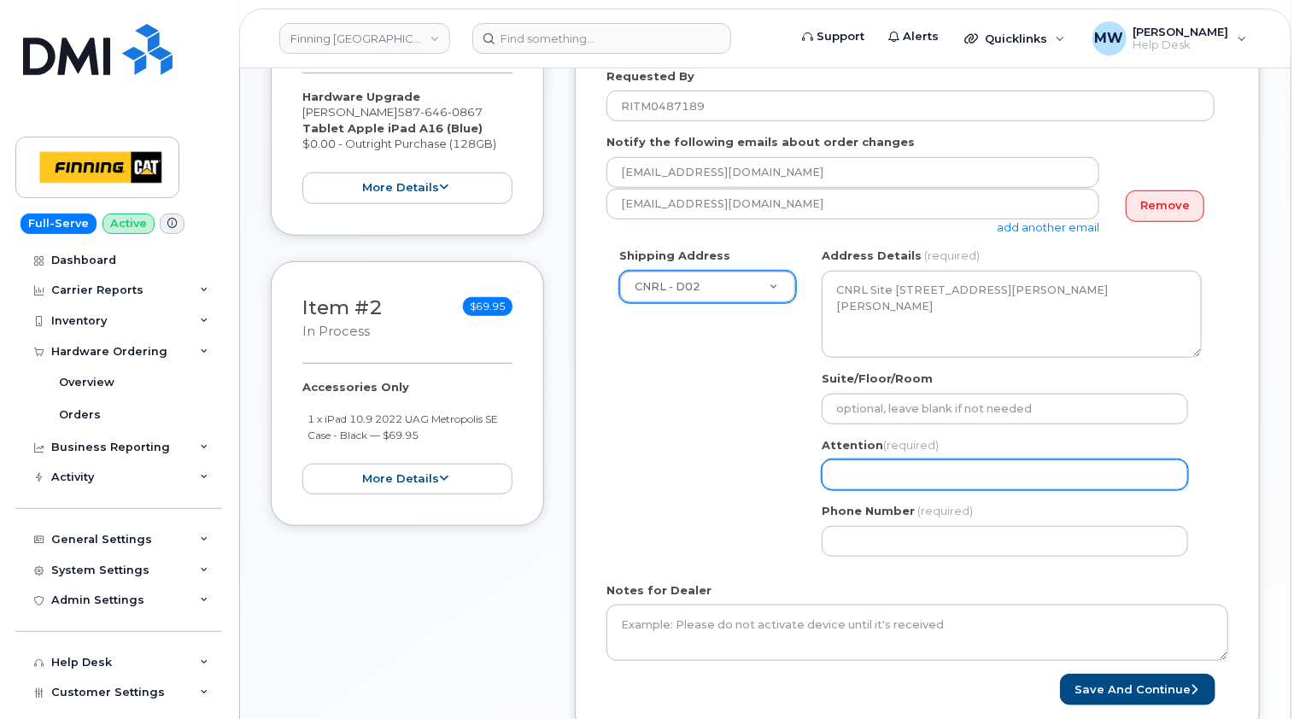
click at [886, 463] on input "Attention (required)" at bounding box center [1005, 474] width 366 height 31
paste input "Darren Roth"
select select
type input "Darren Roth"
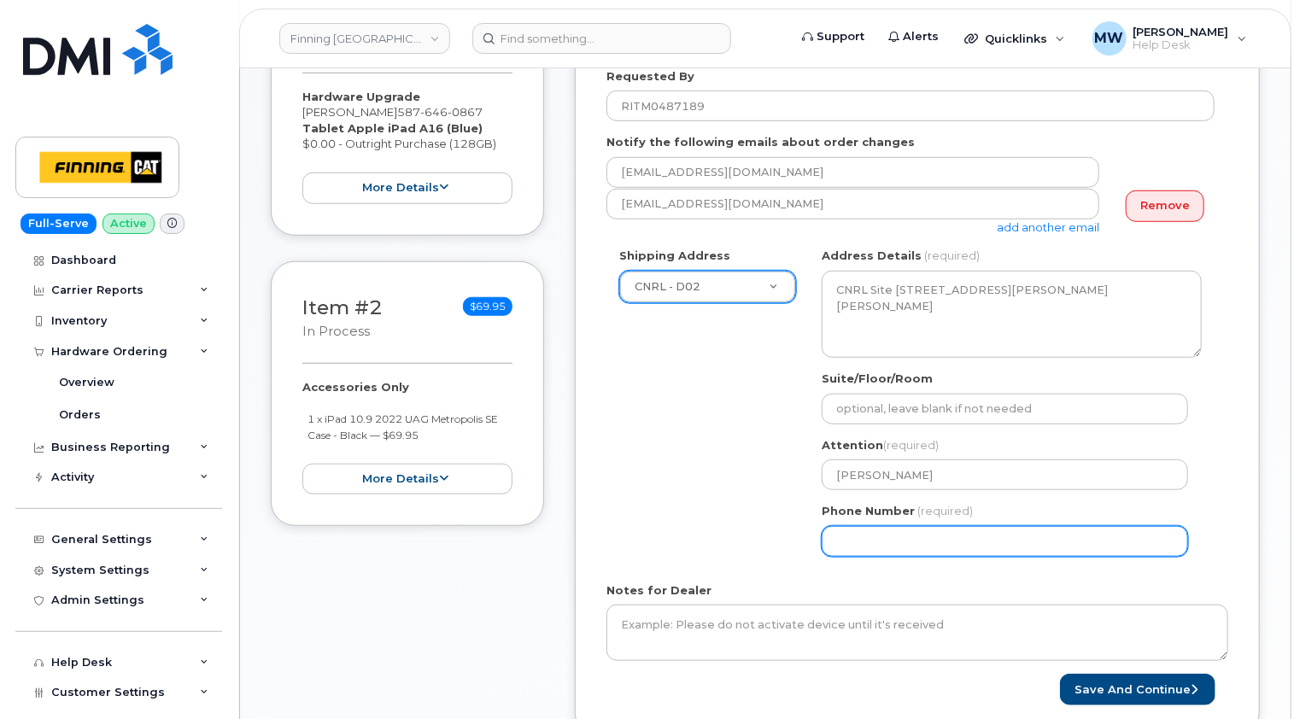
click at [1137, 526] on input "Phone Number" at bounding box center [1005, 541] width 366 height 31
paste input "5876453741"
select select
type input "5876453741"
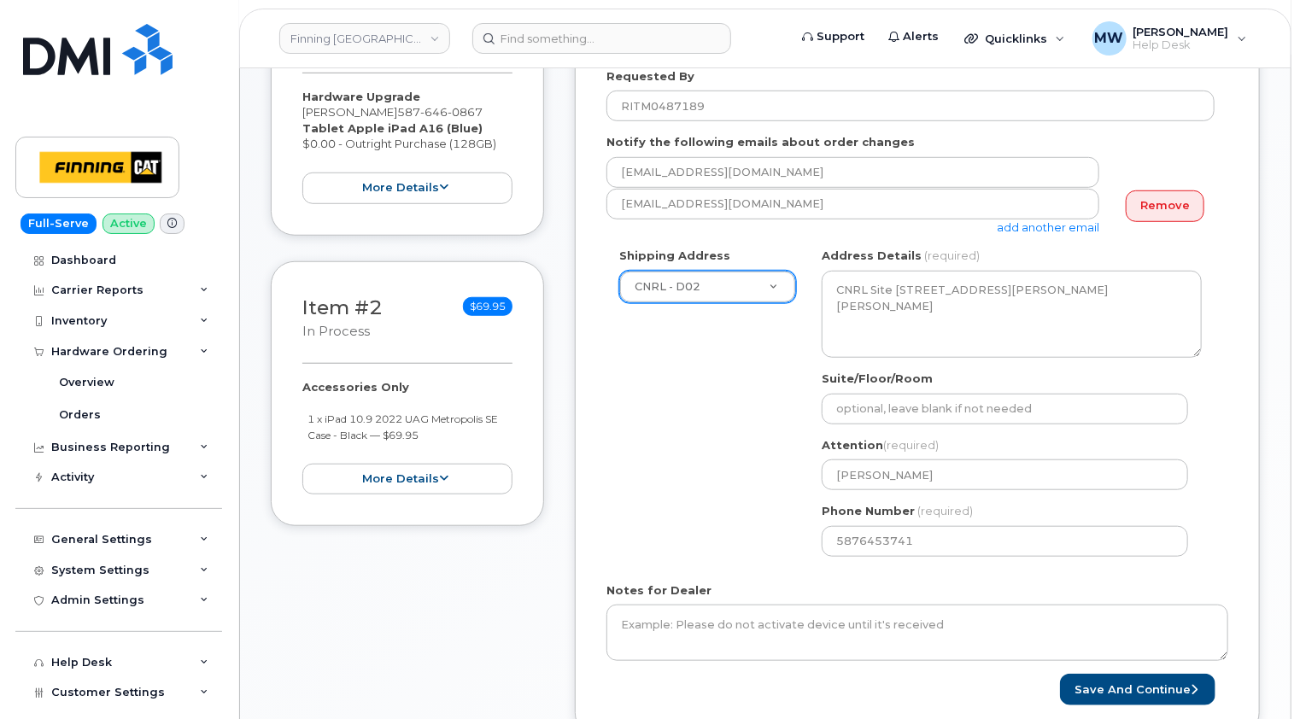
click at [772, 517] on div "Shipping Address CNRL - D02 New Address 10760A Henri-Bourassa E Blvd 8051 18 Av…" at bounding box center [910, 408] width 608 height 321
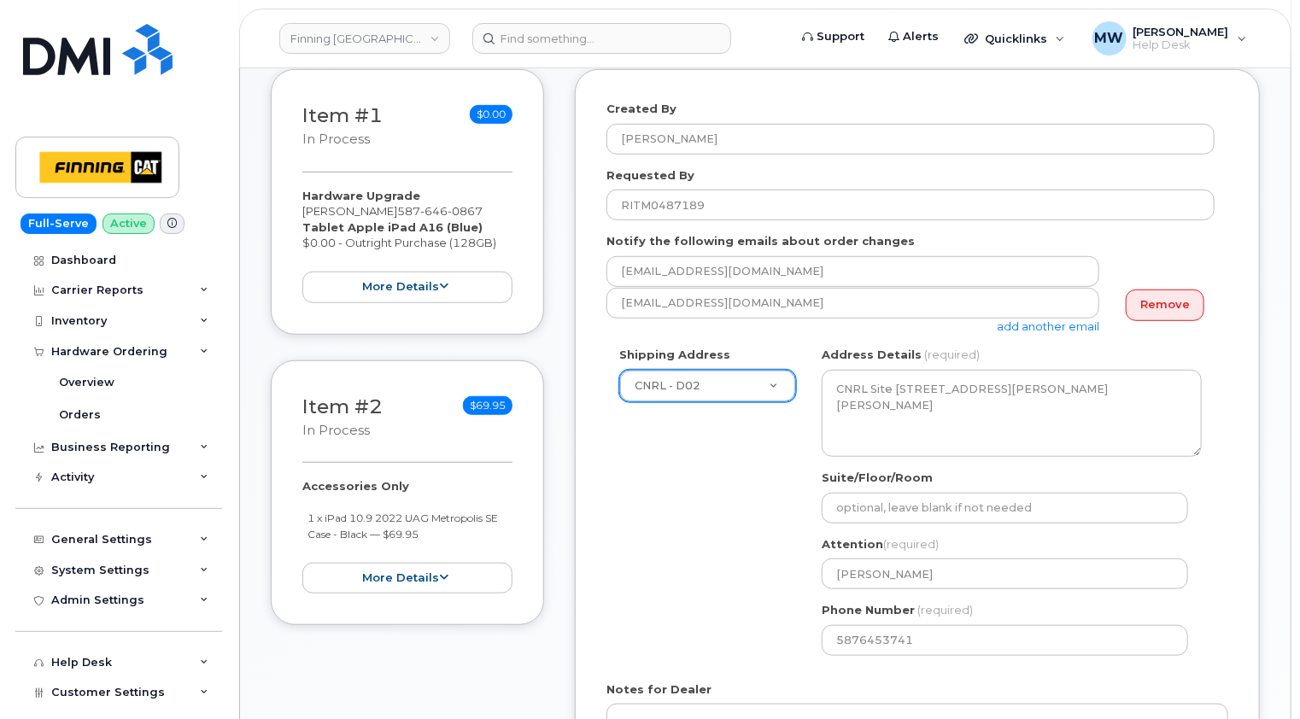
scroll to position [342, 0]
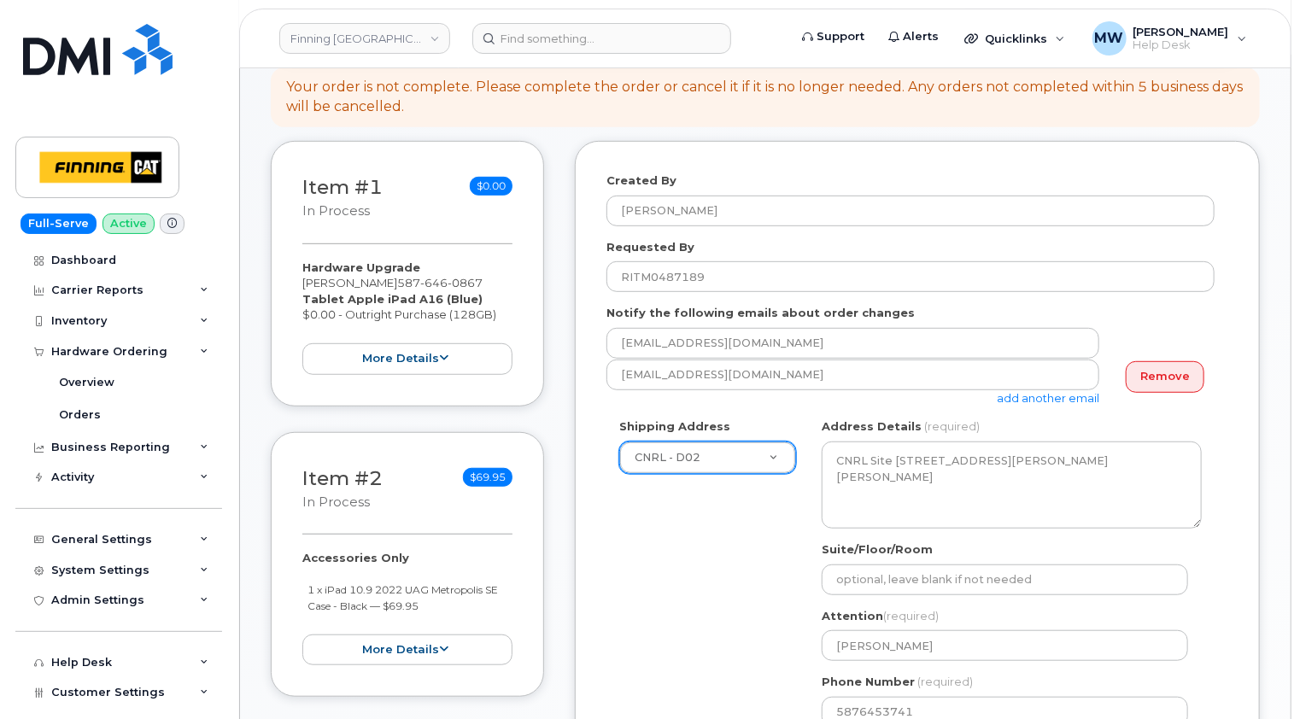
drag, startPoint x: 504, startPoint y: 301, endPoint x: 300, endPoint y: 284, distance: 204.8
click at [300, 284] on div "Item #1 in process $0.00 Hardware Upgrade Darren Roth 587 646 0867 Tablet Apple…" at bounding box center [407, 274] width 273 height 266
copy div "Tablet Apple iPad A16 (Blue) $0.00 - Outright Purchase (128GB)"
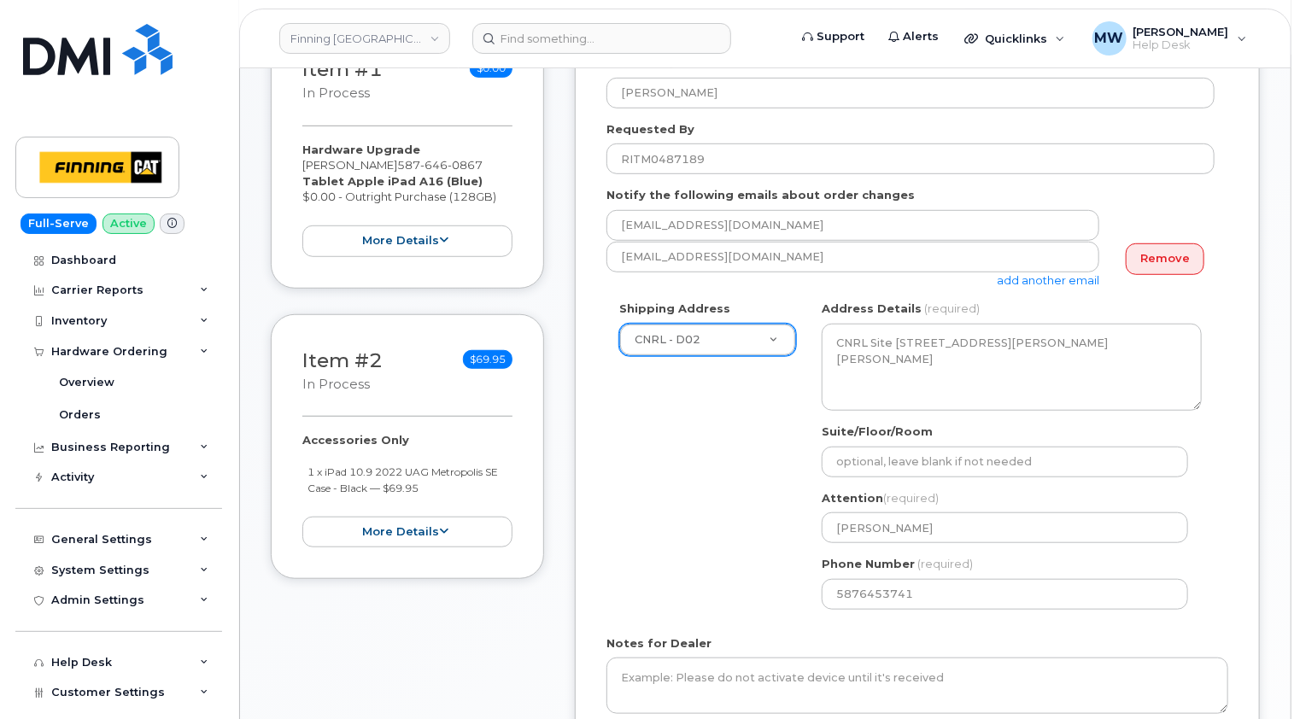
scroll to position [683, 0]
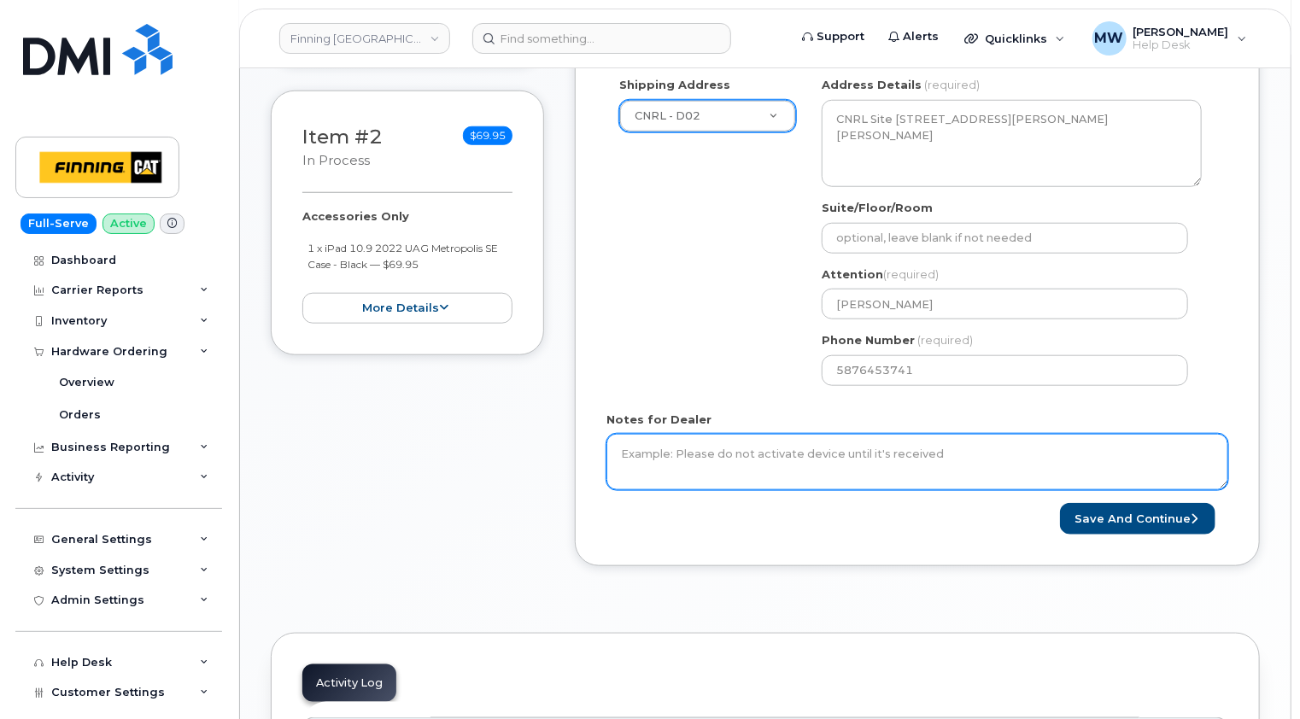
click at [718, 436] on textarea "Notes for Dealer" at bounding box center [917, 462] width 622 height 56
paste textarea "Tablet Apple iPad A16 (Blue) $0.00 - Outright Purchase (128GB)"
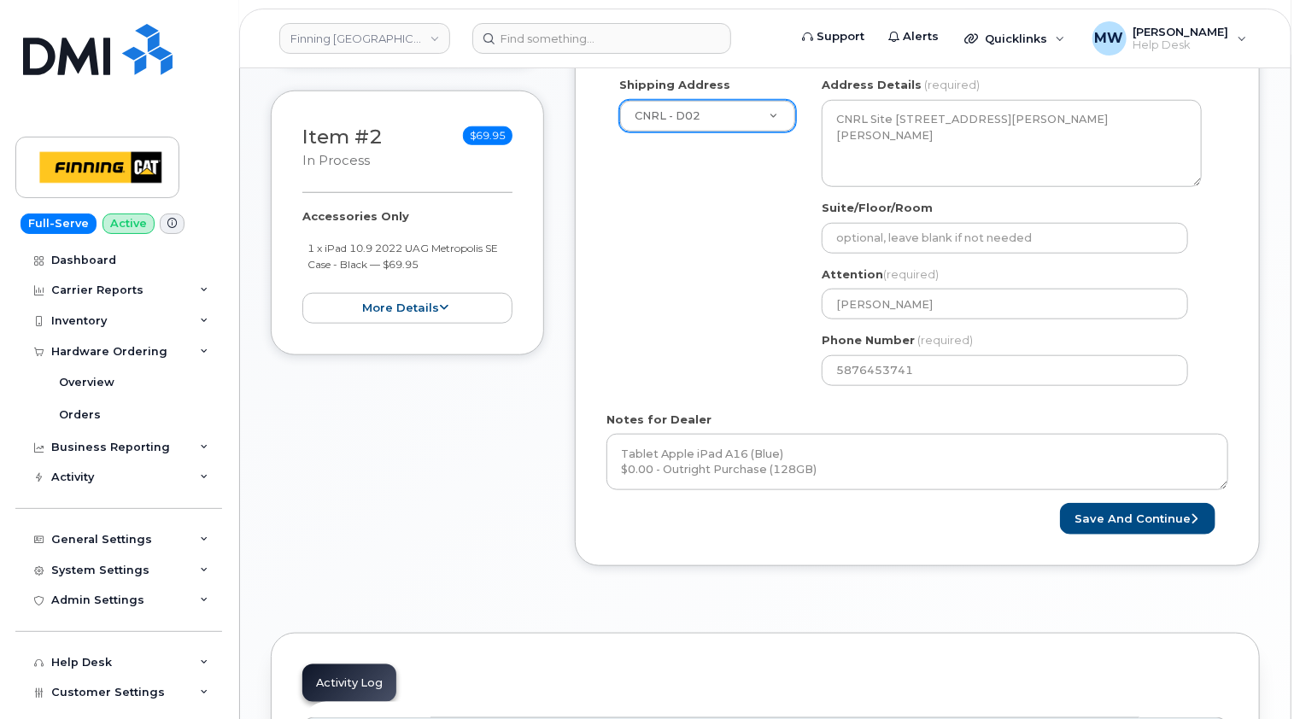
drag, startPoint x: 436, startPoint y: 244, endPoint x: 301, endPoint y: 237, distance: 136.0
click at [301, 237] on div "Item #2 in process $69.95 Accessories Only 1 x iPad 10.9 2022 UAG Metropolis SE…" at bounding box center [407, 224] width 273 height 266
copy small "1 x iPad 10.9 2022 UAG Metropolis SE Case - Black — $69.95"
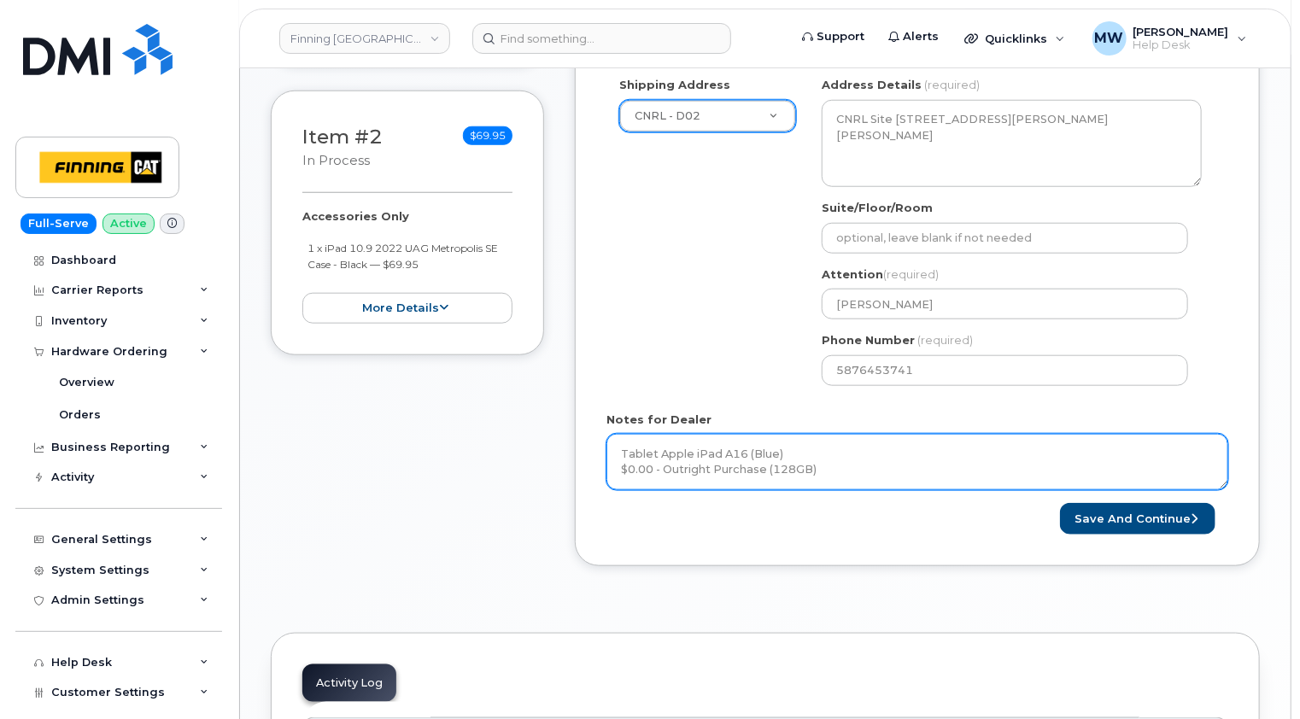
click at [858, 451] on textarea "Tablet Apple iPad A16 (Blue) $0.00 - Outright Purchase (128GB)" at bounding box center [917, 462] width 622 height 56
paste textarea "1 x iPad 10.9 2022 UAG Metropolis SE Case - Black — $69.95"
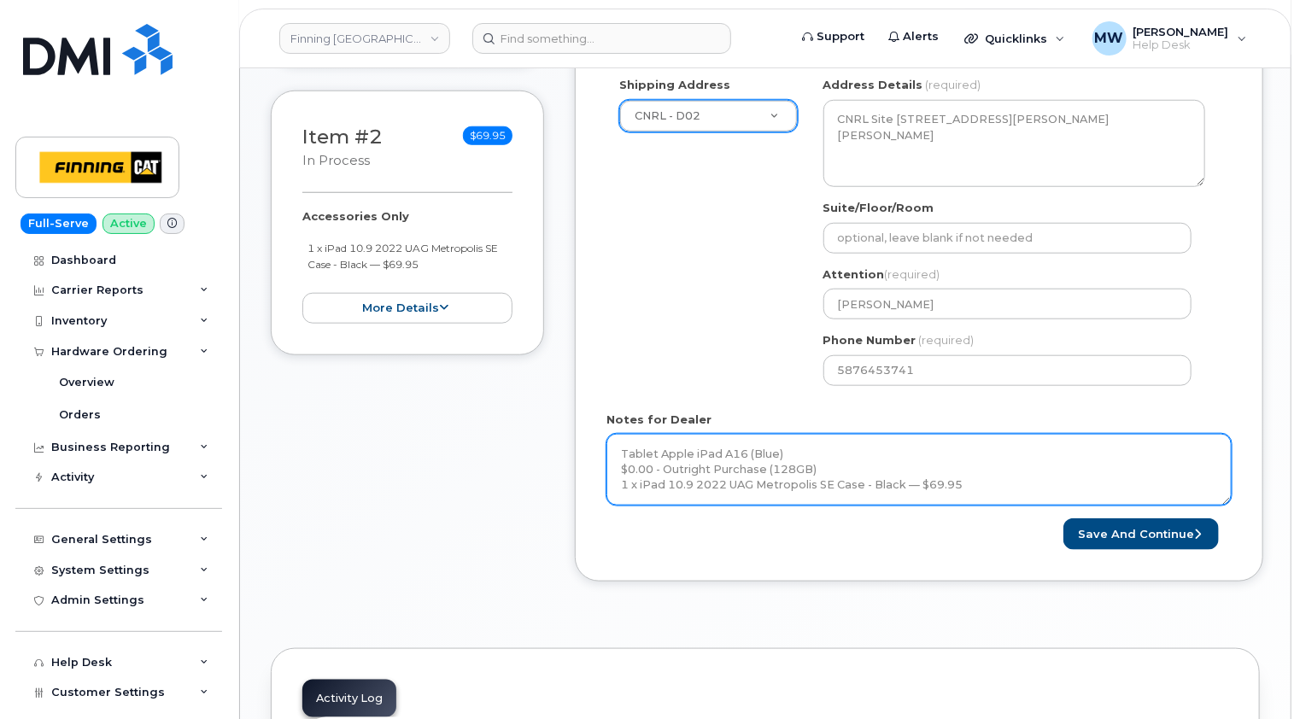
scroll to position [0, 0]
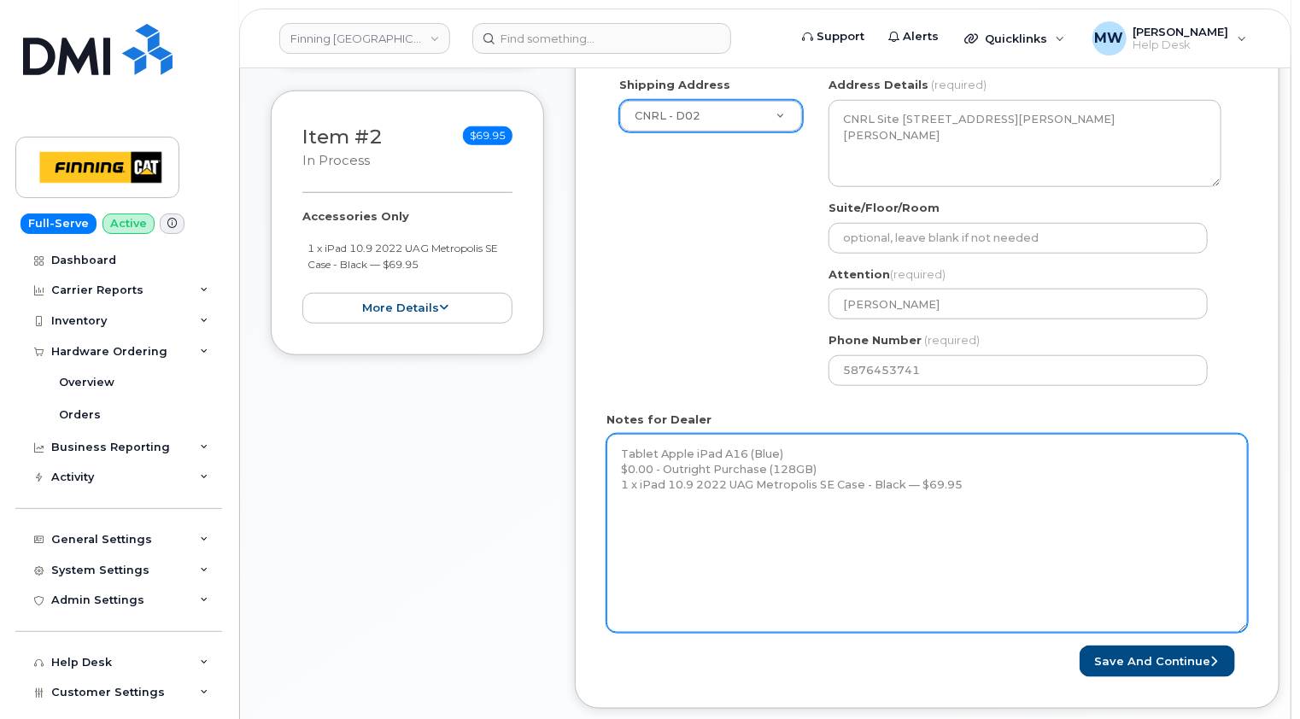
drag, startPoint x: 1224, startPoint y: 471, endPoint x: 1244, endPoint y: 618, distance: 148.2
click at [1244, 618] on textarea "Tablet Apple iPad A16 (Blue) $0.00 - Outright Purchase (128GB) 1 x iPad 10.9 20…" at bounding box center [926, 533] width 641 height 199
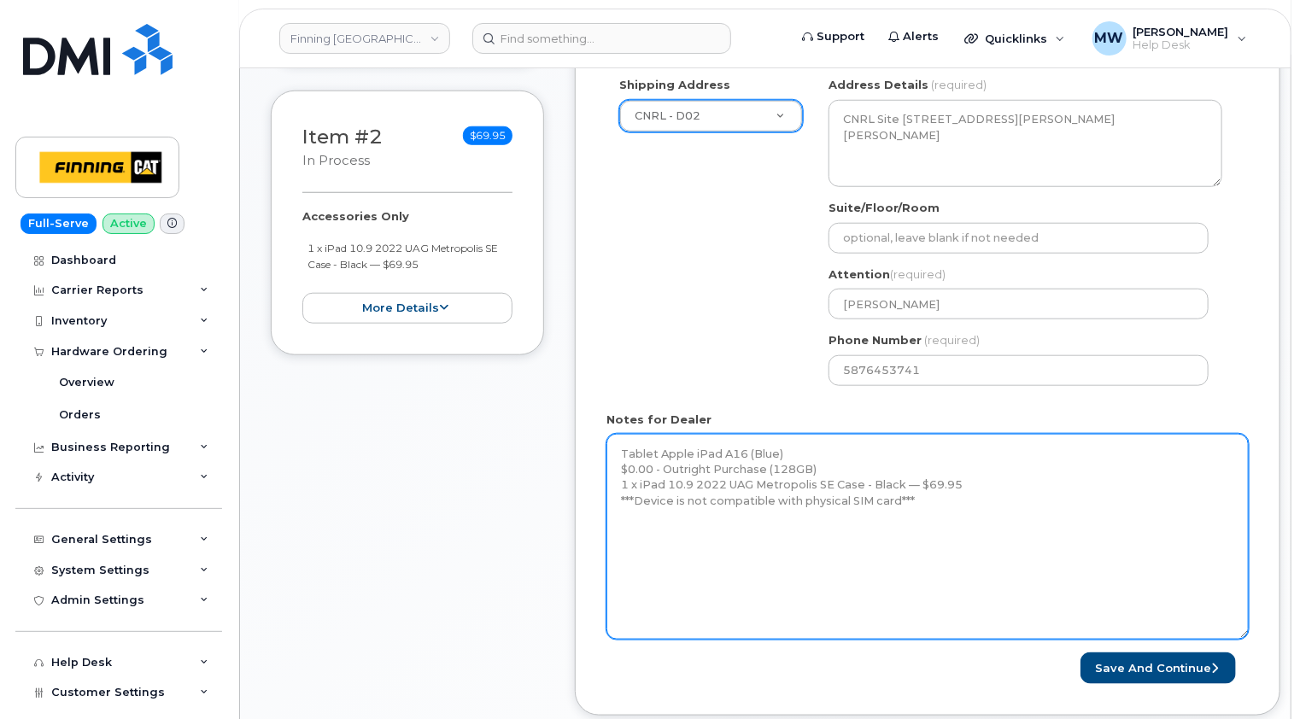
click at [1106, 471] on textarea "Tablet Apple iPad A16 (Blue) $0.00 - Outright Purchase (128GB) 1 x iPad 10.9 20…" at bounding box center [927, 537] width 642 height 206
click at [720, 511] on textarea "Tablet Apple iPad A16 (Blue) $0.00 - Outright Purchase (128GB) 1 x iPad 10.9 20…" at bounding box center [927, 537] width 642 height 206
paste textarea "Telus Order #TL60024685"
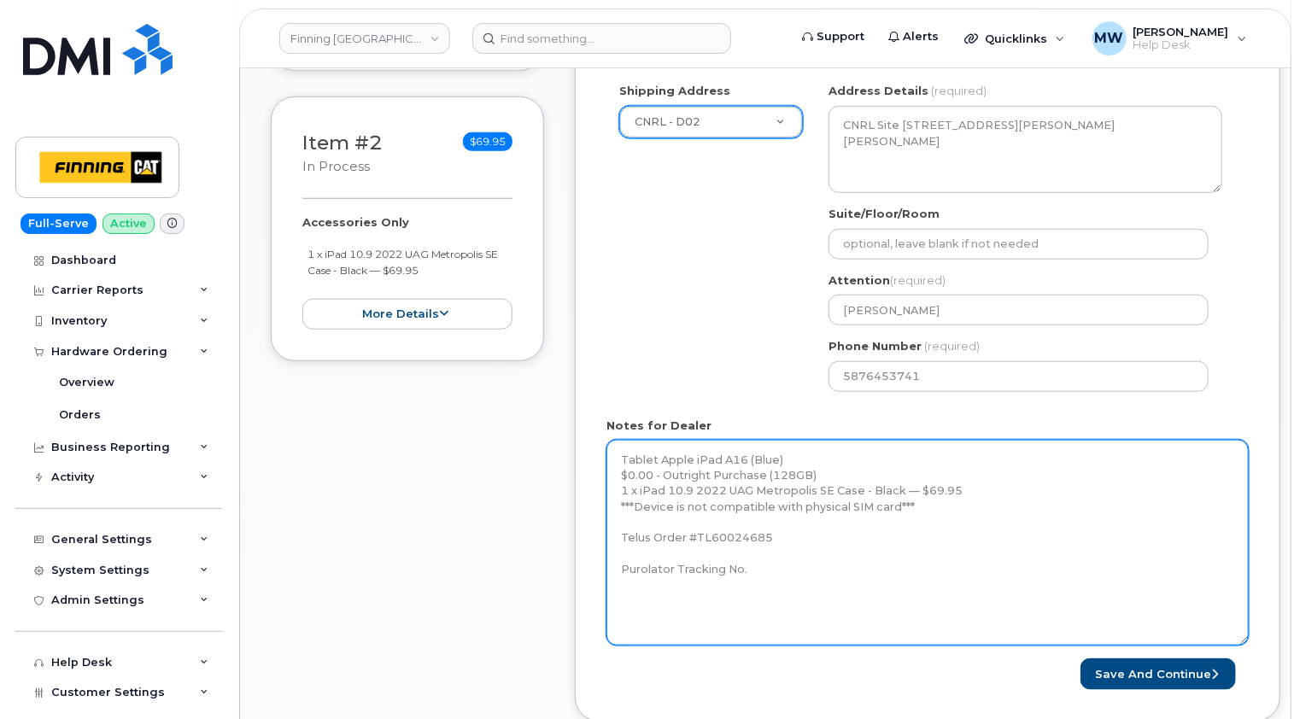
scroll to position [769, 0]
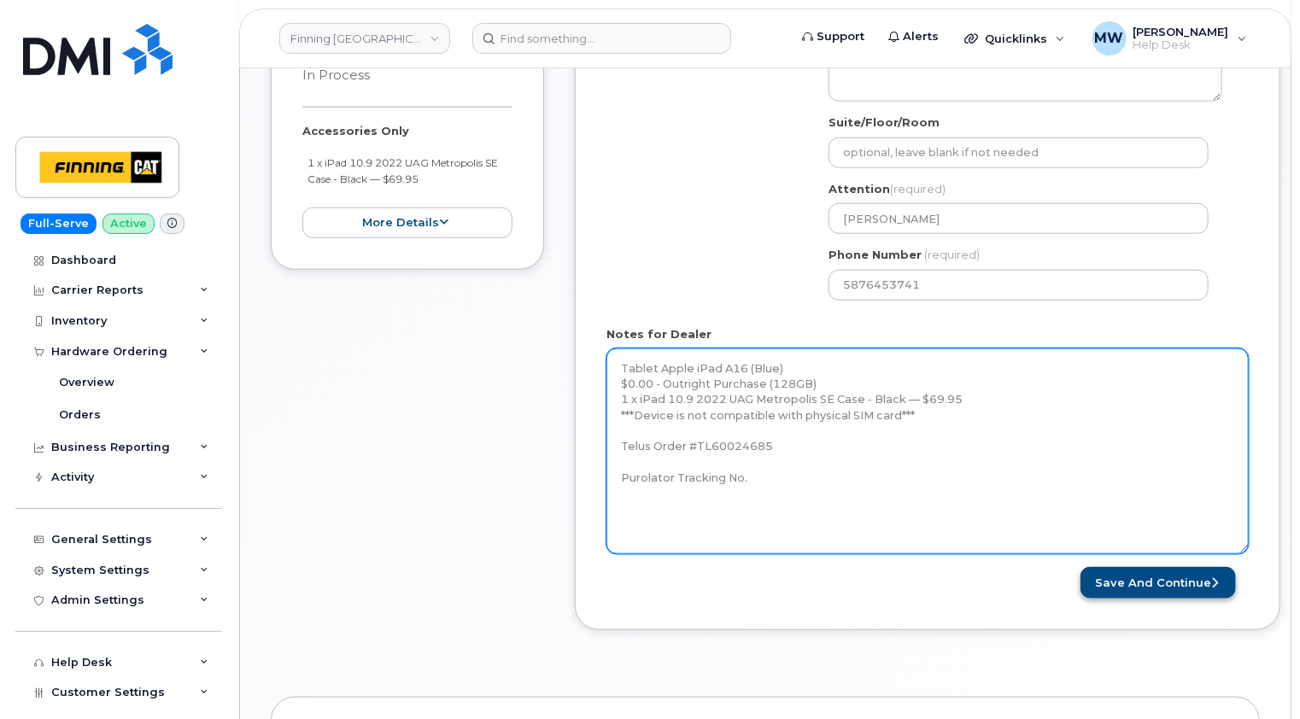
type textarea "Tablet Apple iPad A16 (Blue) $0.00 - Outright Purchase (128GB) 1 x iPad 10.9 20…"
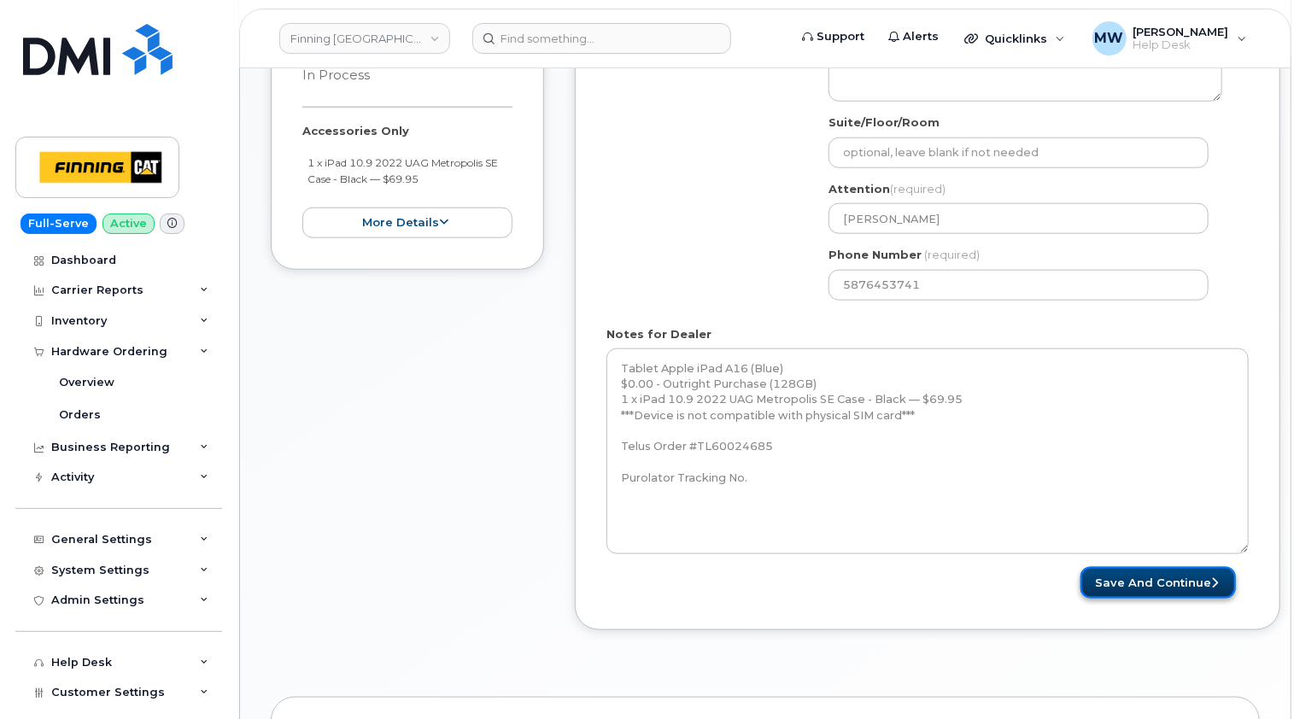
click at [1177, 567] on button "Save and Continue" at bounding box center [1157, 583] width 155 height 32
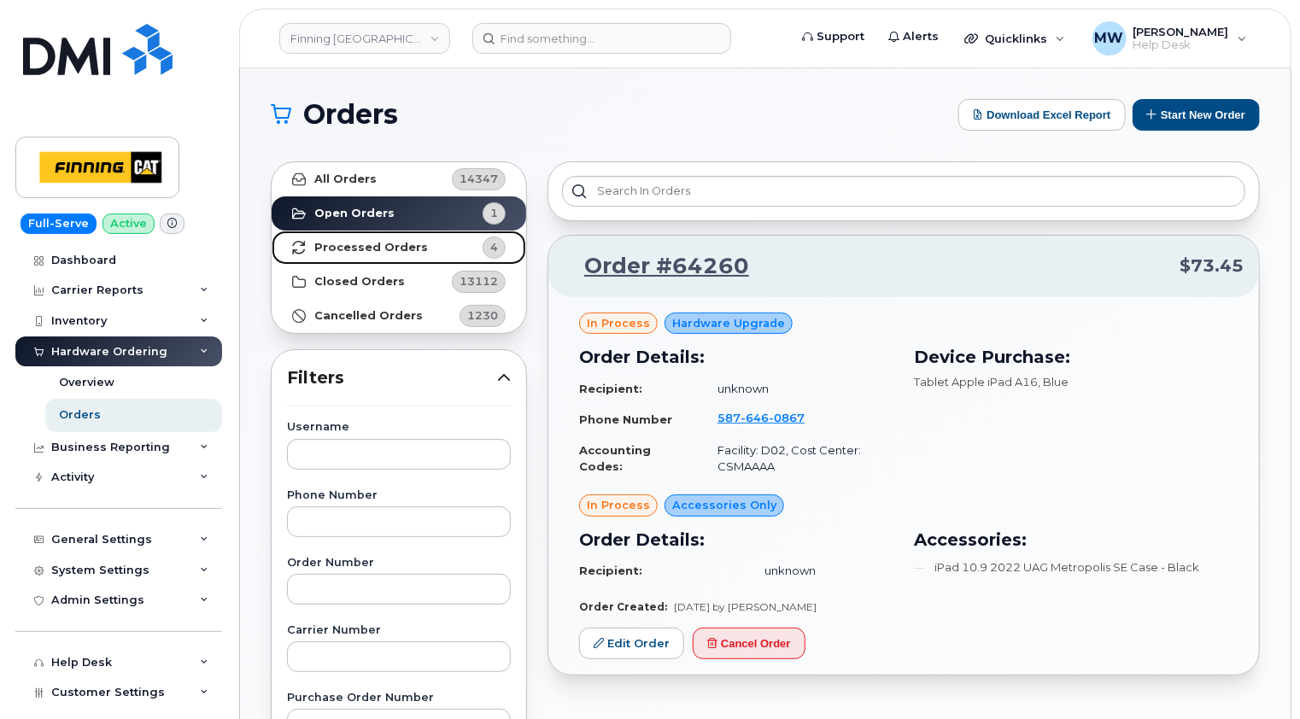
click at [367, 251] on strong "Processed Orders" at bounding box center [371, 248] width 114 height 14
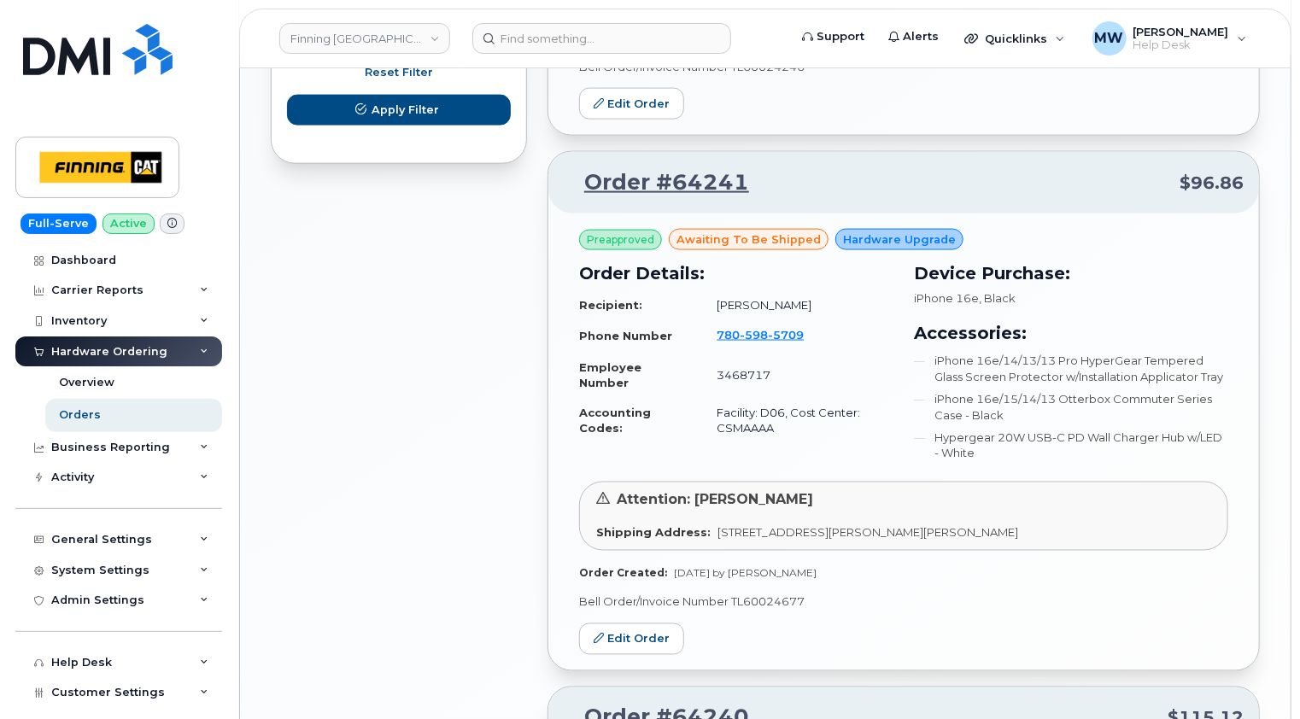
scroll to position [1110, 0]
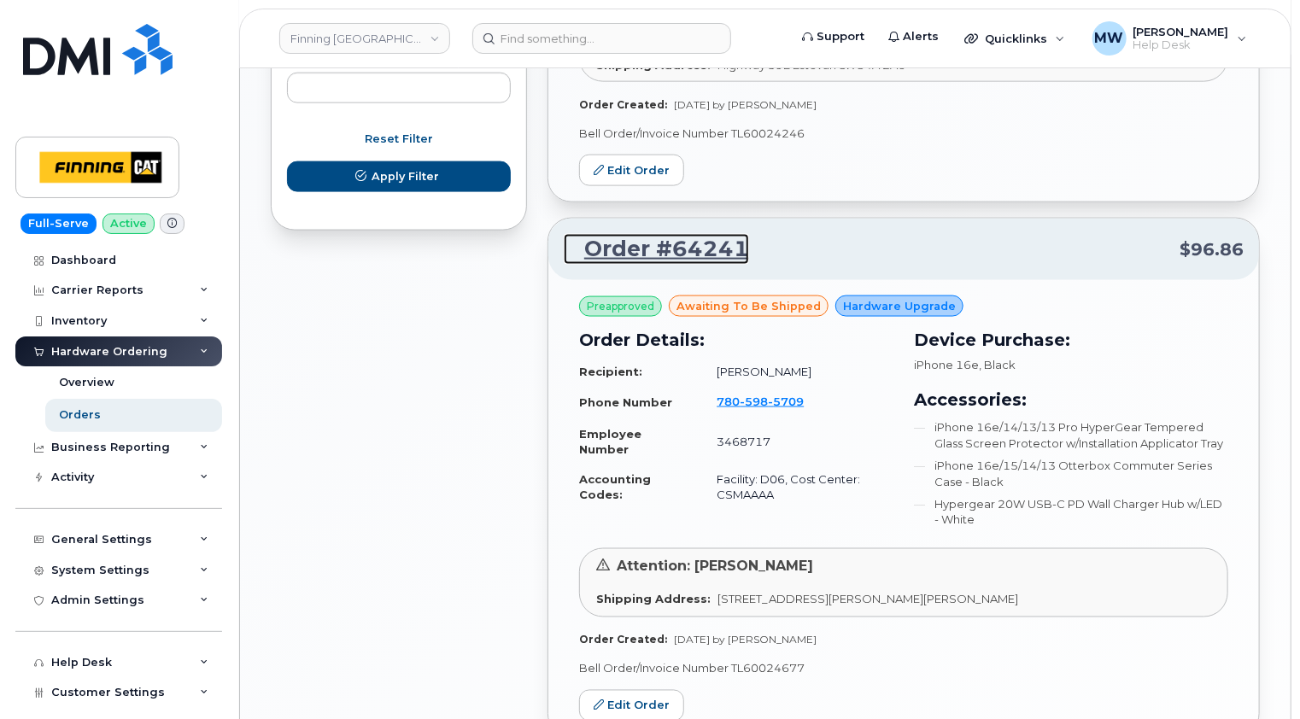
click at [670, 243] on link "Order #64241" at bounding box center [656, 249] width 185 height 31
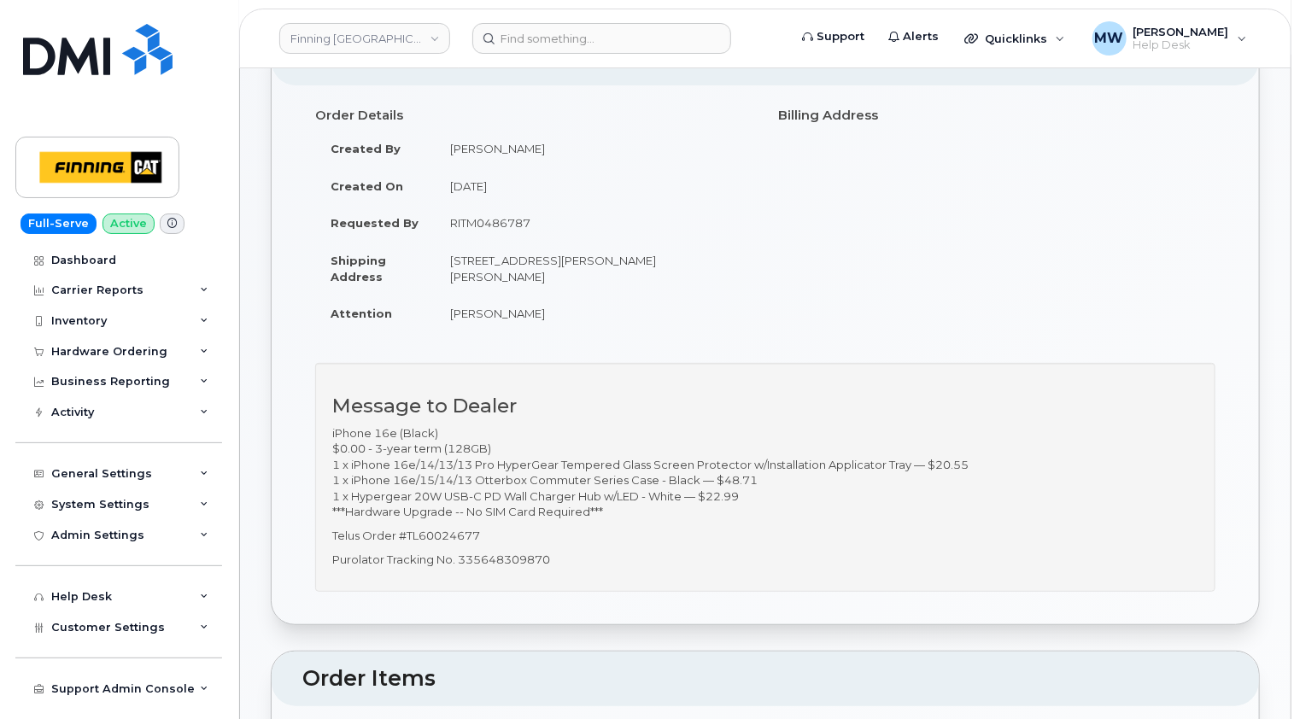
scroll to position [256, 0]
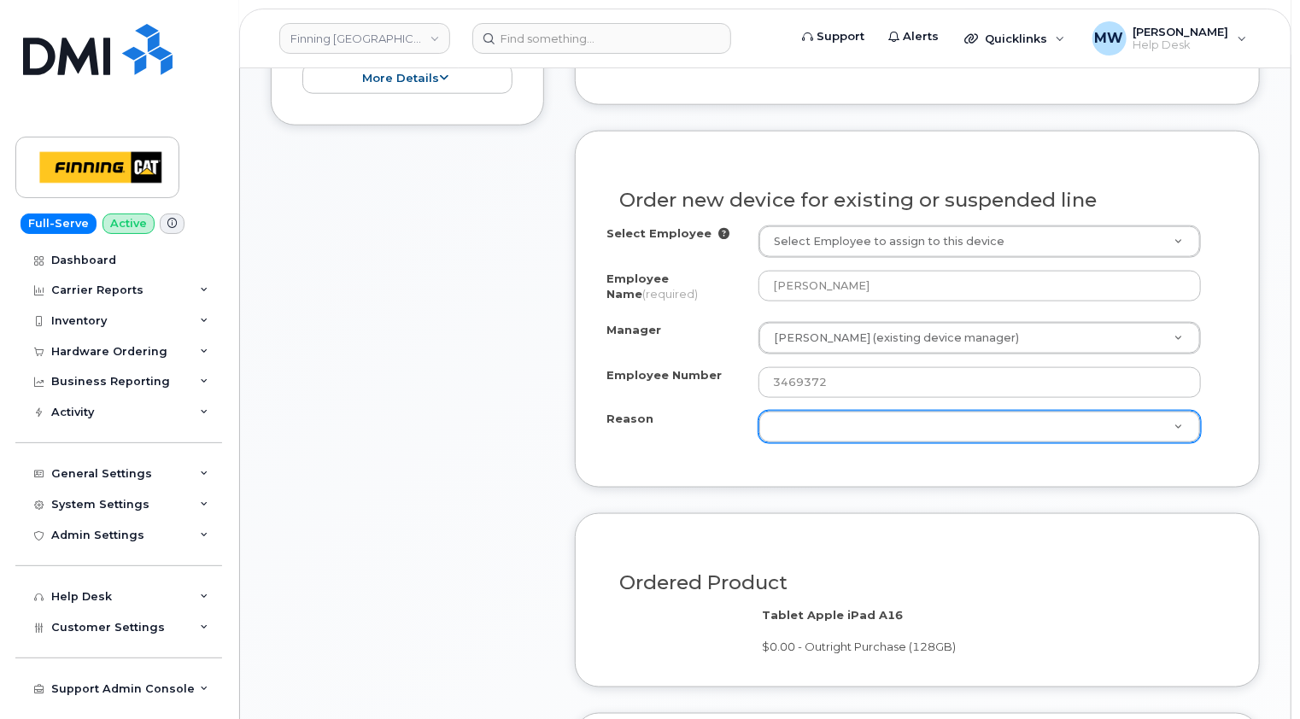
scroll to position [1025, 0]
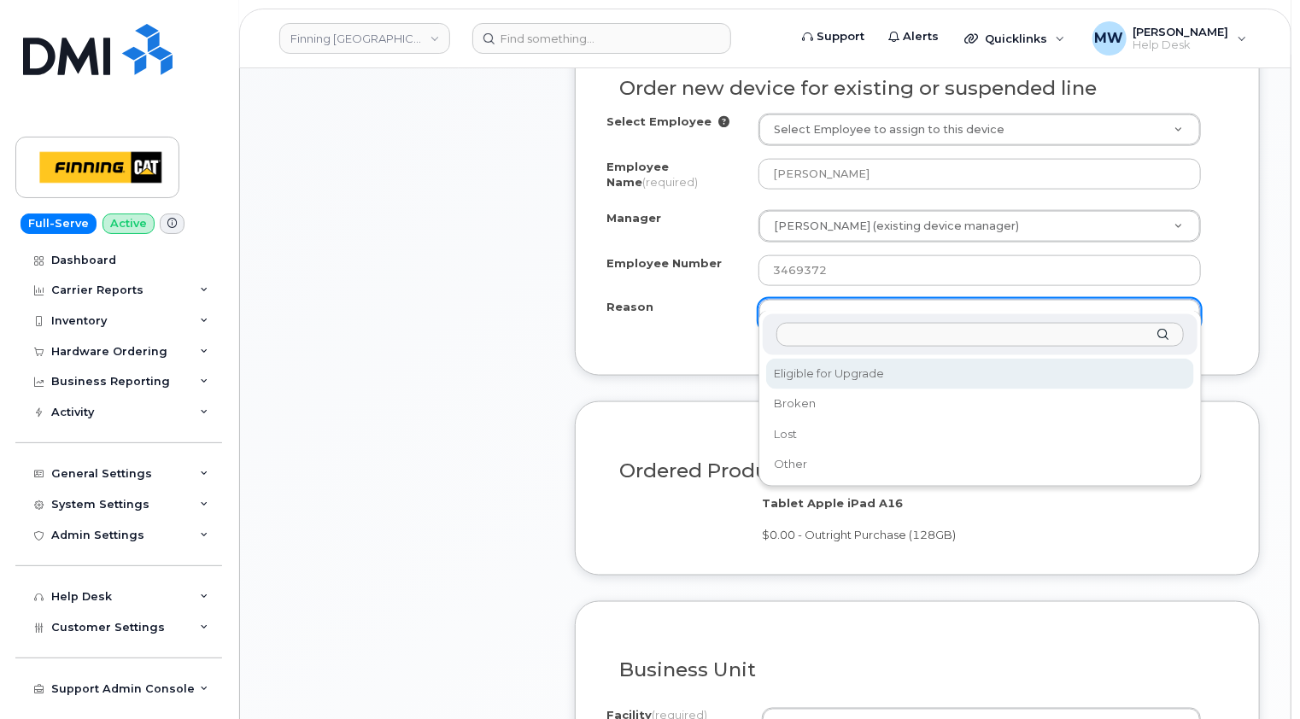
select select "eligible_for_upgrade"
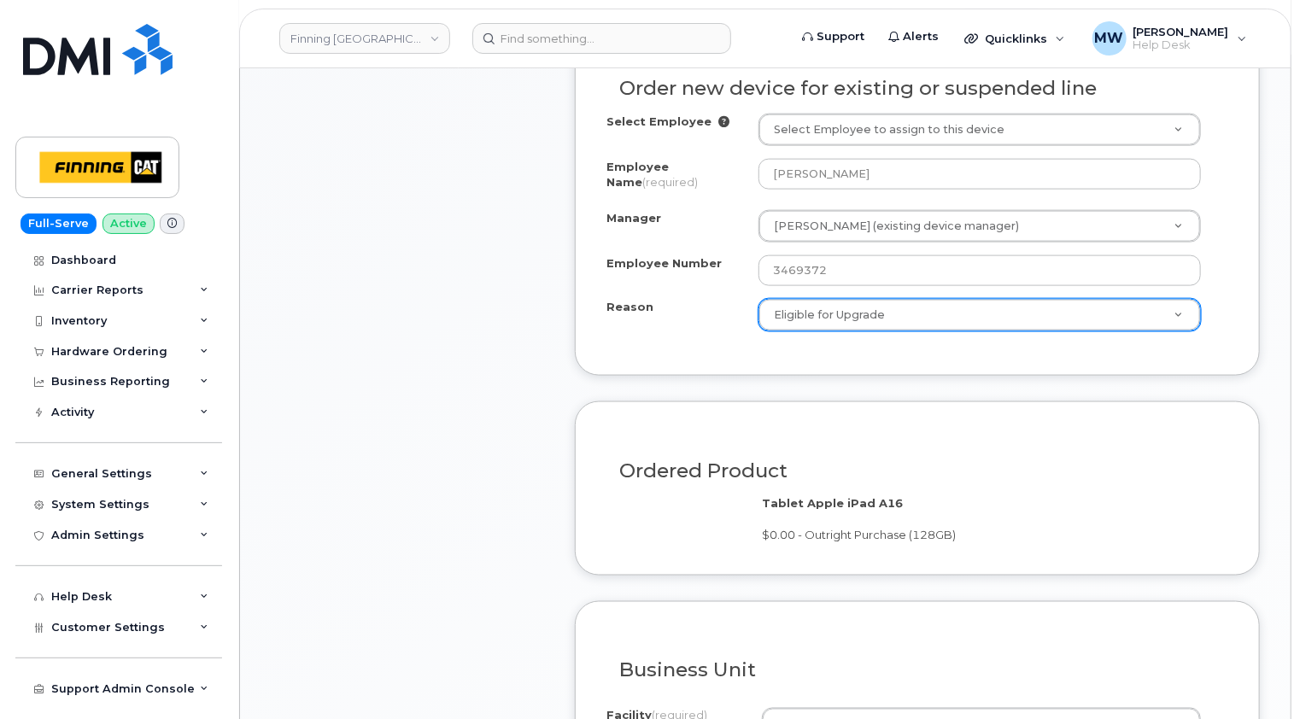
click at [492, 349] on div "Item #1 in process $0.00 Hardware Upgrade [PERSON_NAME] [PHONE_NUMBER] Tablet A…" at bounding box center [407, 184] width 273 height 1452
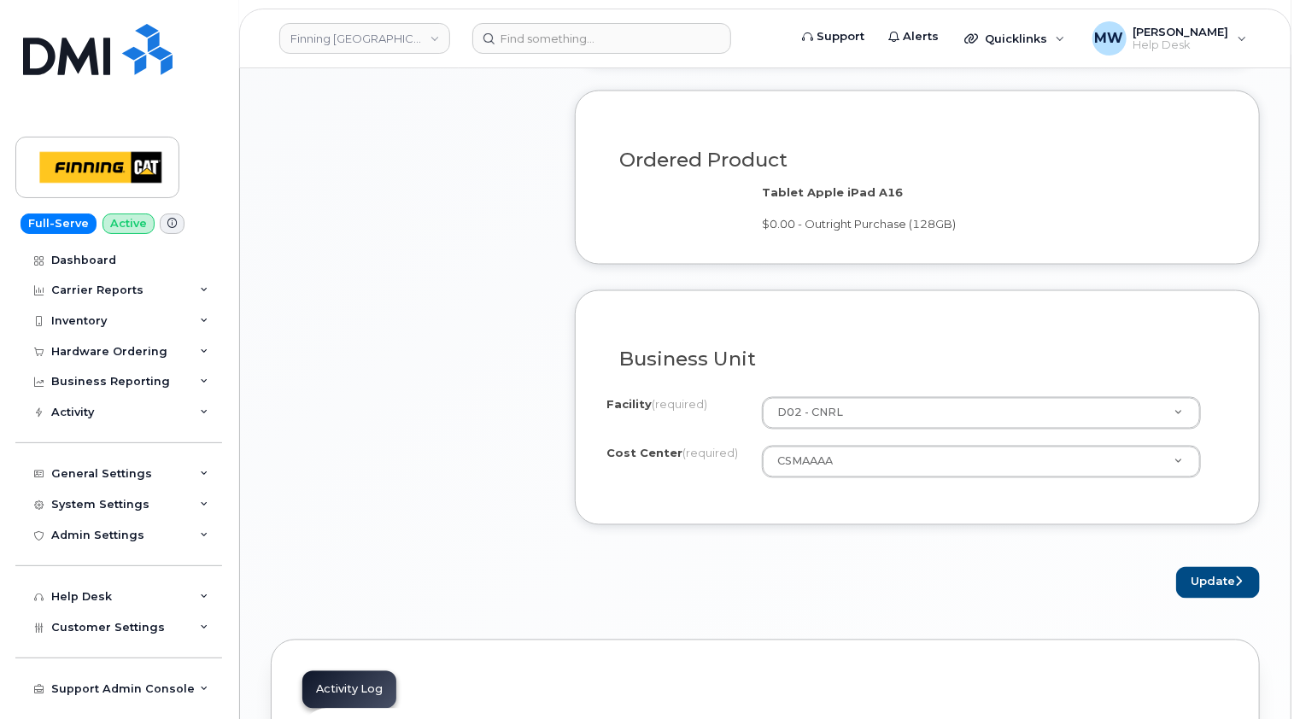
scroll to position [1537, 0]
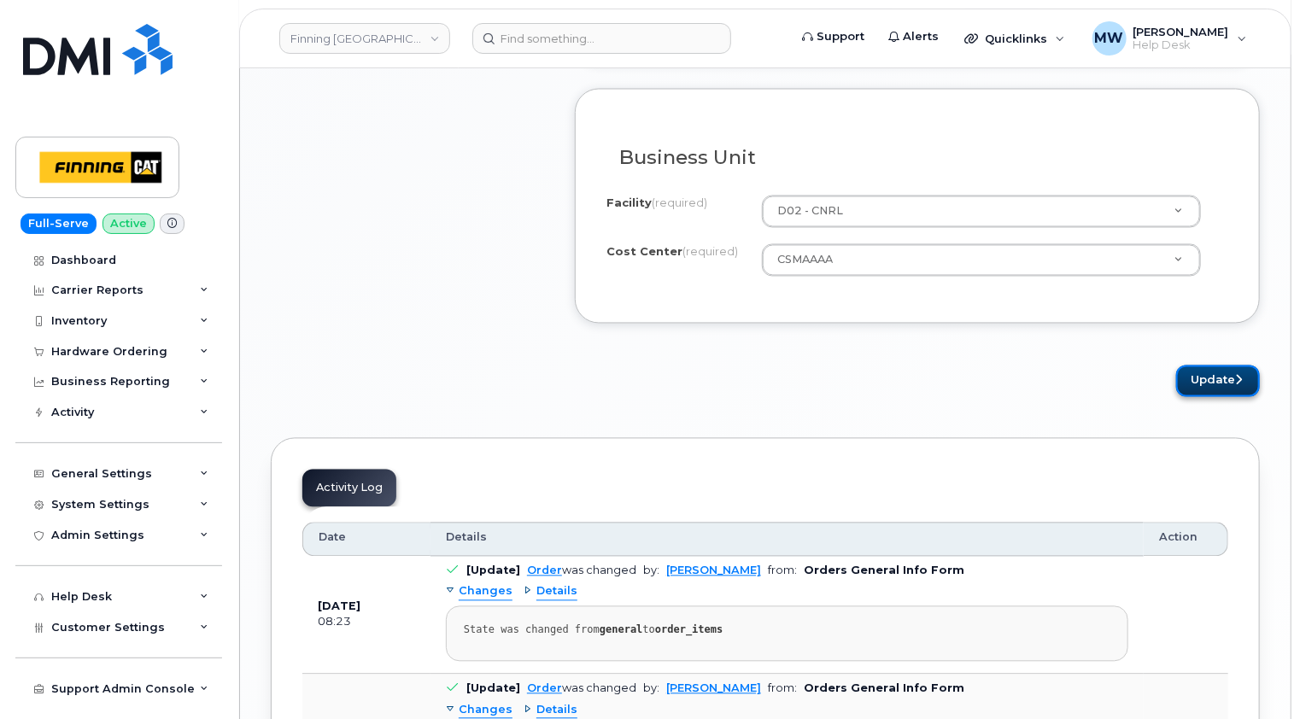
click at [1205, 367] on button "Update" at bounding box center [1218, 382] width 84 height 32
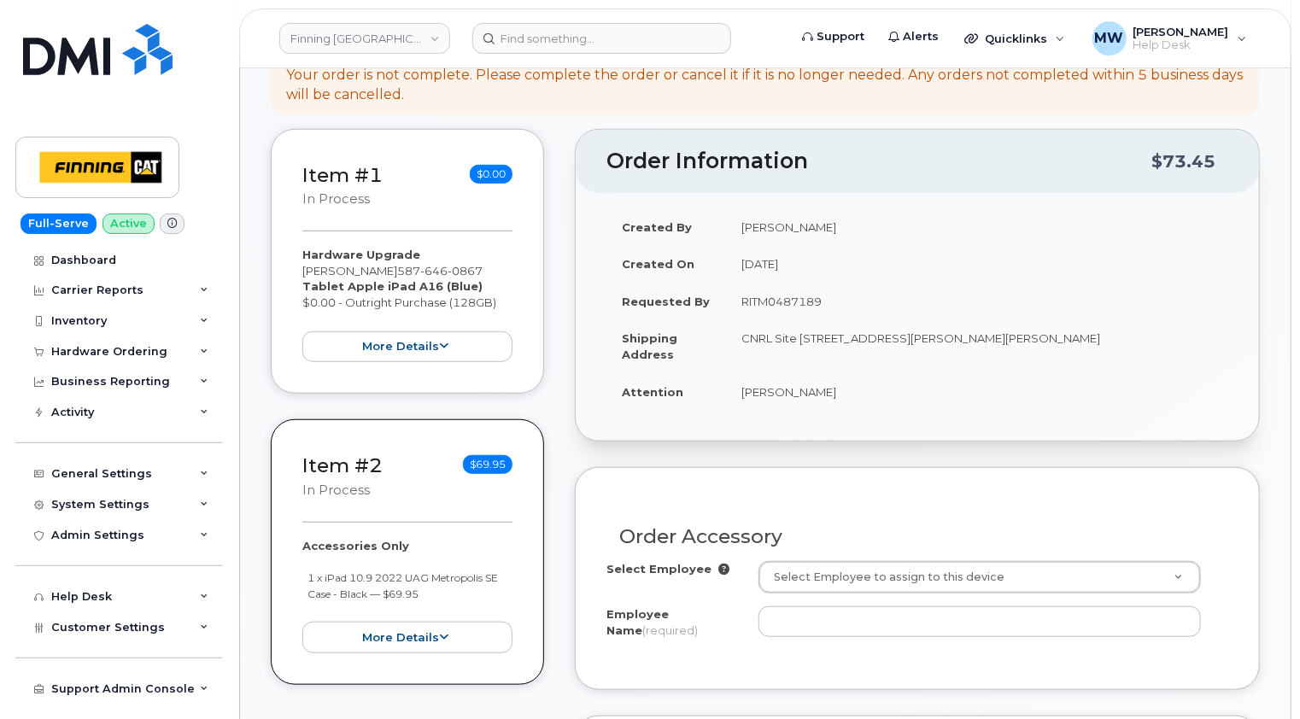
scroll to position [598, 0]
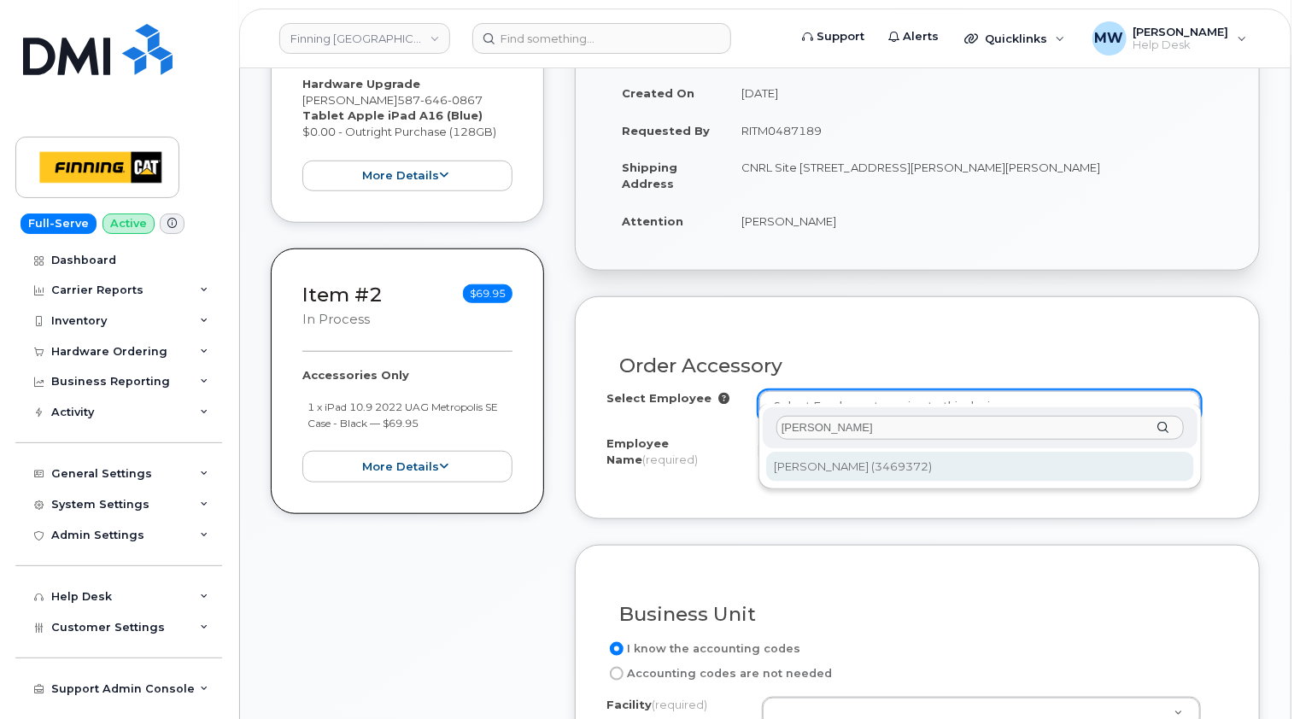
type input "darren roth"
type input "57482"
type input "[PERSON_NAME]"
select select "D02"
select select "CSMAAAA"
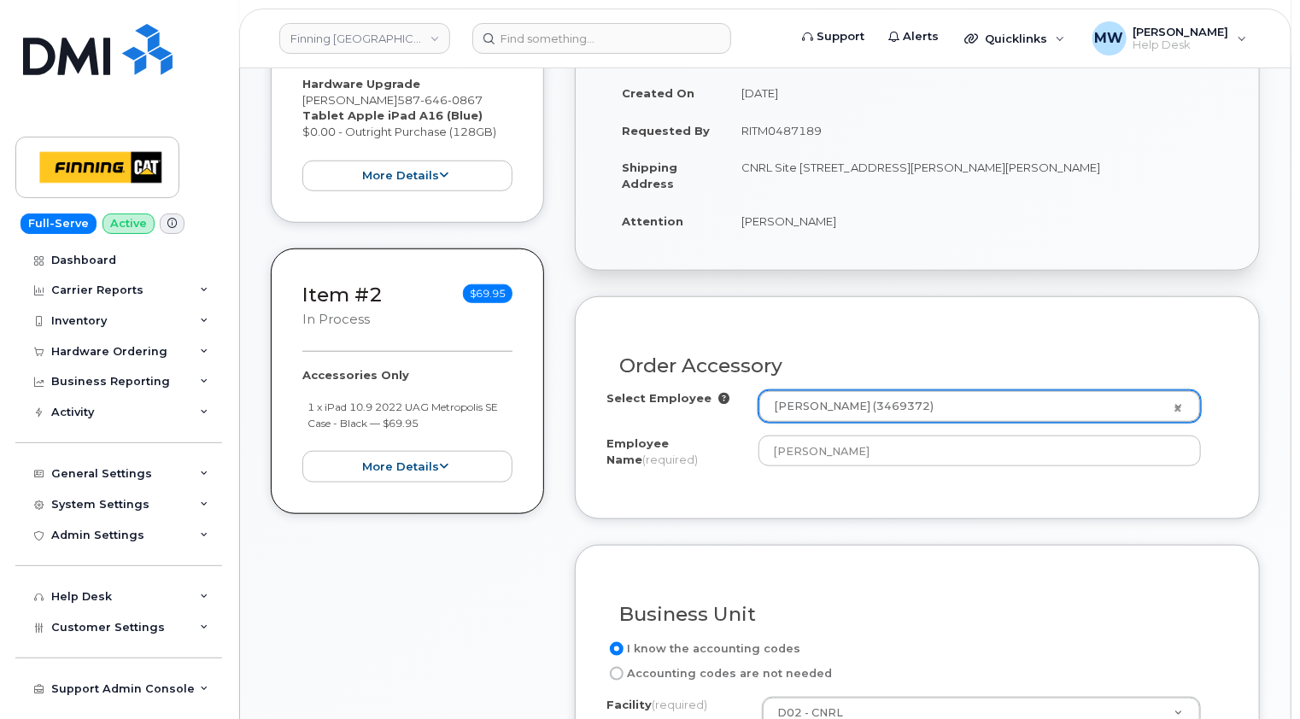
drag, startPoint x: 1248, startPoint y: 462, endPoint x: 1230, endPoint y: 453, distance: 20.2
click at [1249, 462] on div "Order Accessory Select Employee Darren Roth (3469372) 57482 Employee Name (requ…" at bounding box center [917, 407] width 685 height 222
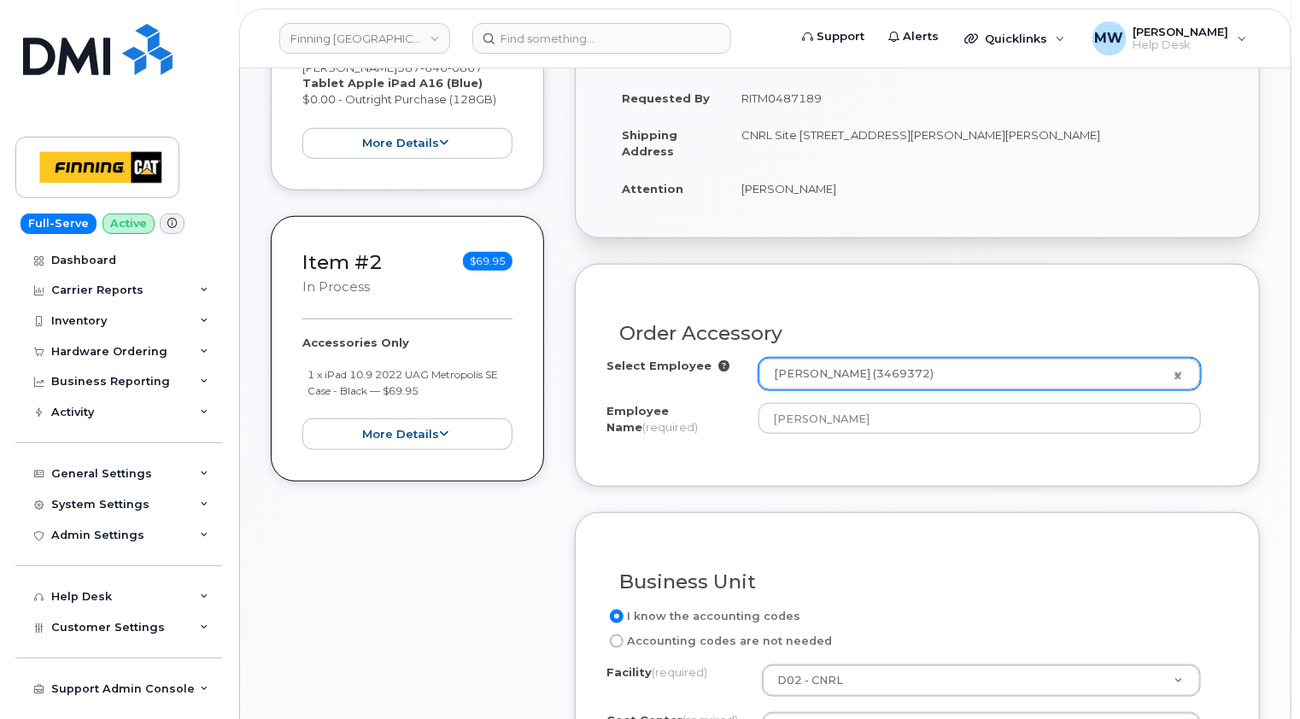
scroll to position [939, 0]
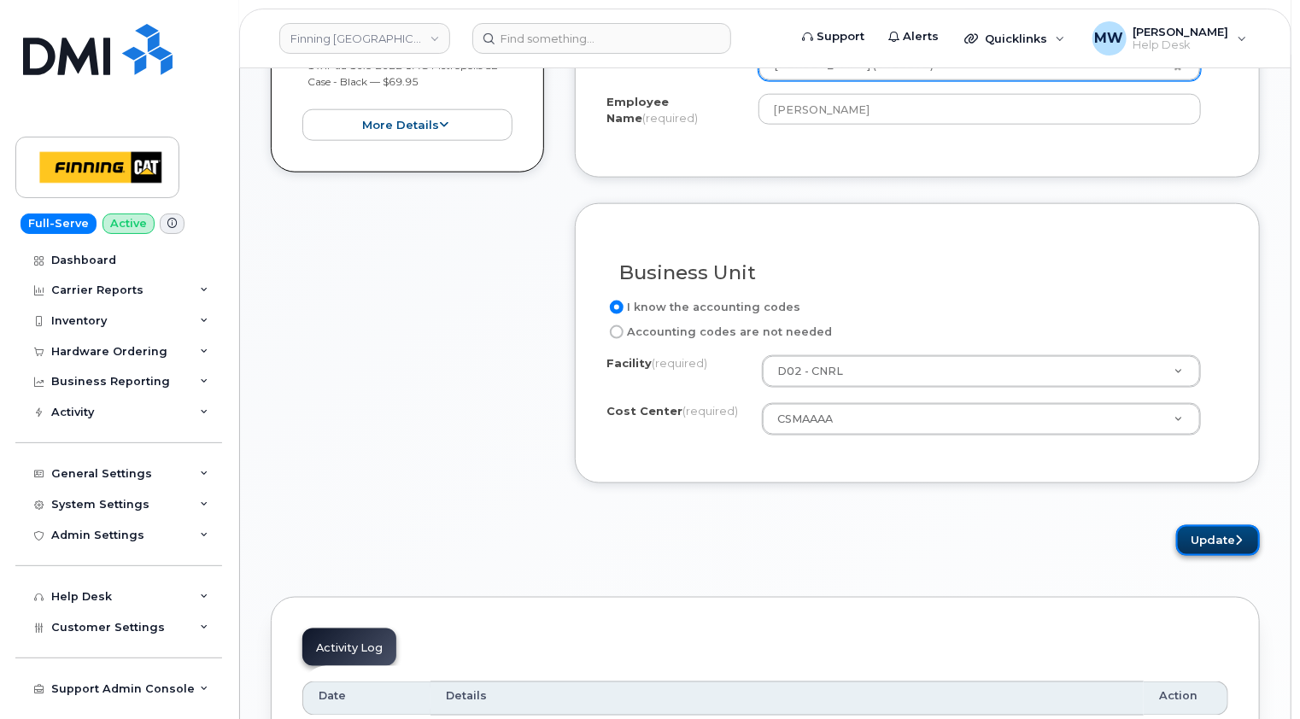
click at [1222, 525] on button "Update" at bounding box center [1218, 541] width 84 height 32
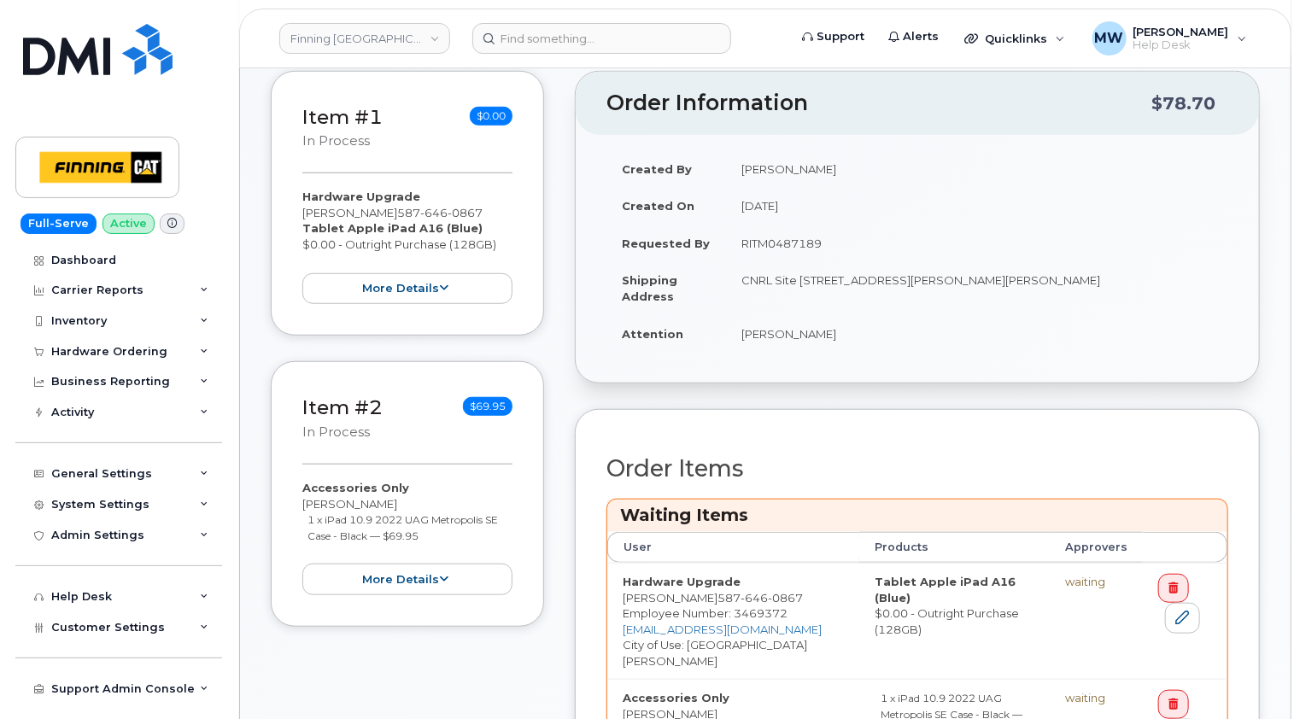
scroll to position [683, 0]
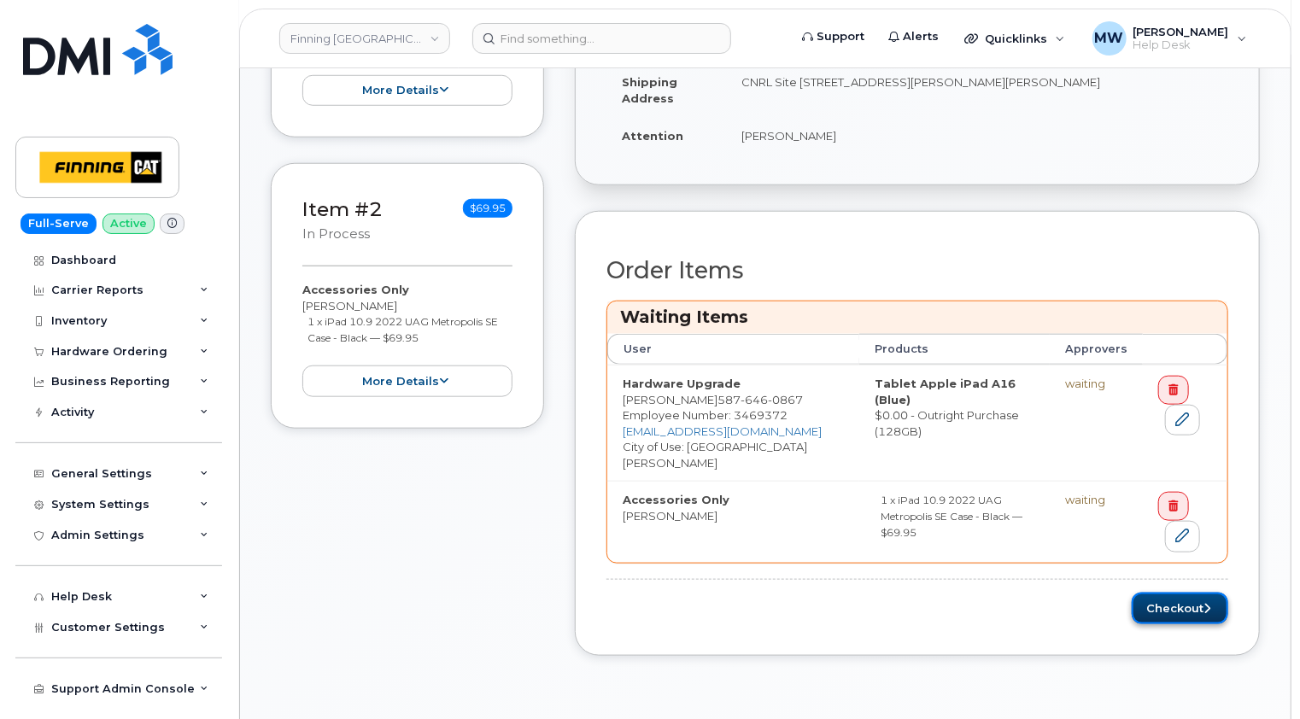
click at [1198, 618] on button "Checkout" at bounding box center [1180, 609] width 97 height 32
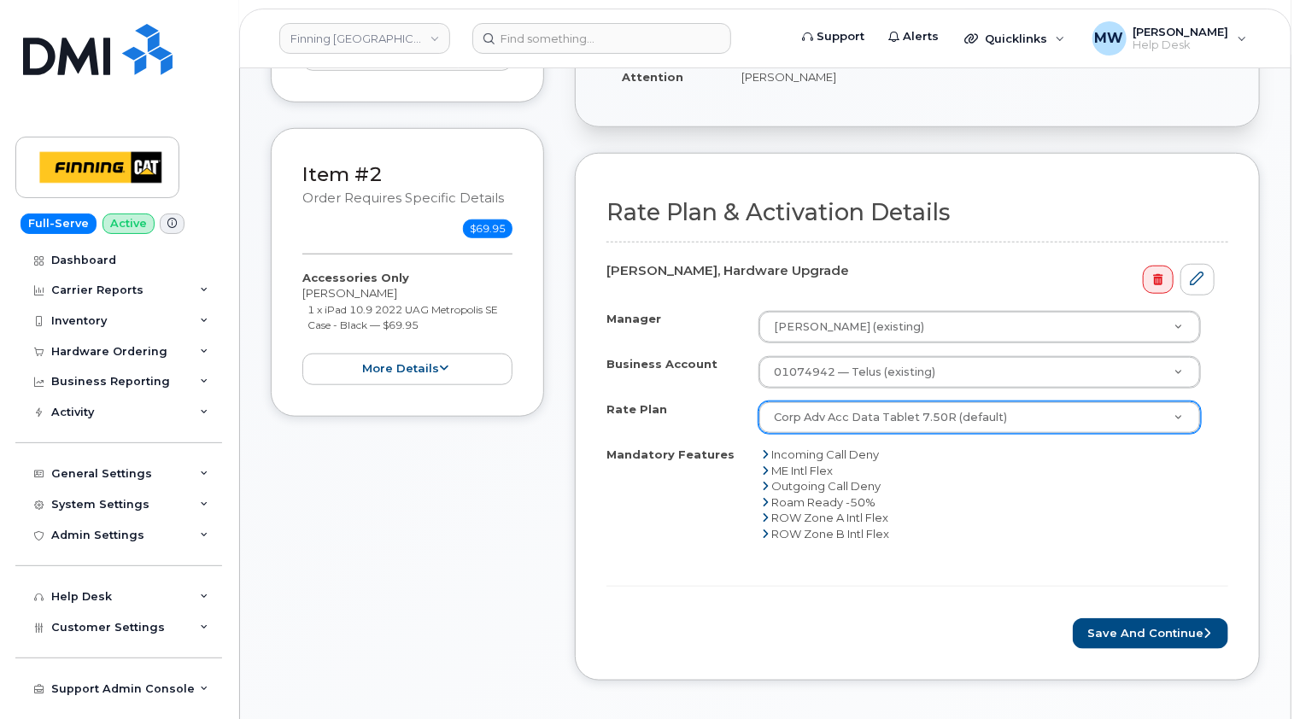
scroll to position [598, 0]
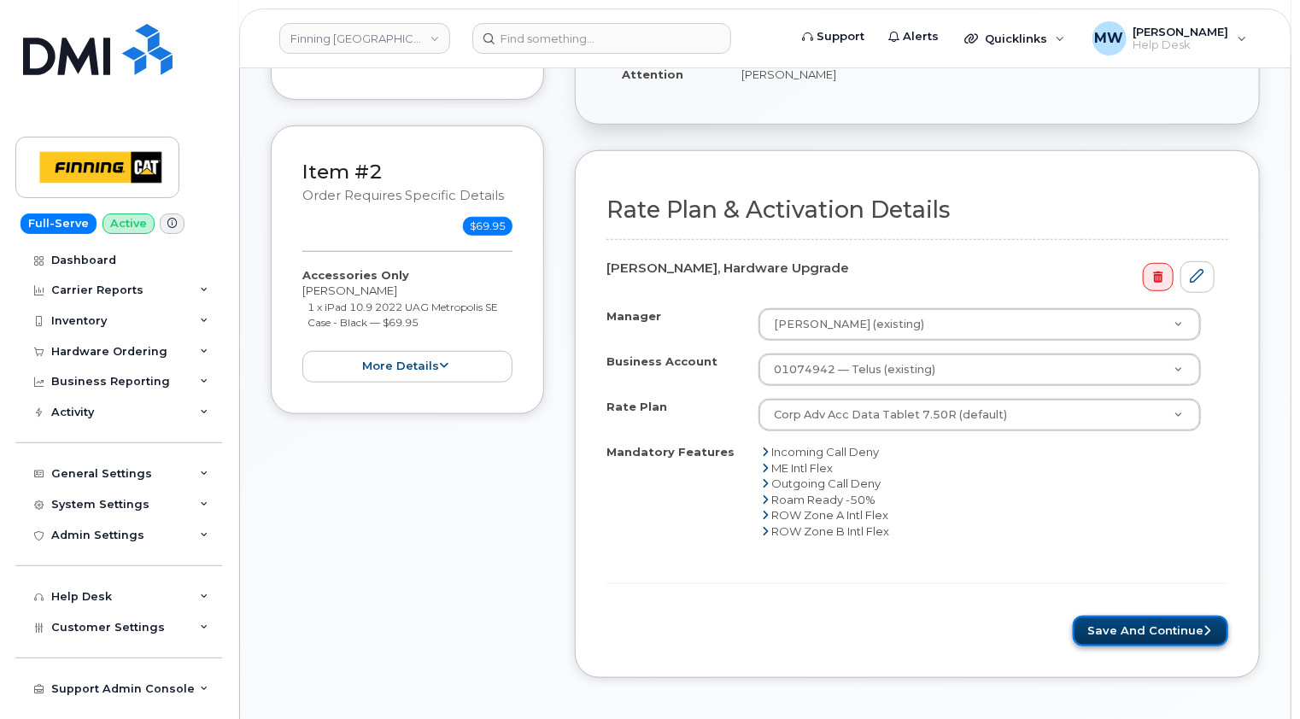
click at [1157, 616] on button "Save and Continue" at bounding box center [1150, 632] width 155 height 32
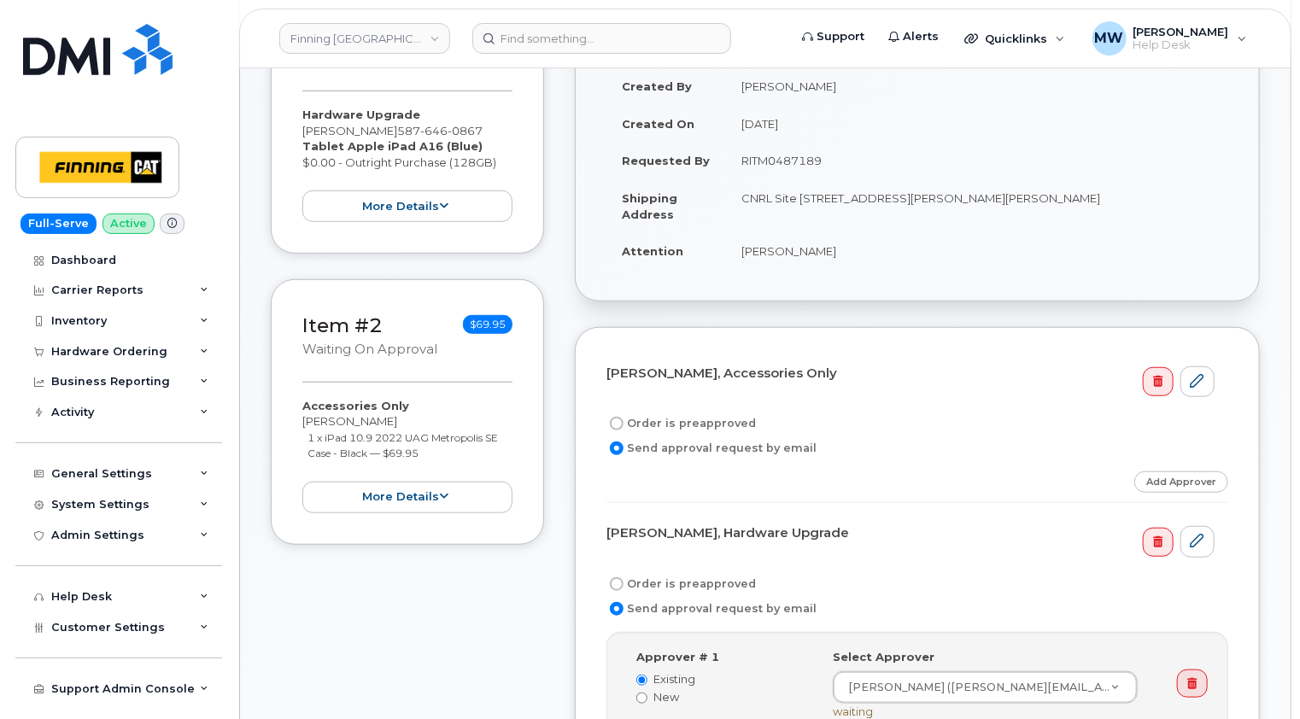
scroll to position [427, 0]
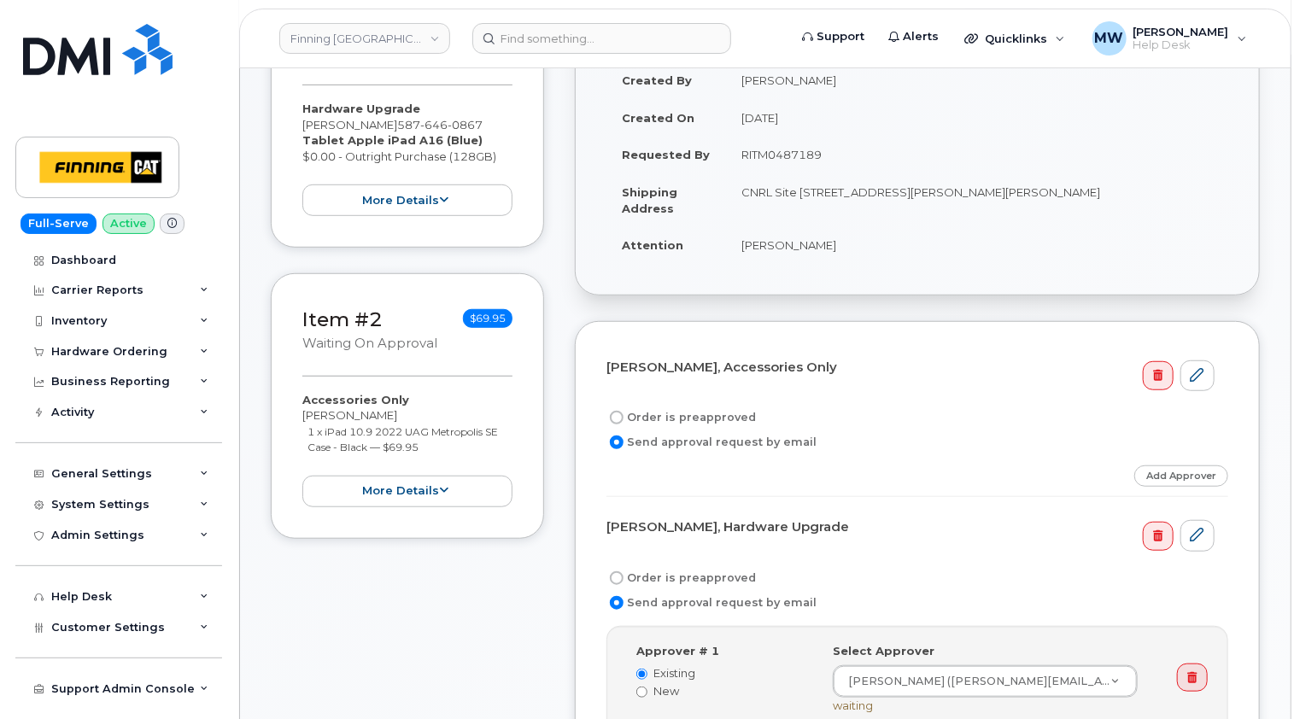
click at [687, 407] on label "Order is preapproved" at bounding box center [680, 417] width 149 height 20
click at [623, 411] on input "Order is preapproved" at bounding box center [617, 418] width 14 height 14
radio input "true"
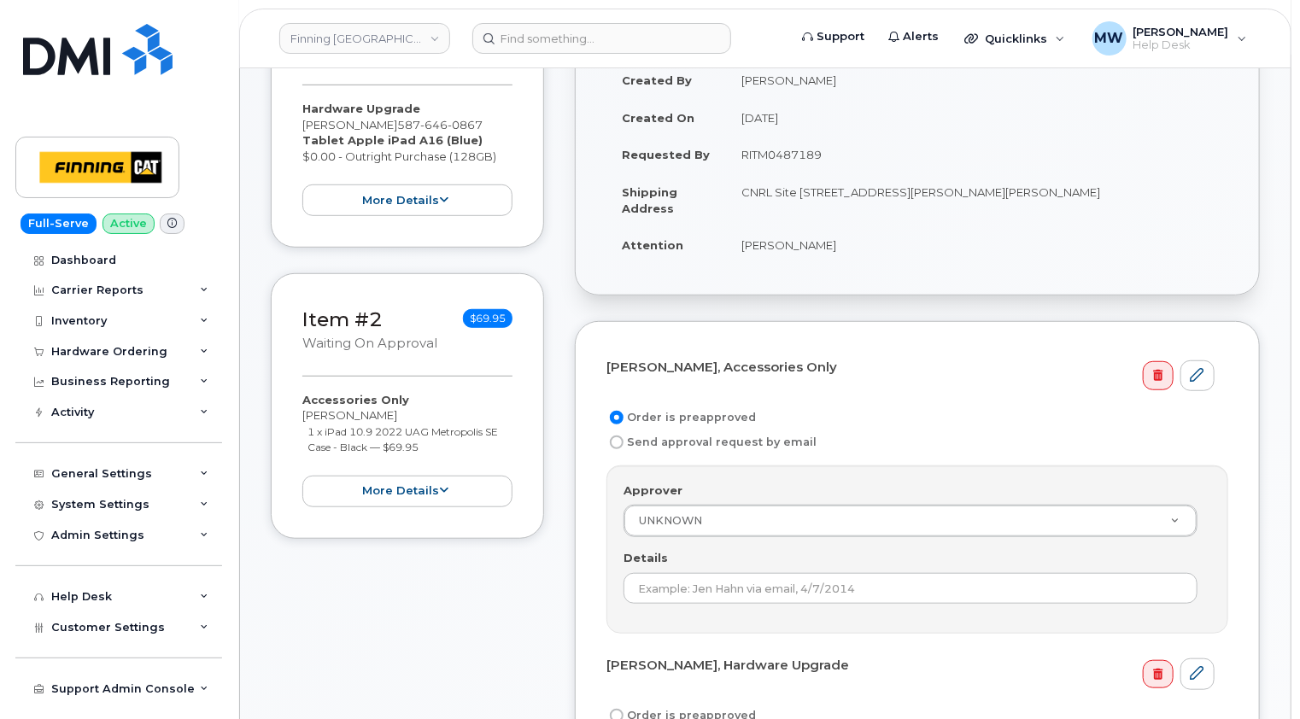
click at [775, 136] on td "RITM0487189" at bounding box center [977, 155] width 502 height 38
copy td "RITM0487189"
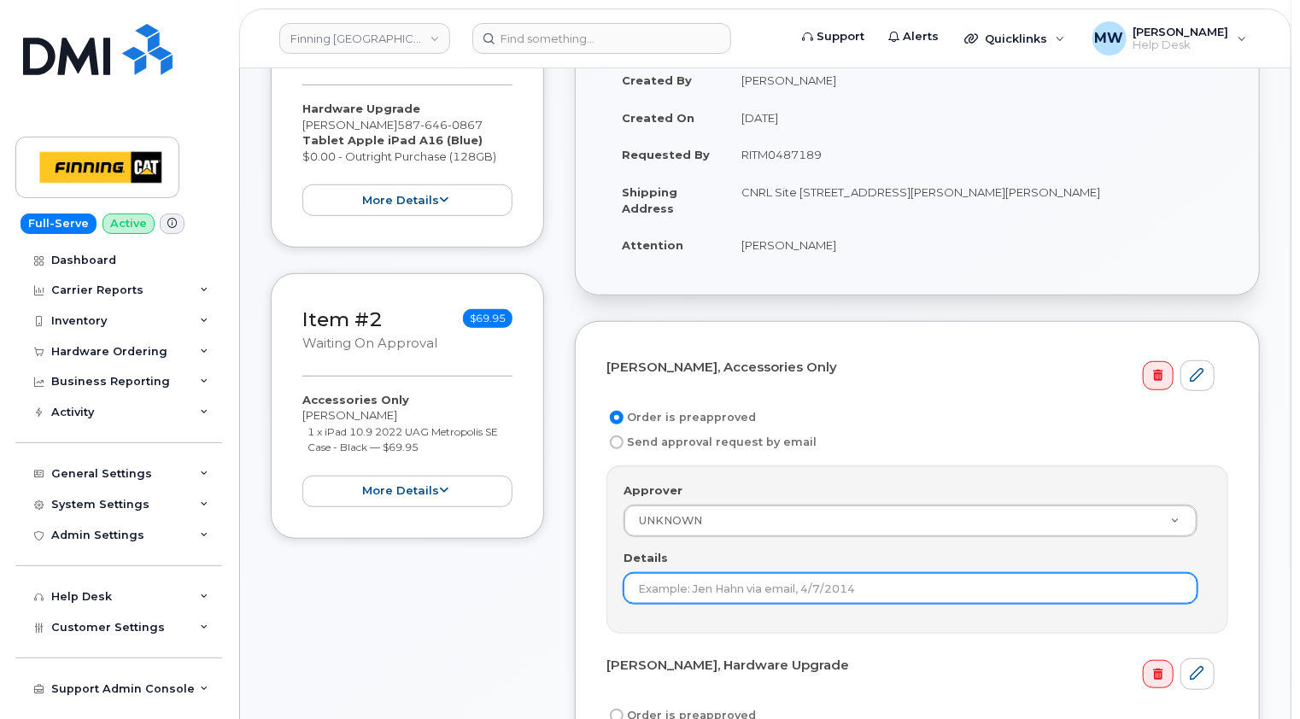
click at [755, 575] on input "Details" at bounding box center [910, 588] width 574 height 31
paste input "RITM0487189"
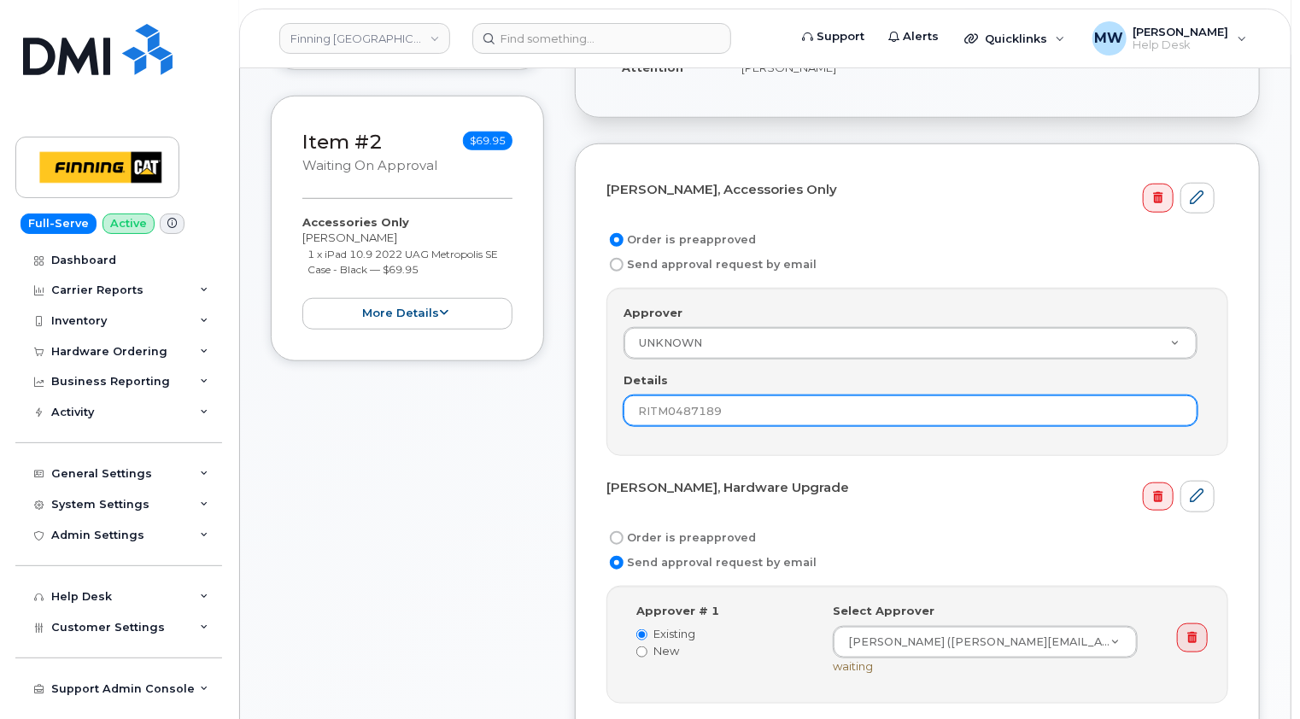
scroll to position [769, 0]
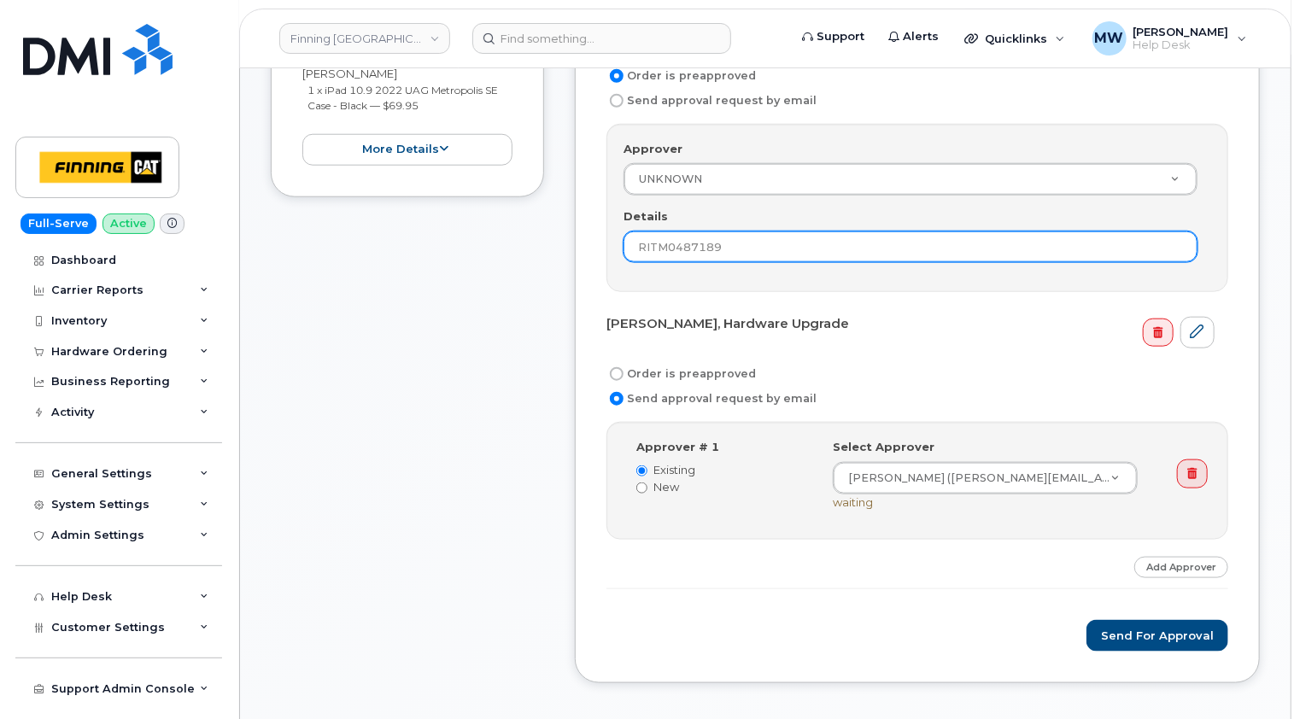
type input "RITM0487189"
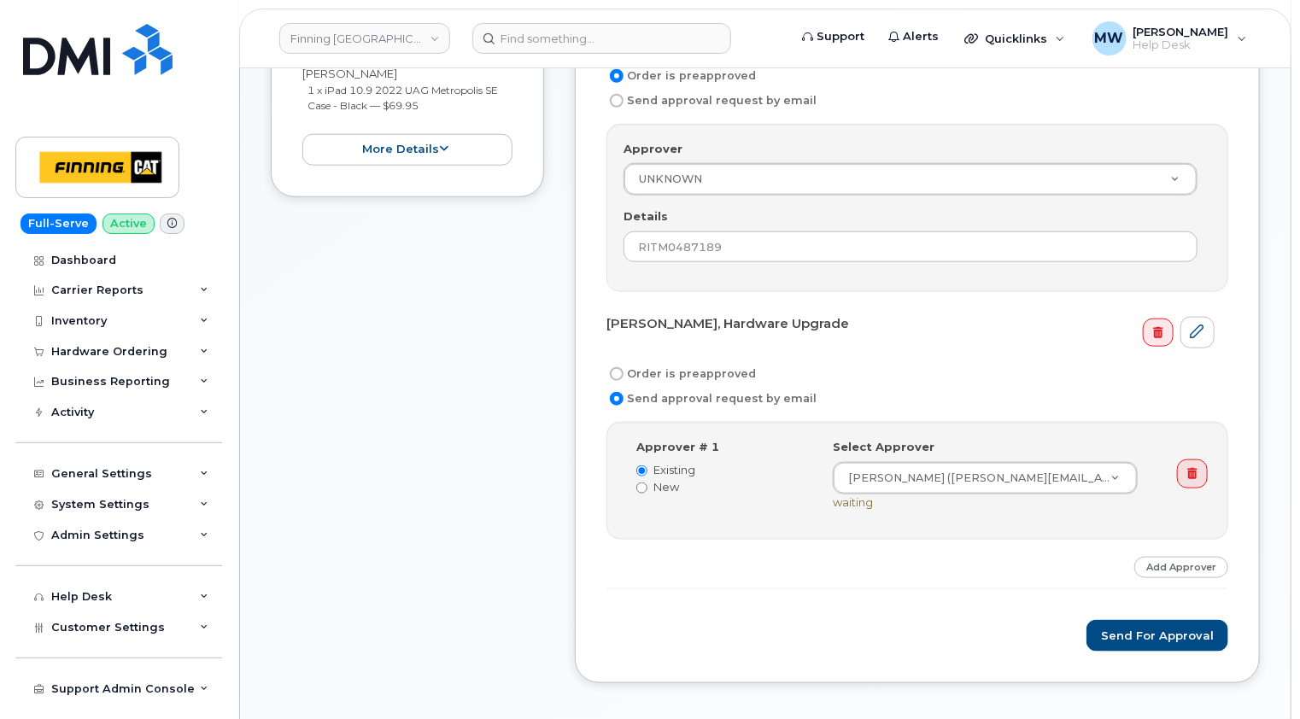
click at [701, 364] on label "Order is preapproved" at bounding box center [680, 374] width 149 height 20
click at [623, 367] on input "Order is preapproved" at bounding box center [617, 374] width 14 height 14
radio input "true"
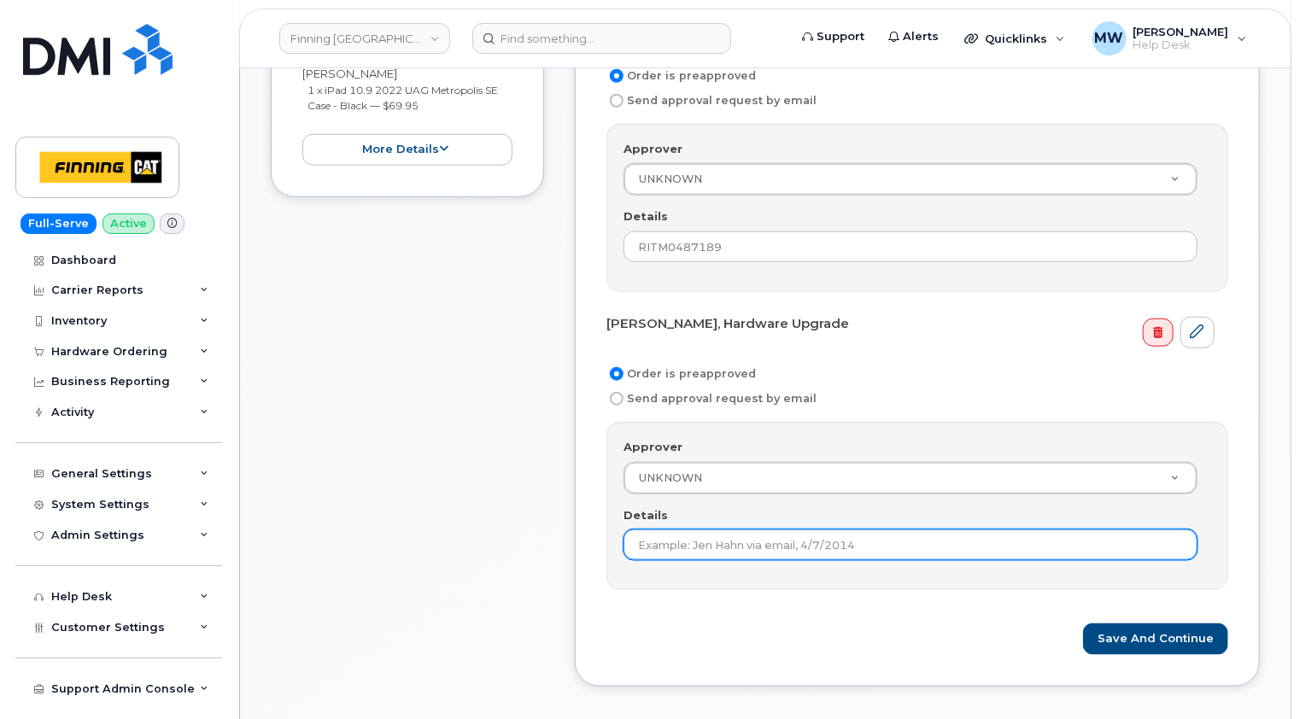
click at [753, 530] on input "Details" at bounding box center [910, 545] width 574 height 31
paste input "RITM0487189"
type input "RITM0487189"
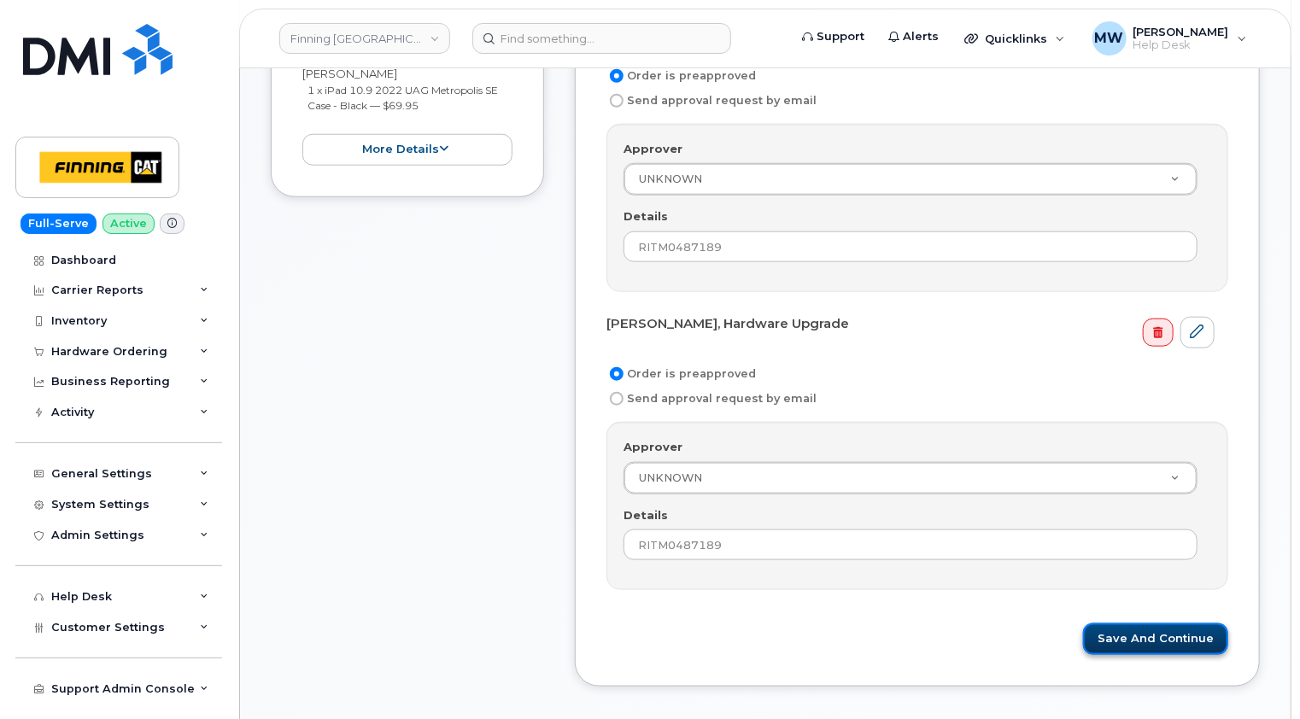
click at [1168, 624] on button "Save and Continue" at bounding box center [1155, 639] width 145 height 32
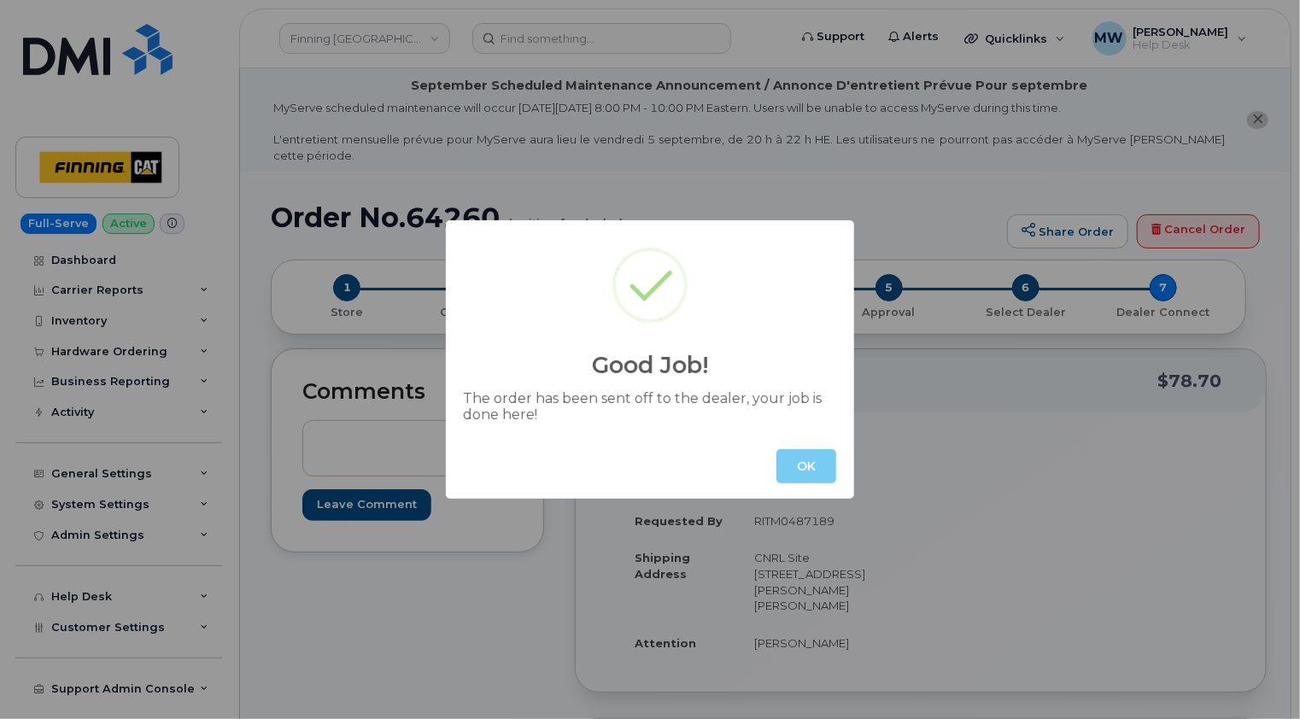
click at [816, 453] on button "OK" at bounding box center [806, 466] width 60 height 34
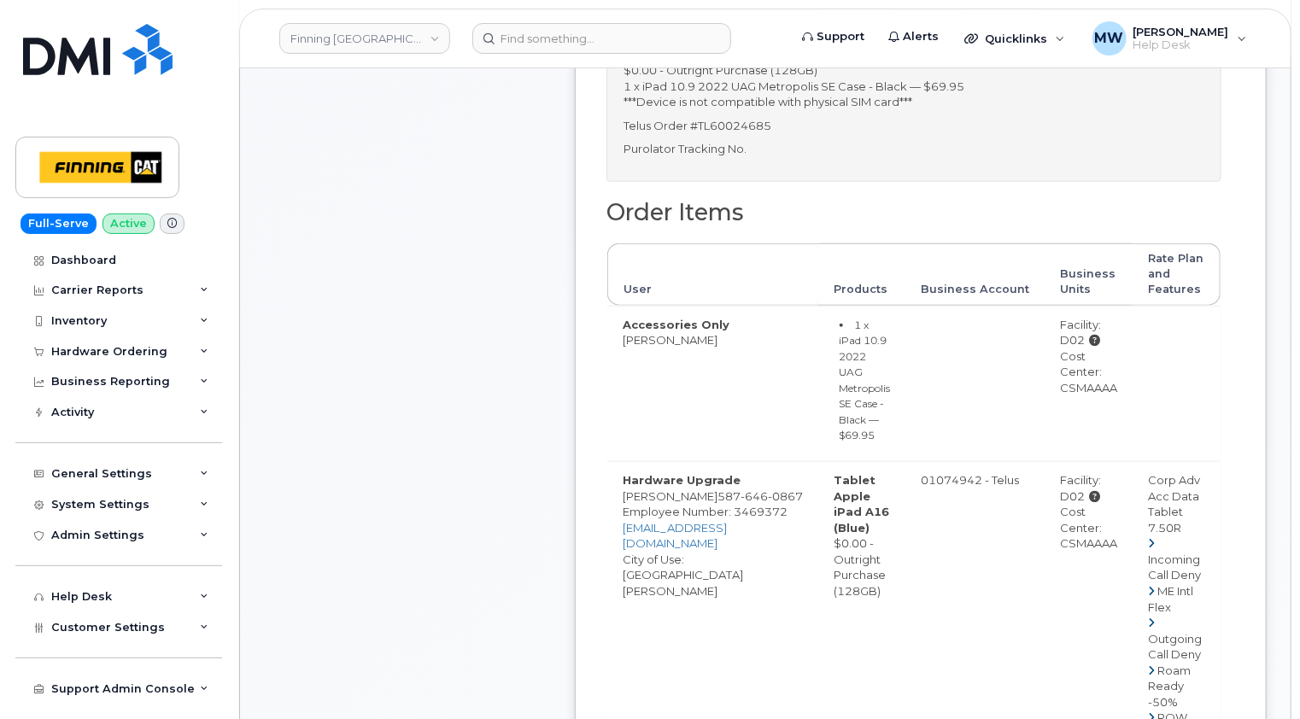
scroll to position [769, 0]
click at [1061, 363] on div "Cost Center: CSMAAAA" at bounding box center [1089, 369] width 57 height 48
copy div "CSMAAAA"
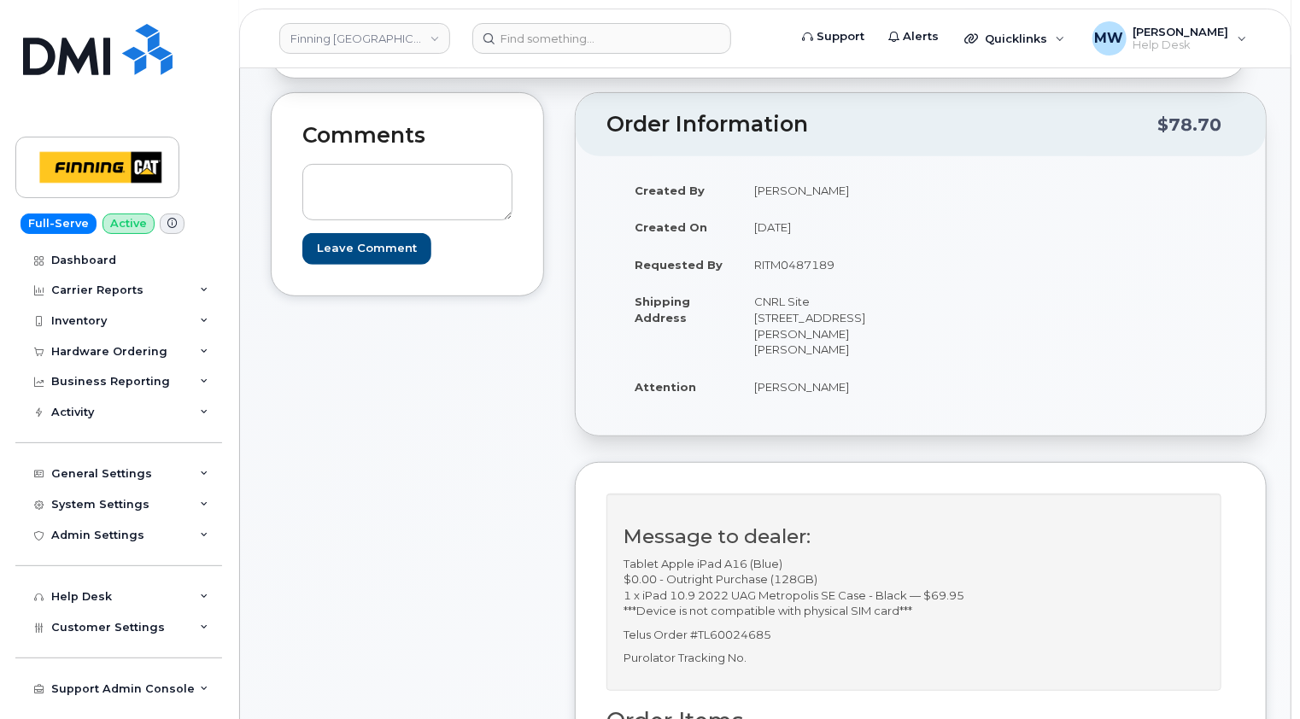
scroll to position [0, 0]
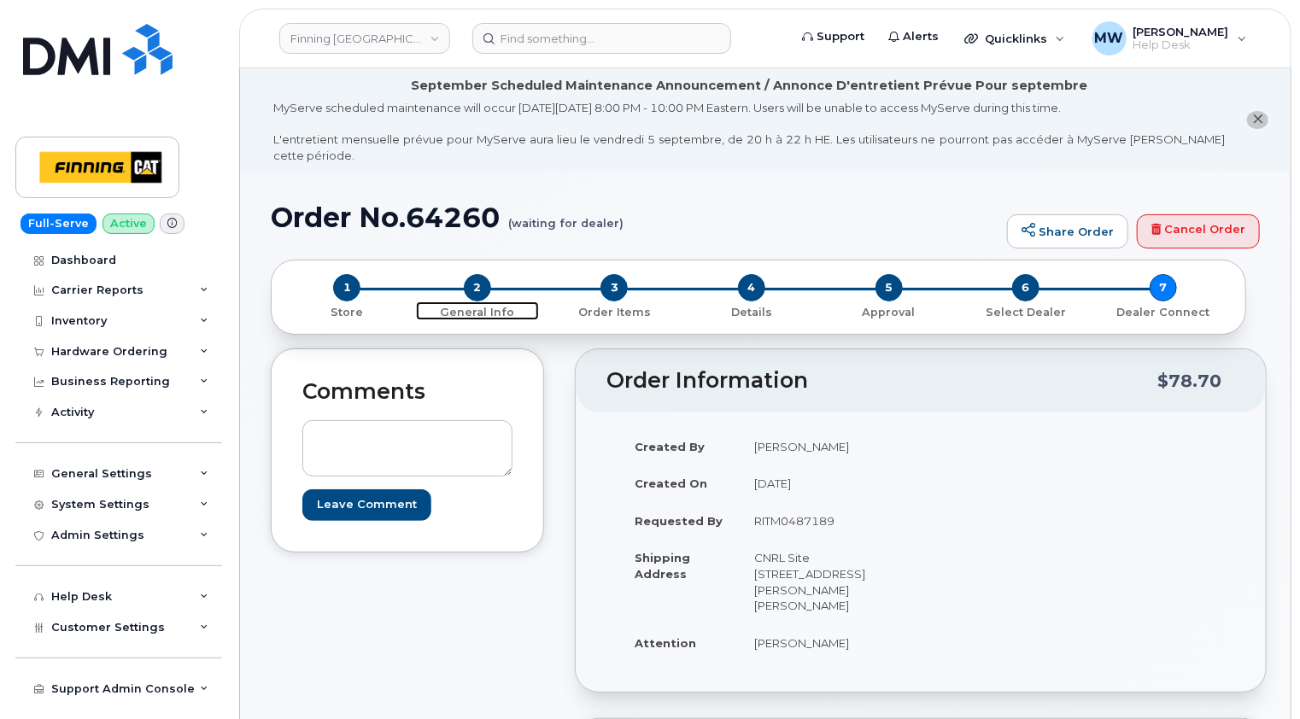
click at [471, 274] on span "2" at bounding box center [477, 287] width 27 height 27
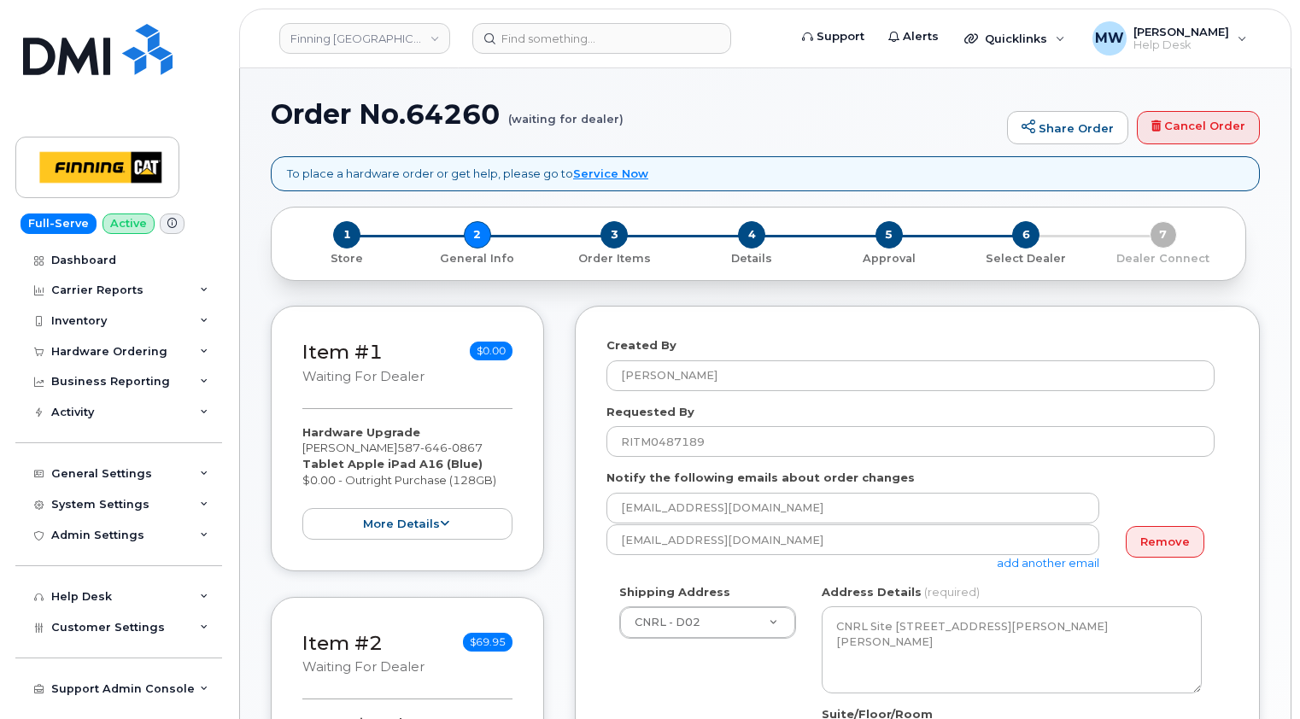
select select
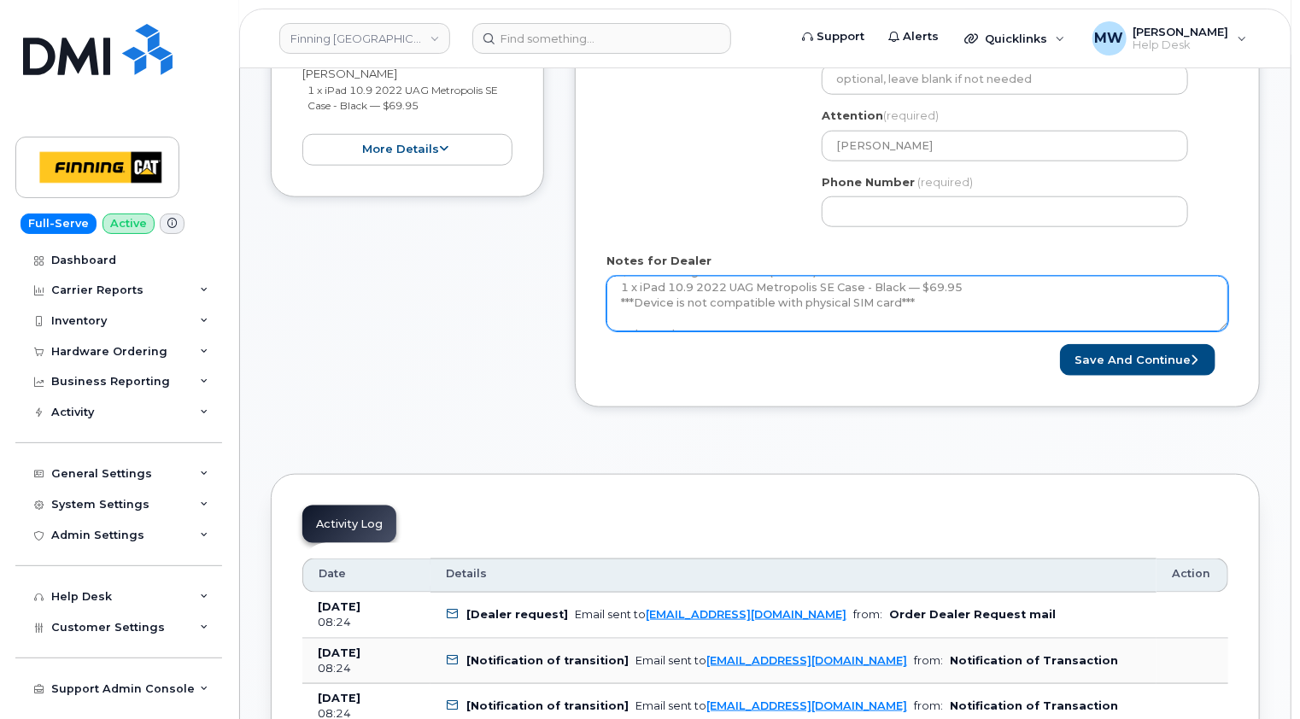
scroll to position [93, 0]
click at [859, 292] on textarea "Tablet Apple iPad A16 (Blue) $0.00 - Outright Purchase (128GB) 1 x iPad 10.9 20…" at bounding box center [917, 304] width 622 height 56
paste textarea "335649820701"
type textarea "Tablet Apple iPad A16 (Blue) $0.00 - Outright Purchase (128GB) 1 x iPad 10.9 20…"
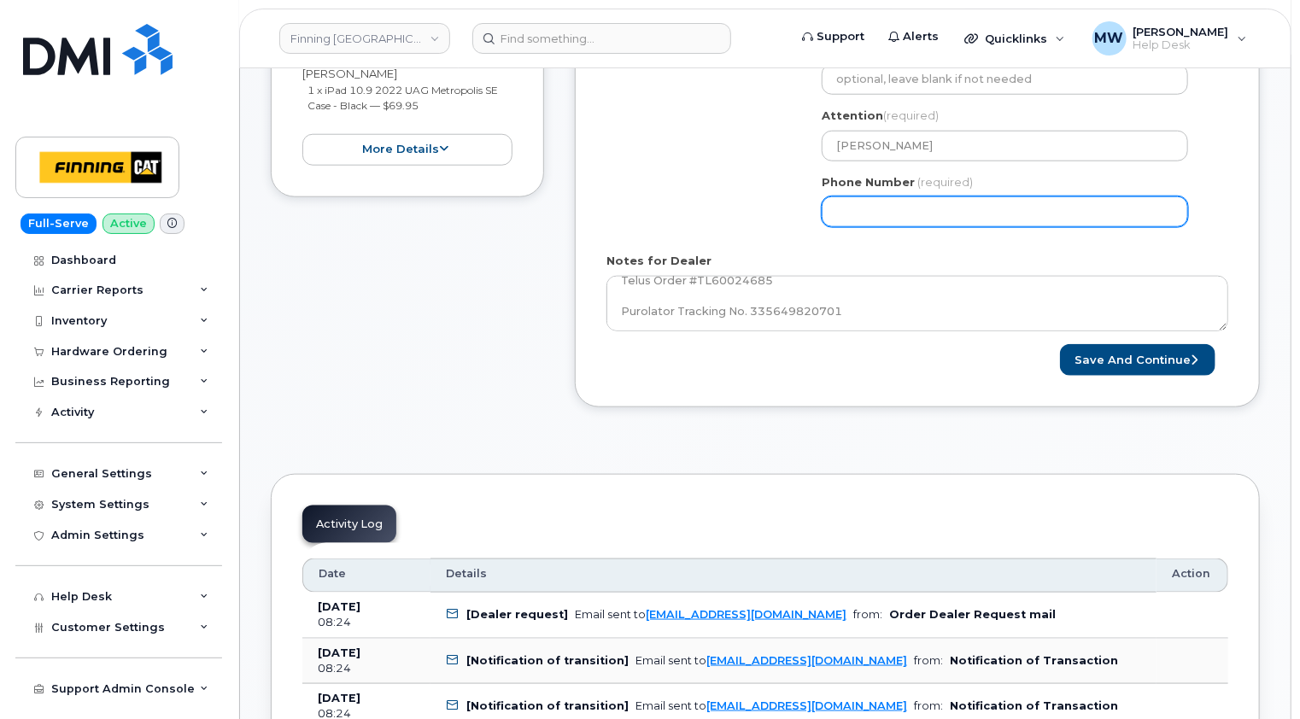
click at [1090, 196] on input "Phone Number" at bounding box center [1005, 211] width 366 height 31
paste input "5876453741"
select select
type input "5876453741"
click at [1196, 234] on form "Created By [PERSON_NAME] Requested By RITM0487189 Notify the following emails a…" at bounding box center [917, 24] width 622 height 704
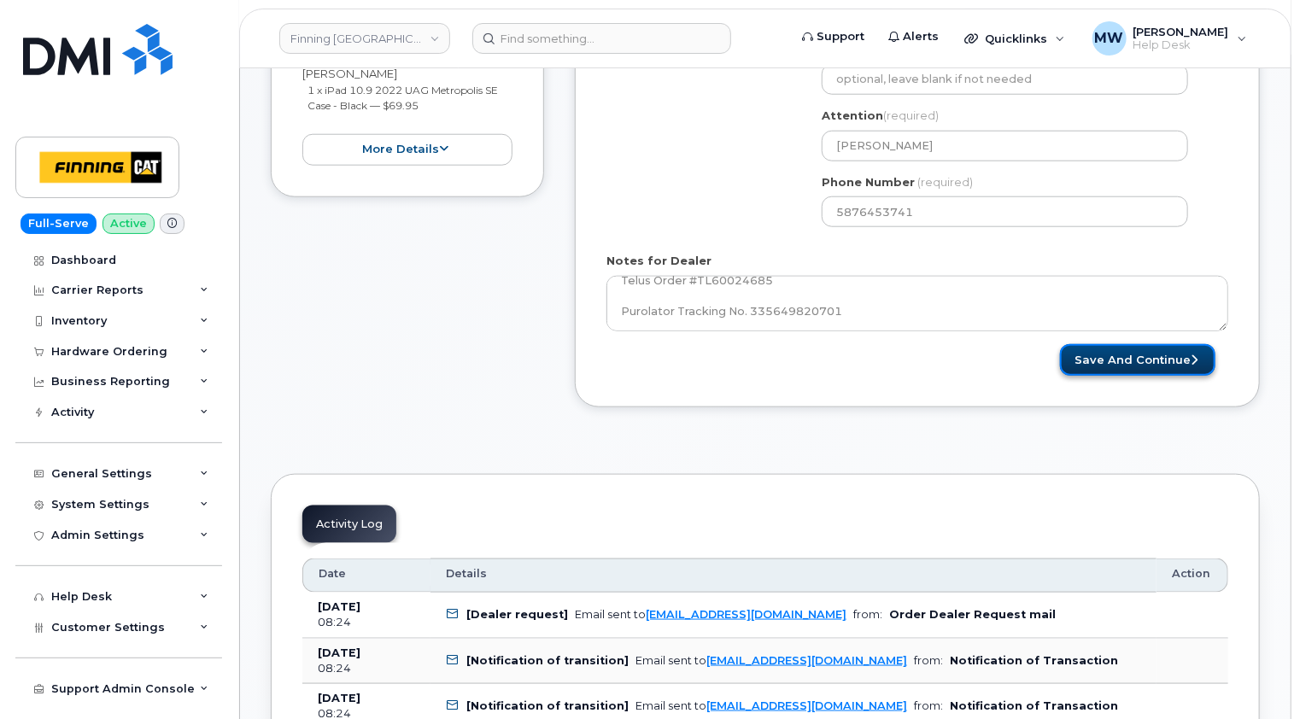
click at [1150, 344] on button "Save and Continue" at bounding box center [1137, 360] width 155 height 32
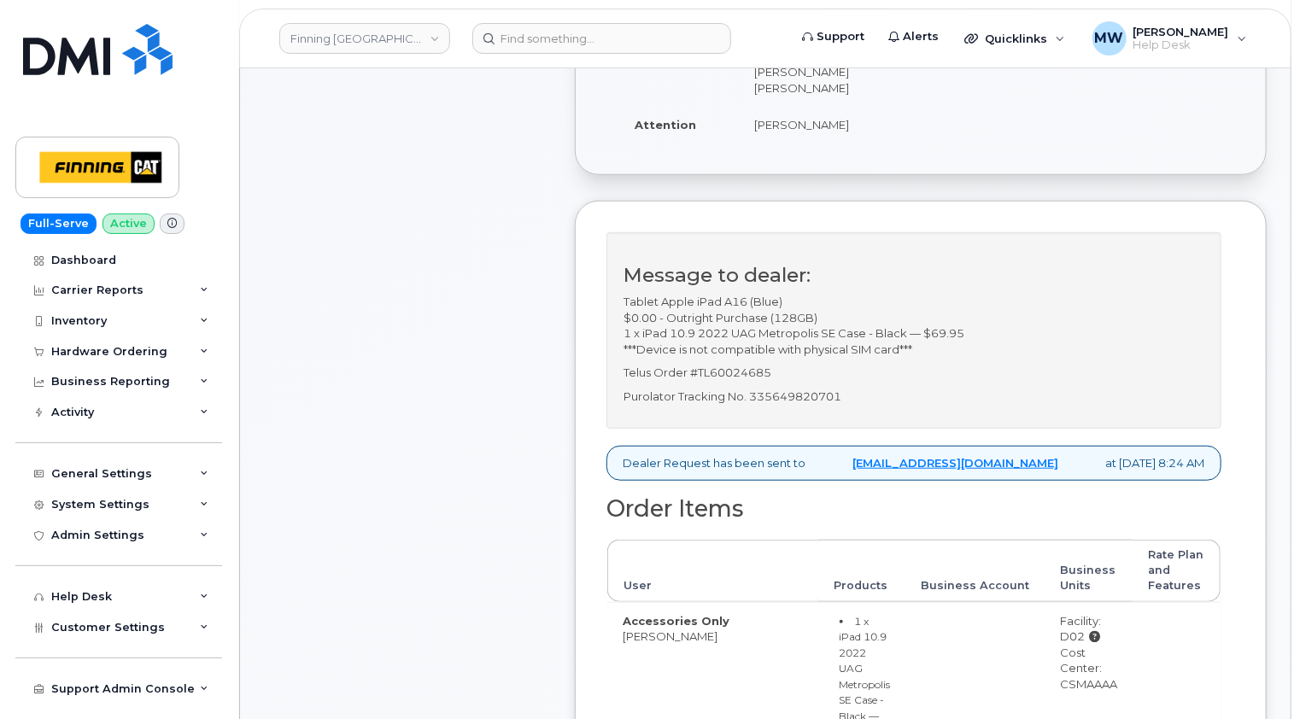
scroll to position [598, 0]
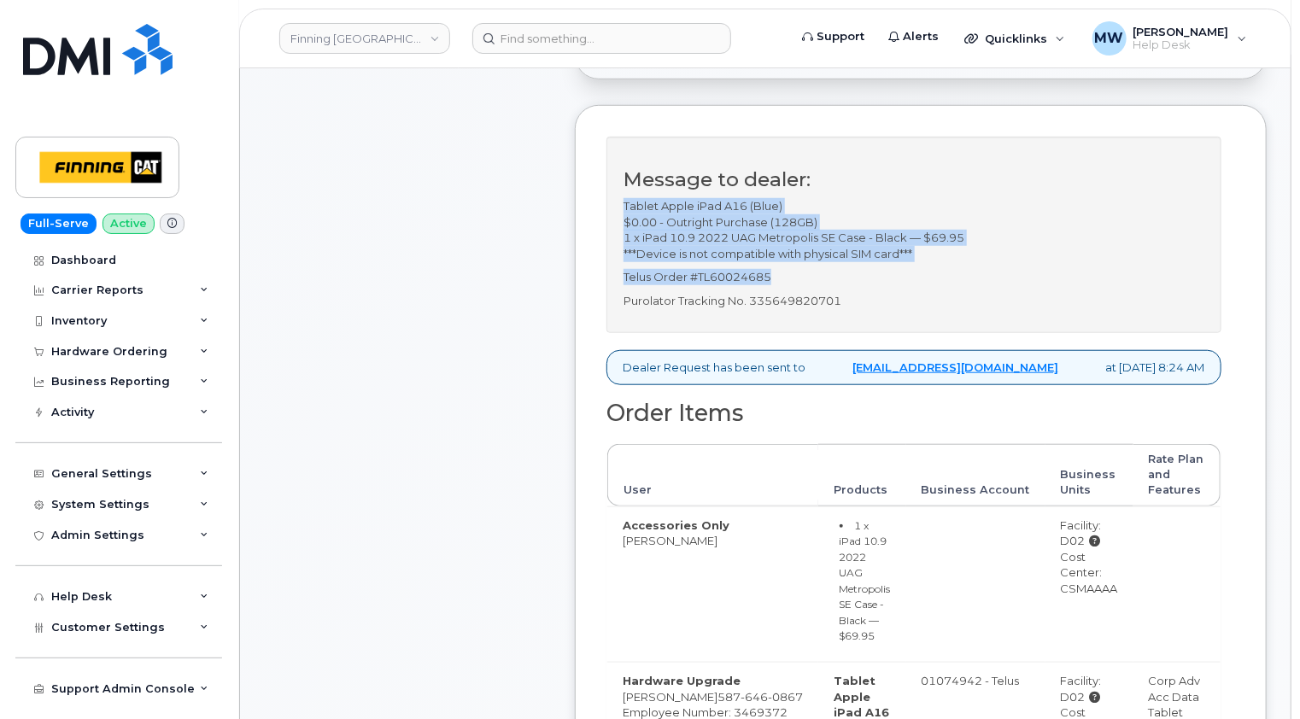
drag, startPoint x: 774, startPoint y: 274, endPoint x: 625, endPoint y: 203, distance: 164.6
click at [625, 203] on div "Message to dealer: Tablet Apple iPad A16 (Blue) $0.00 - Outright Purchase (128G…" at bounding box center [913, 235] width 615 height 197
copy div "Tablet Apple iPad A16 (Blue) $0.00 - Outright Purchase (128GB) 1 x iPad 10.9 20…"
click at [789, 261] on div "Message to dealer: Tablet Apple iPad A16 (Blue) $0.00 - Outright Purchase (128G…" at bounding box center [913, 235] width 615 height 197
click at [797, 278] on p "Telus Order #TL60024685" at bounding box center [913, 277] width 581 height 16
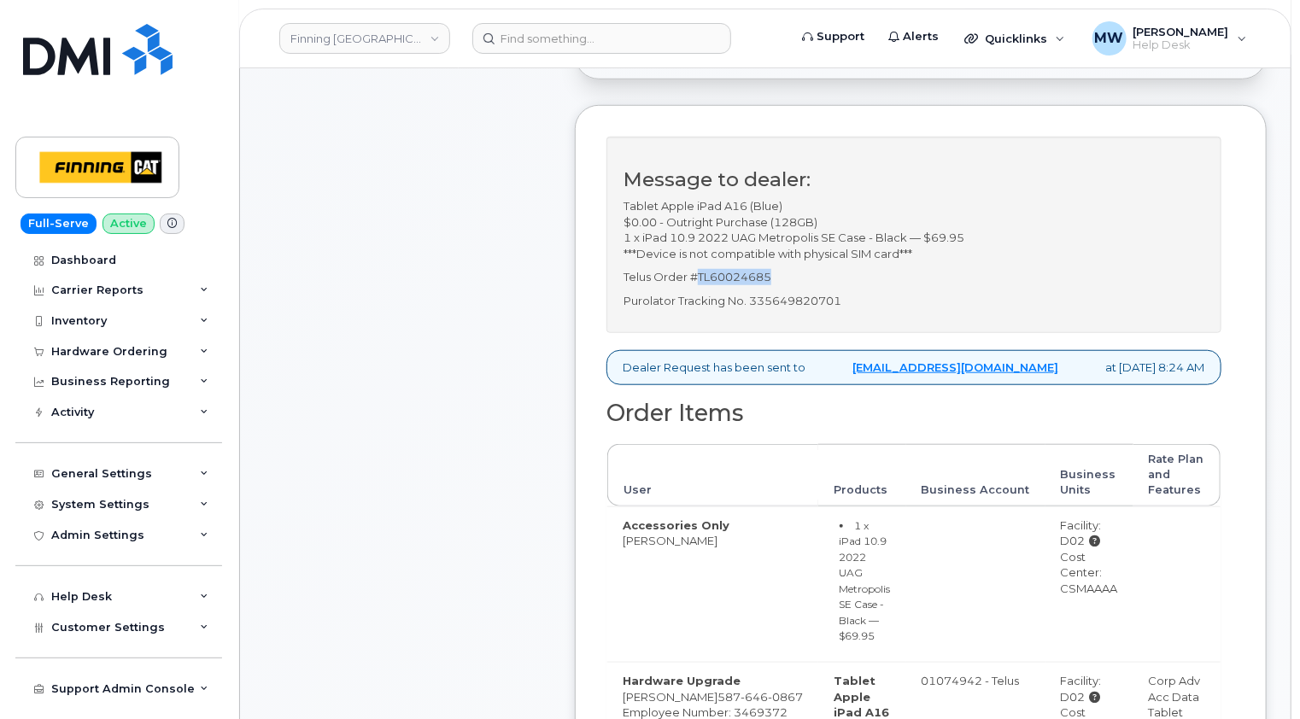
drag, startPoint x: 797, startPoint y: 276, endPoint x: 699, endPoint y: 273, distance: 97.4
click at [699, 273] on p "Telus Order #TL60024685" at bounding box center [913, 277] width 581 height 16
copy p "TL60024685"
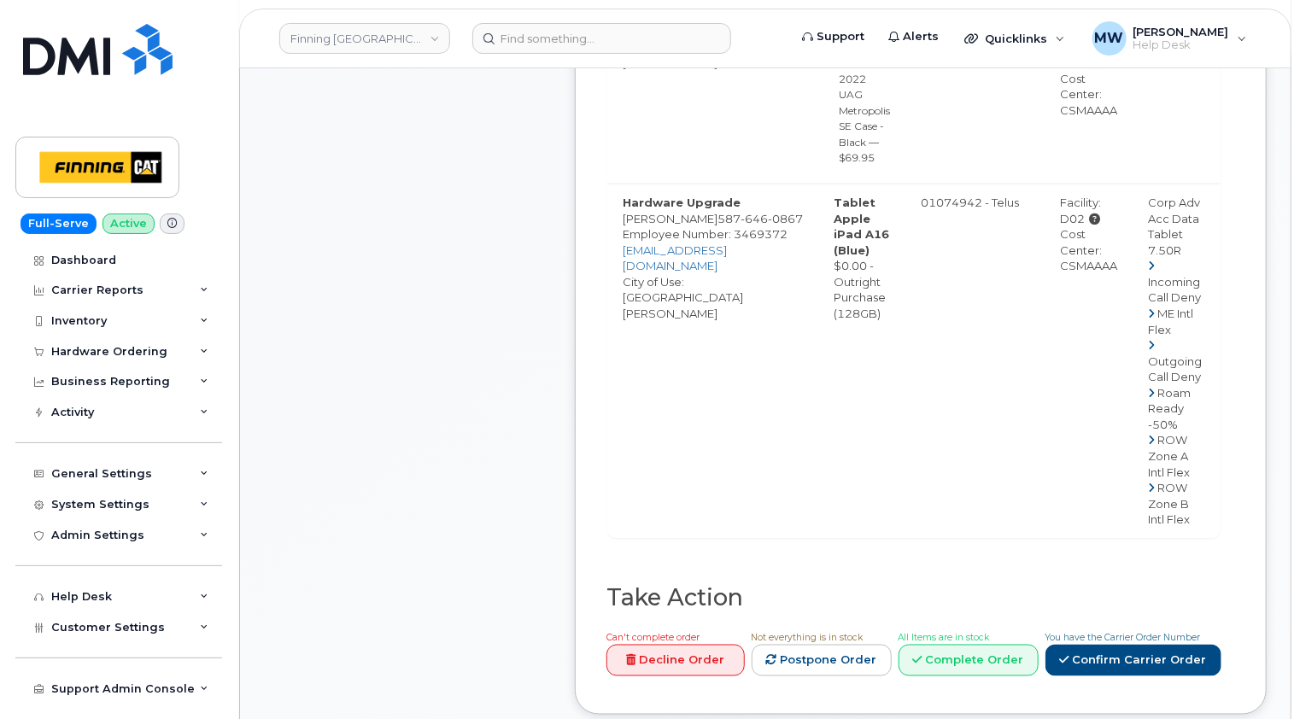
scroll to position [1196, 0]
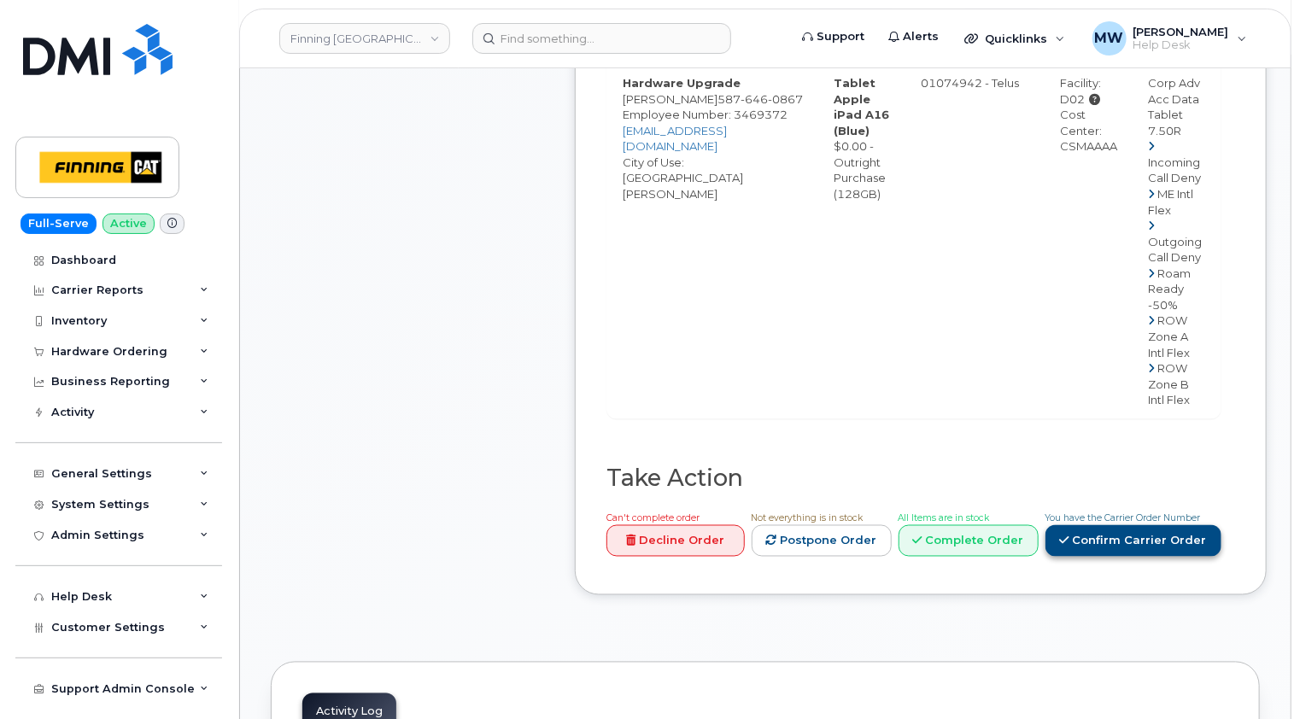
click at [1130, 525] on link "Confirm Carrier Order" at bounding box center [1133, 541] width 176 height 32
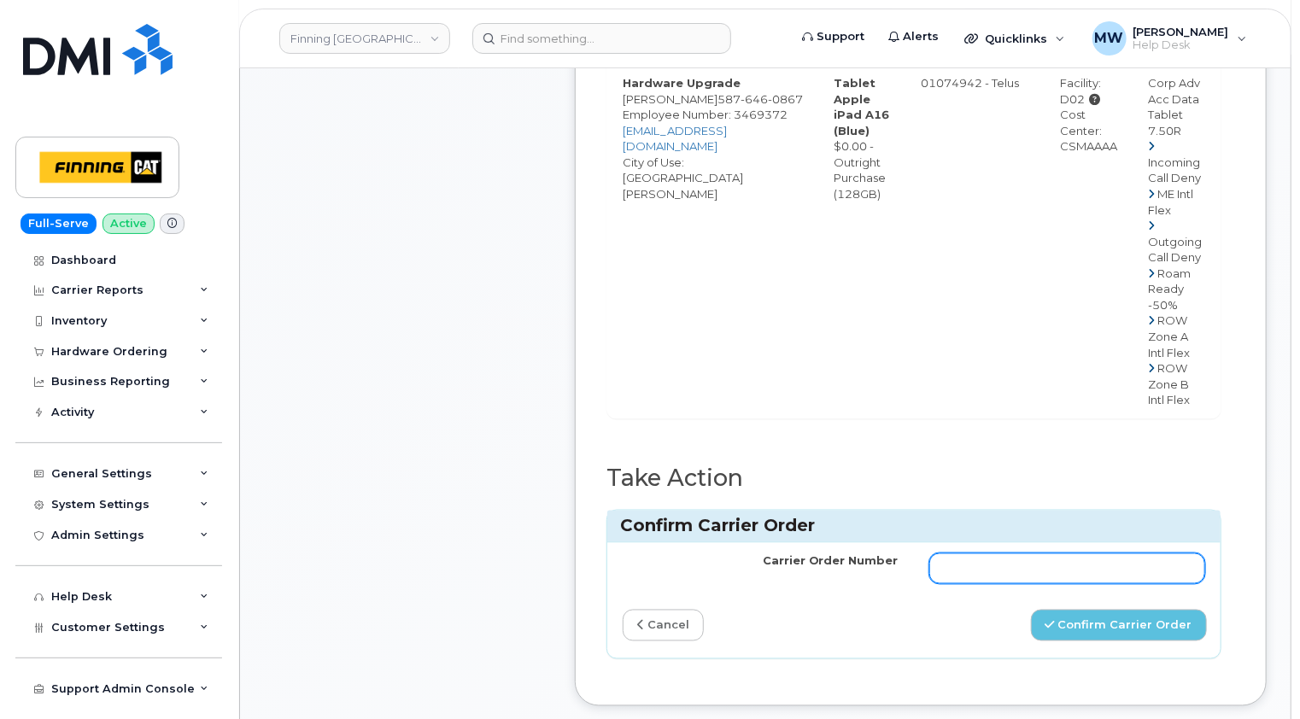
click at [973, 553] on input "Carrier Order Number" at bounding box center [1067, 568] width 276 height 31
paste input "TL60024685"
type input "TL60024685"
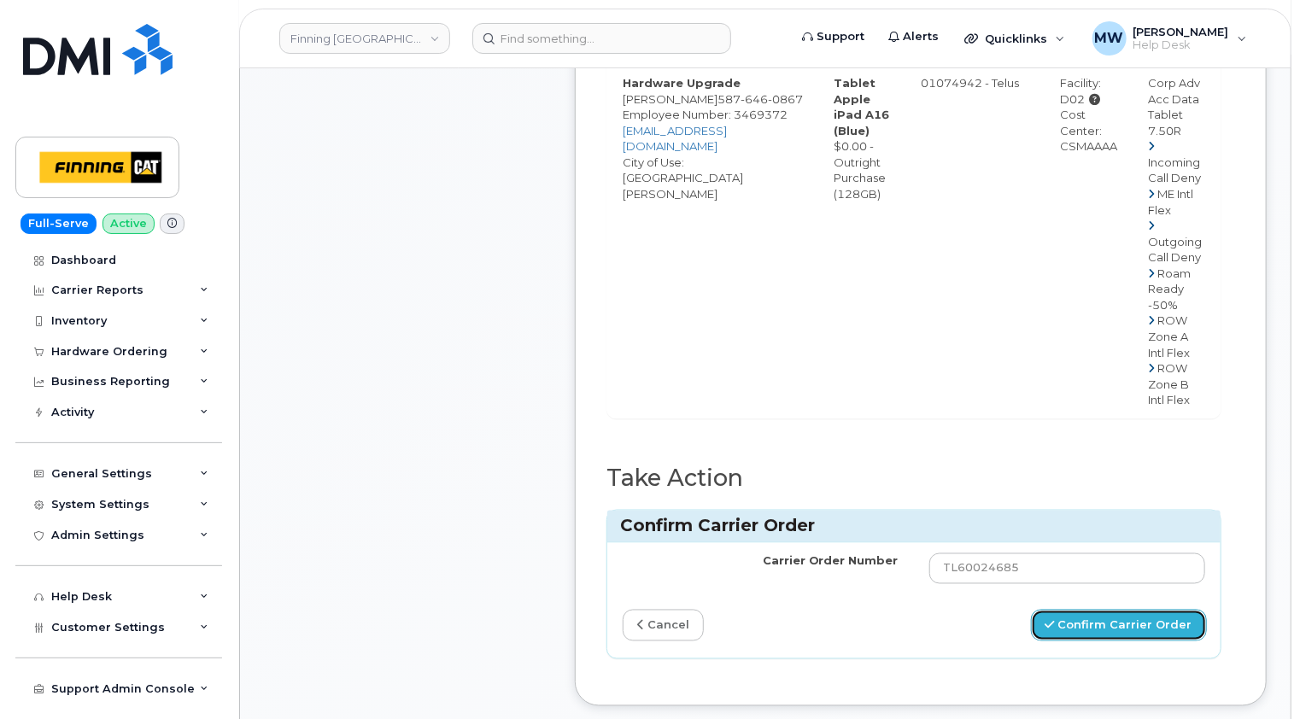
click at [1113, 610] on button "Confirm Carrier Order" at bounding box center [1119, 626] width 176 height 32
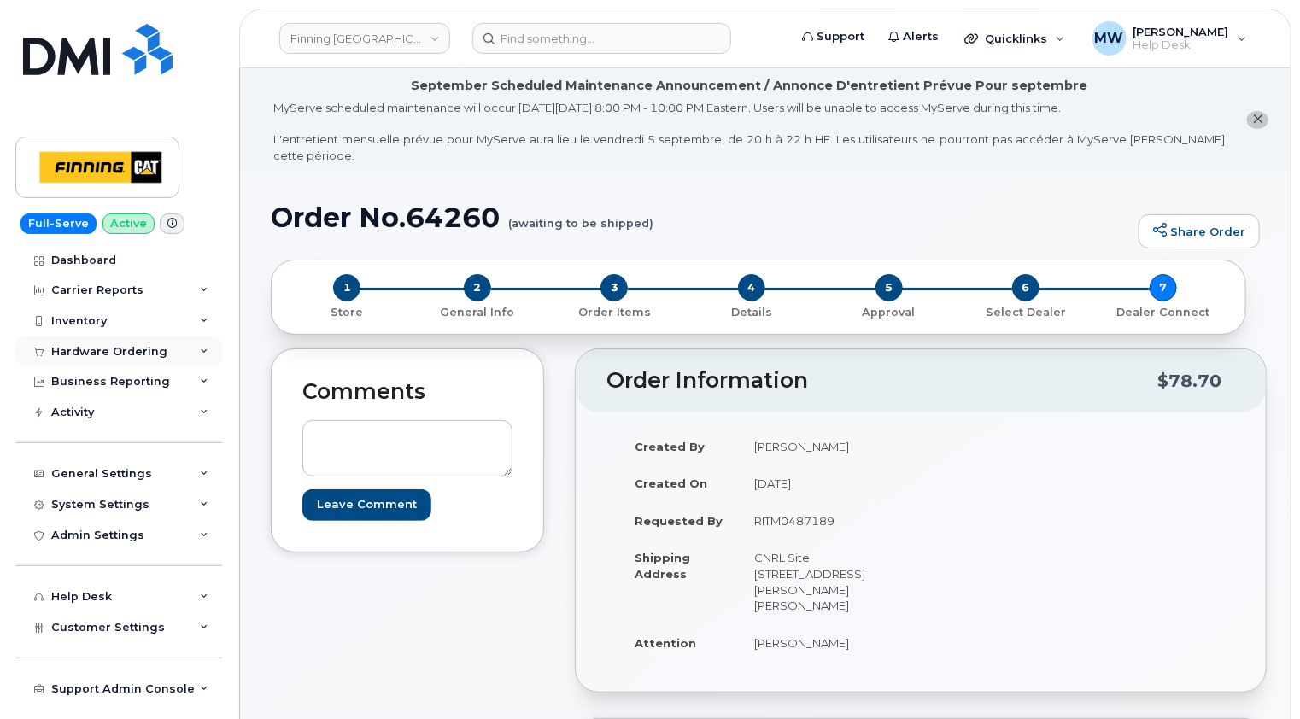
drag, startPoint x: 109, startPoint y: 348, endPoint x: 111, endPoint y: 360, distance: 12.9
click at [109, 348] on div "Hardware Ordering" at bounding box center [109, 352] width 116 height 14
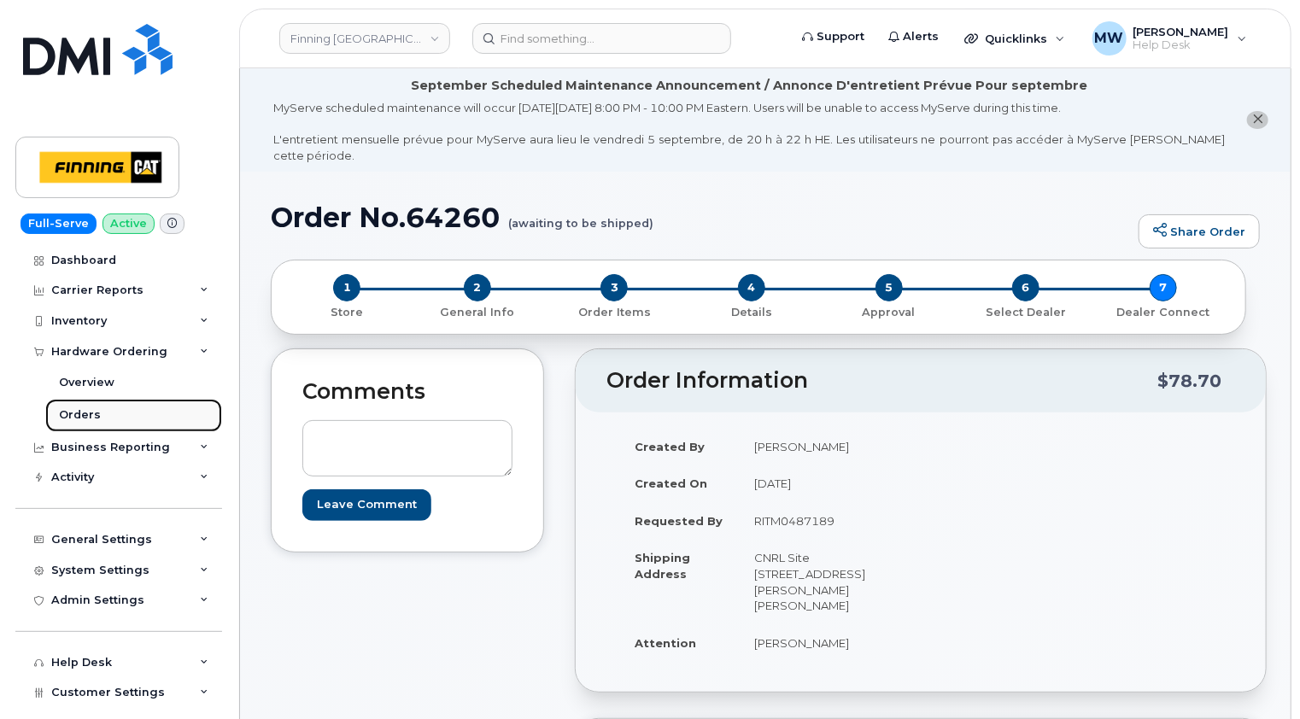
click at [82, 414] on div "Orders" at bounding box center [80, 414] width 42 height 15
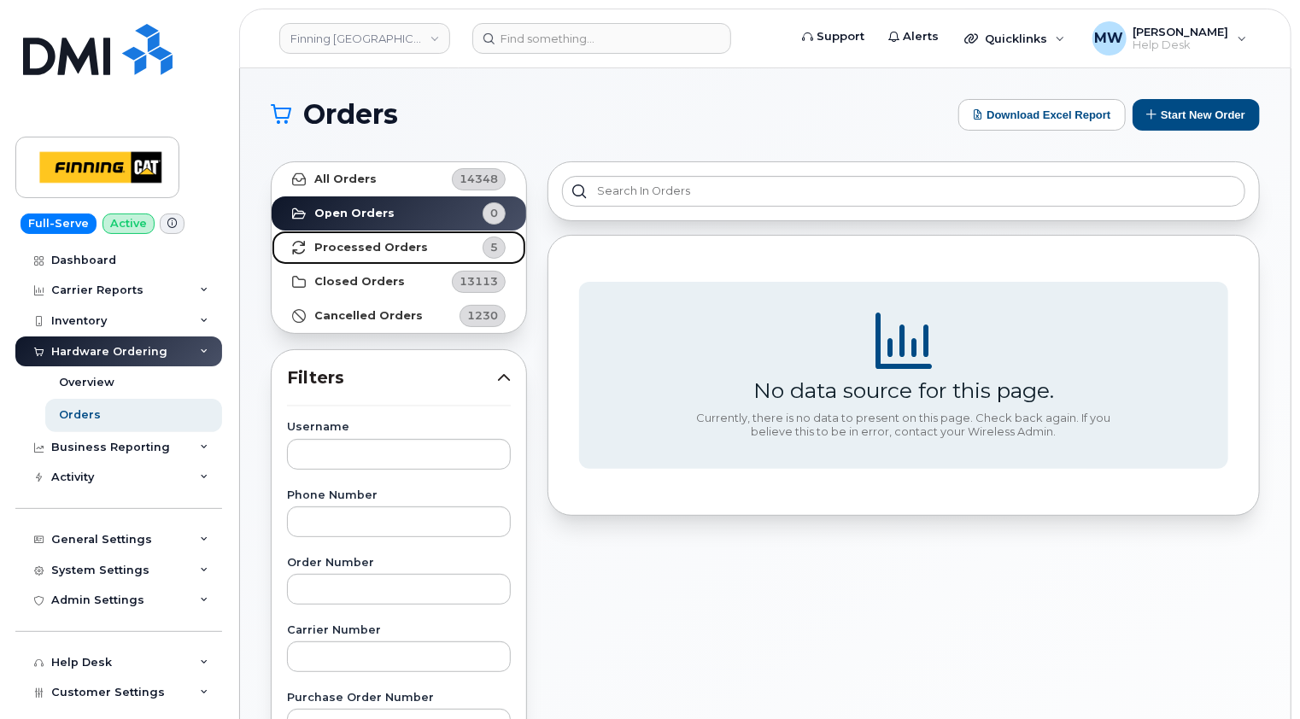
click at [374, 248] on strong "Processed Orders" at bounding box center [371, 248] width 114 height 14
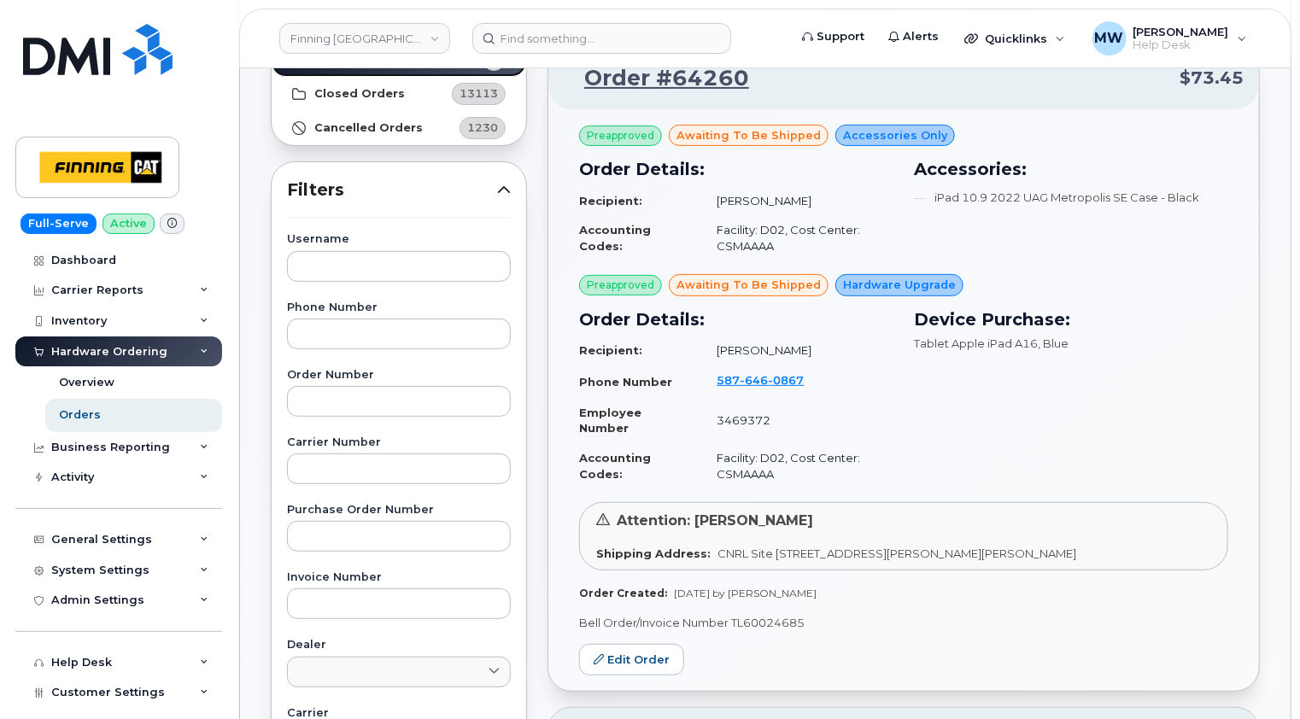
scroll to position [85, 0]
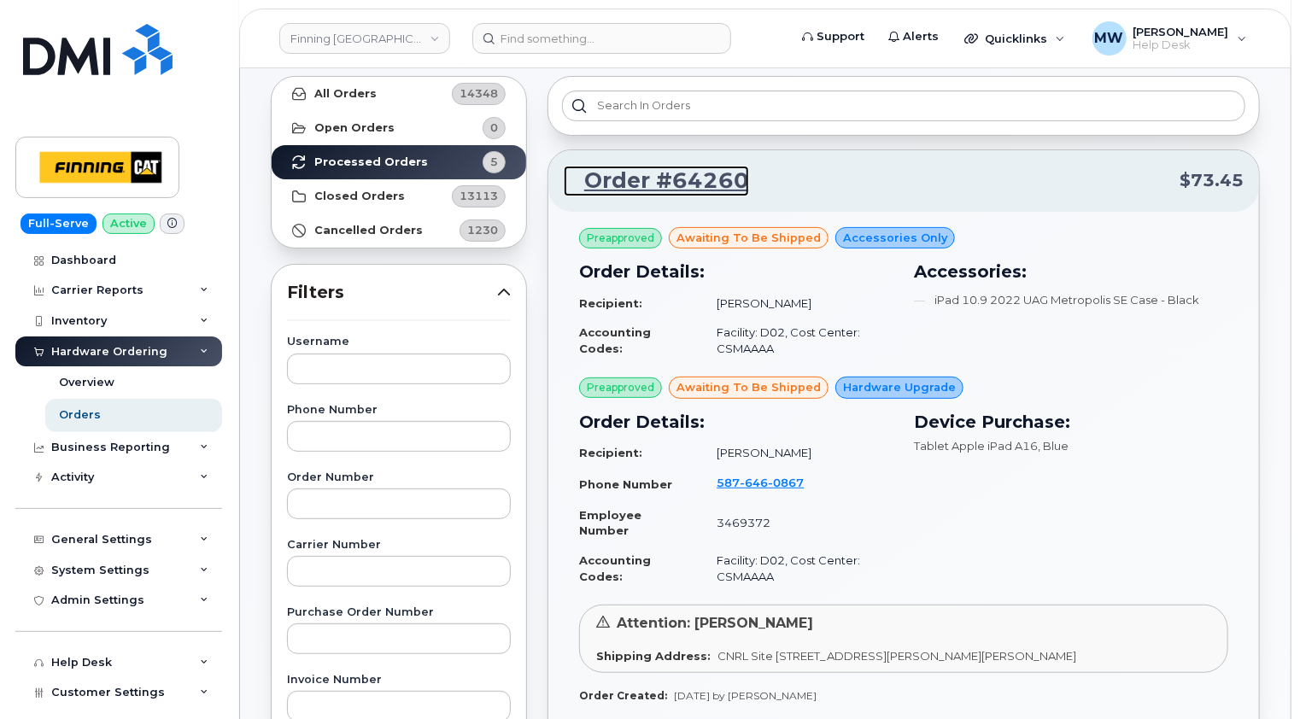
click at [676, 179] on link "Order #64260" at bounding box center [656, 181] width 185 height 31
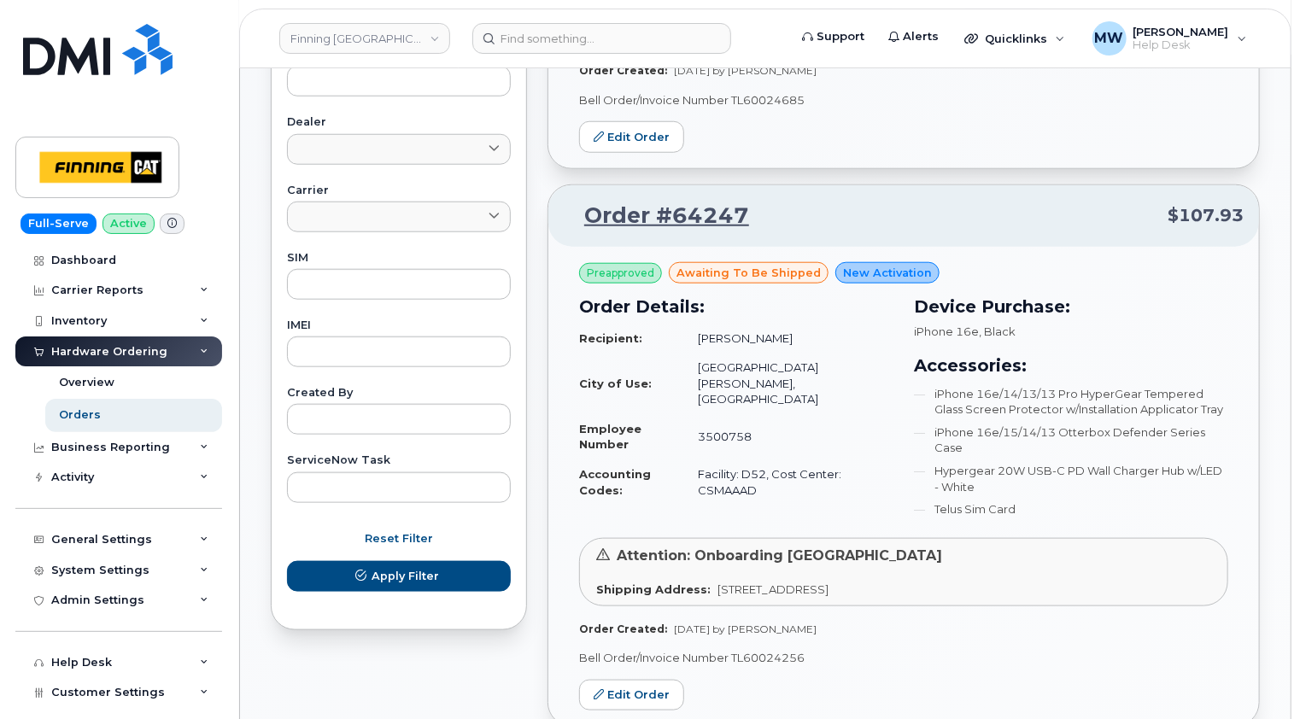
scroll to position [625, 0]
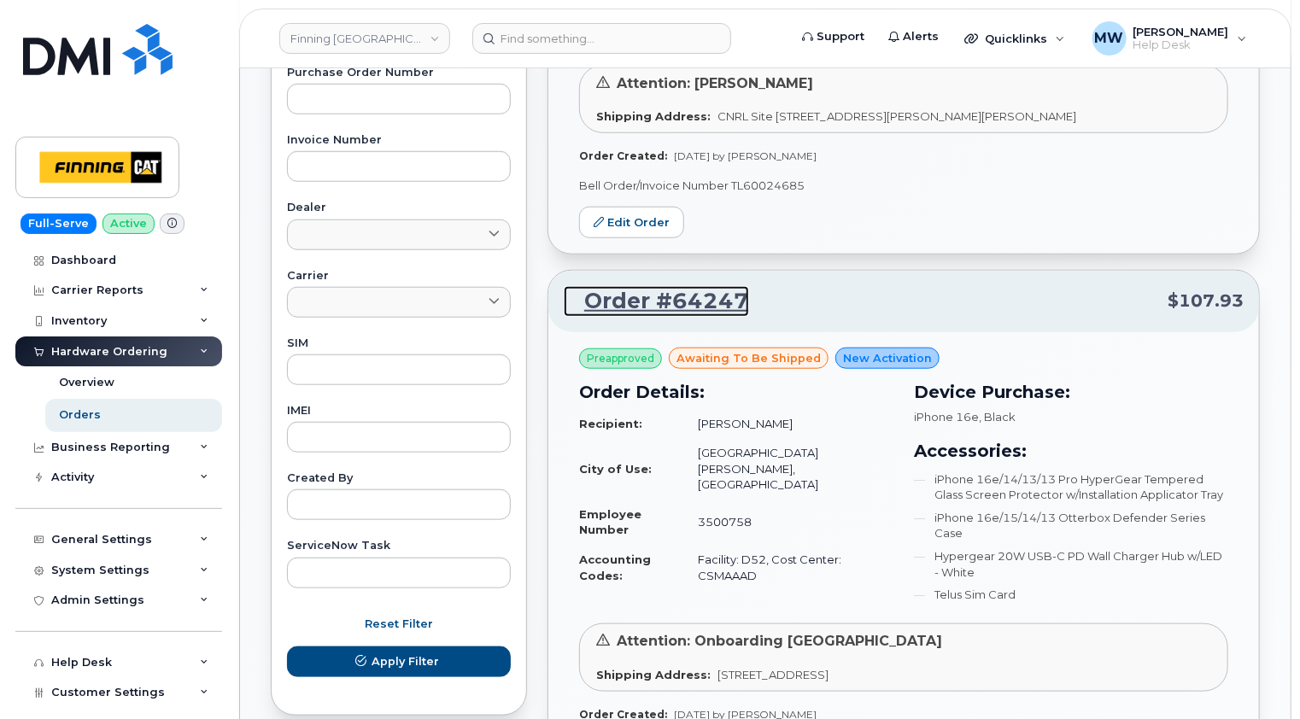
click at [683, 296] on link "Order #64247" at bounding box center [656, 301] width 185 height 31
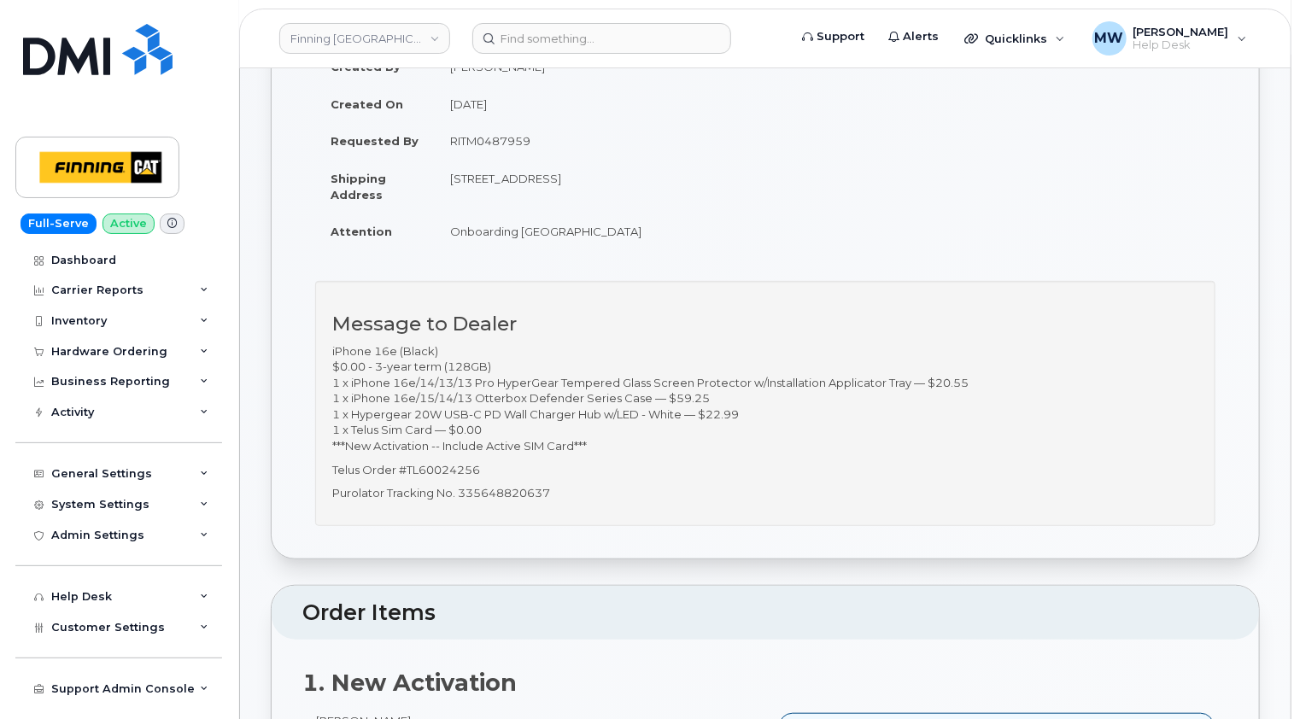
scroll to position [342, 0]
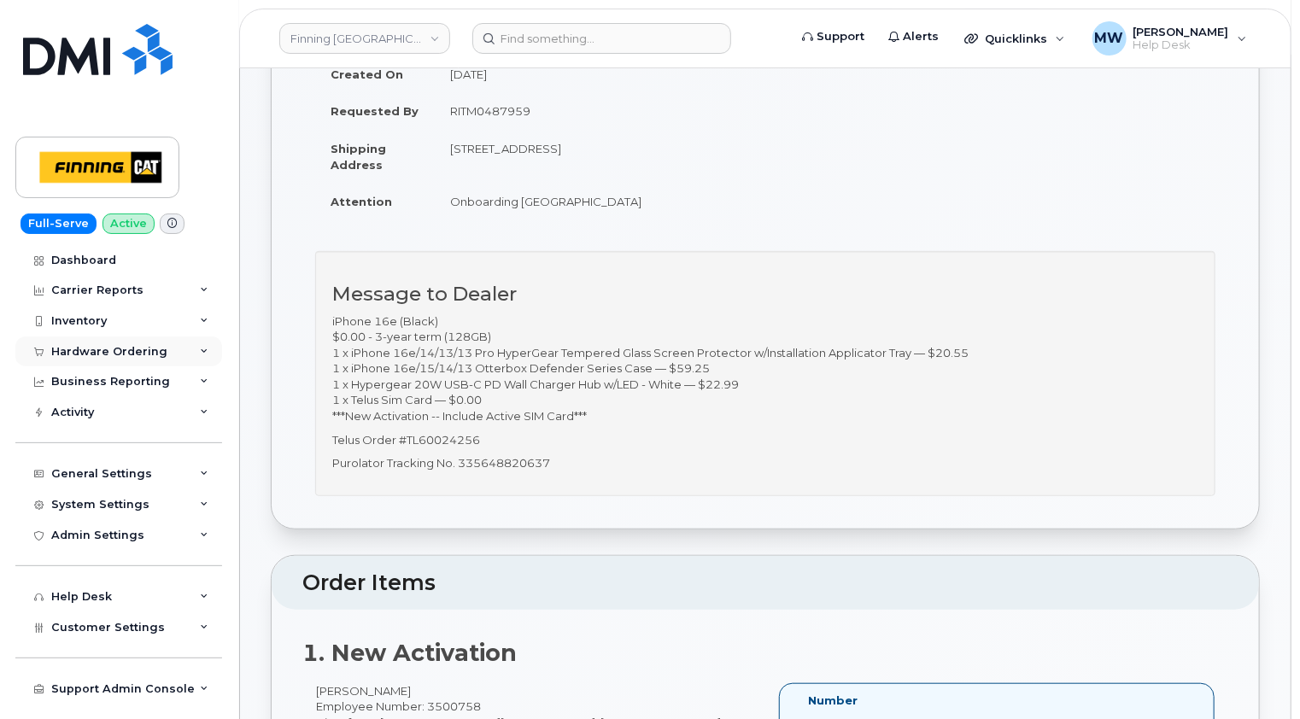
click at [145, 350] on div "Hardware Ordering" at bounding box center [109, 352] width 116 height 14
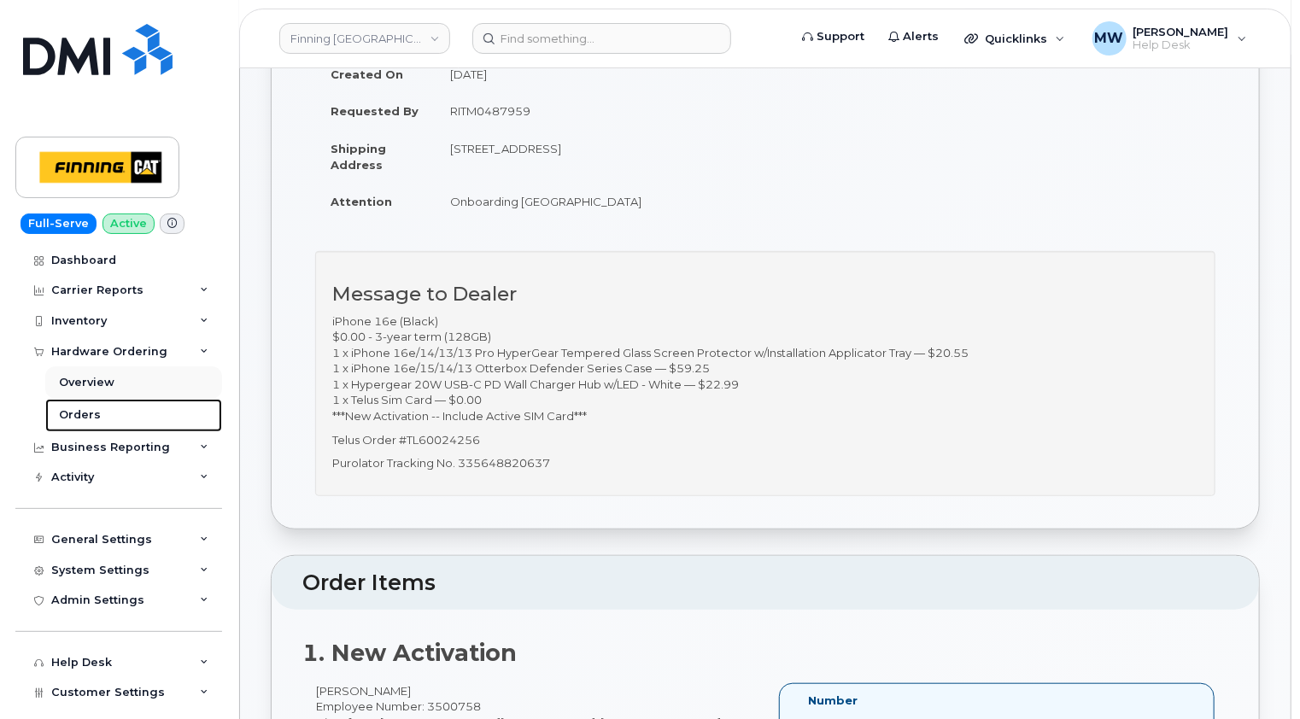
click at [97, 413] on link "Orders" at bounding box center [133, 415] width 177 height 32
